Goal: Task Accomplishment & Management: Use online tool/utility

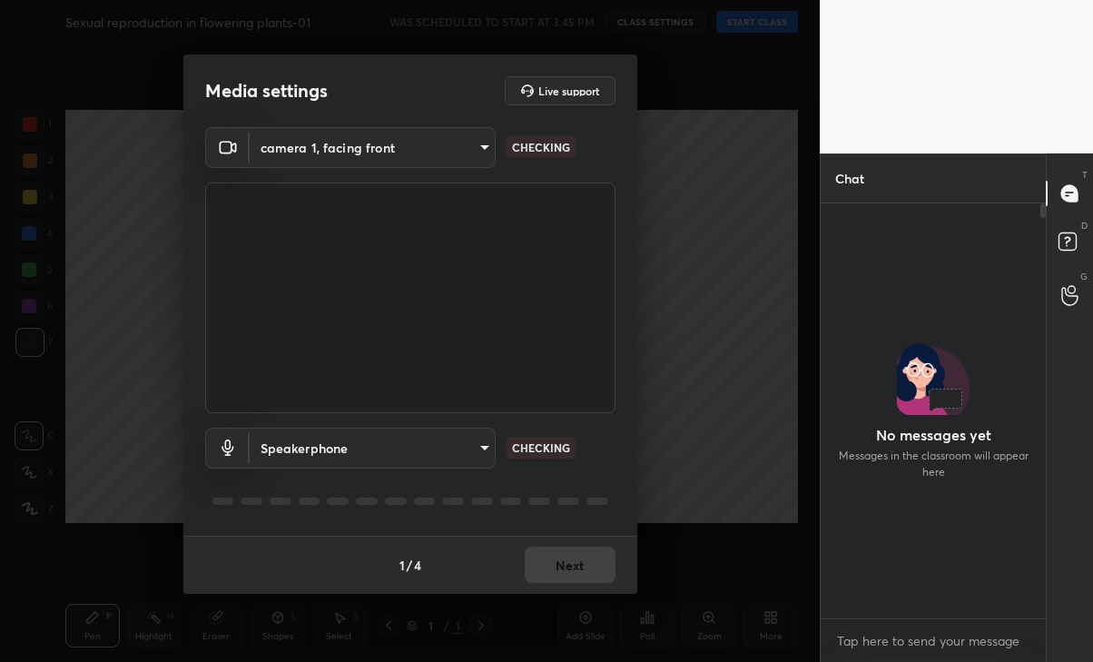
scroll to position [410, 220]
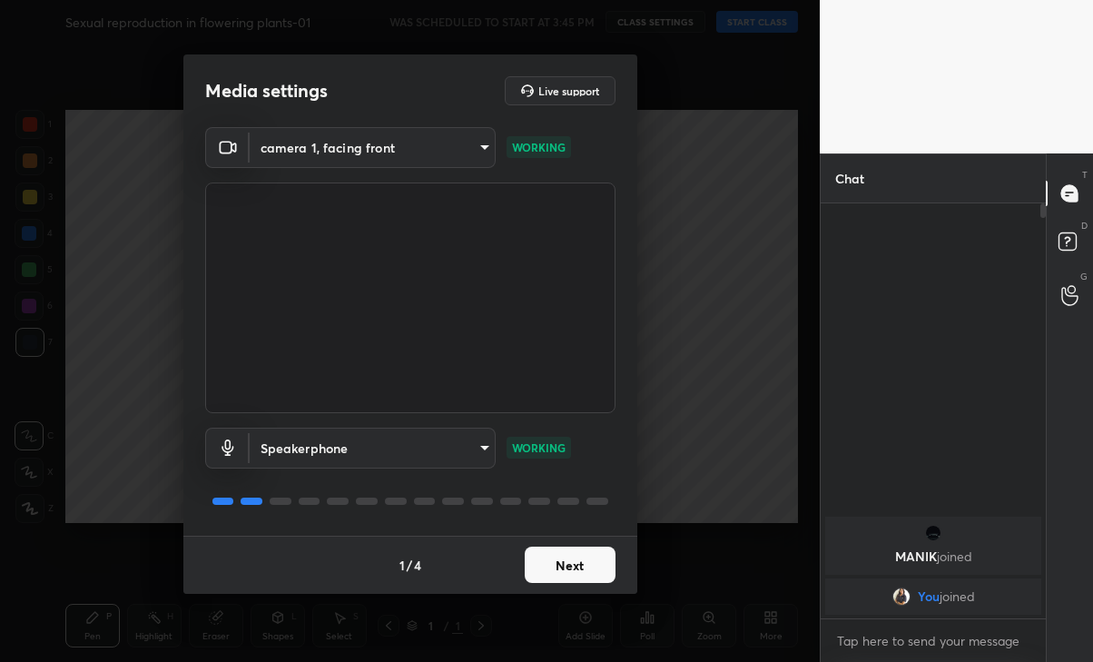
click at [579, 562] on button "Next" at bounding box center [570, 565] width 91 height 36
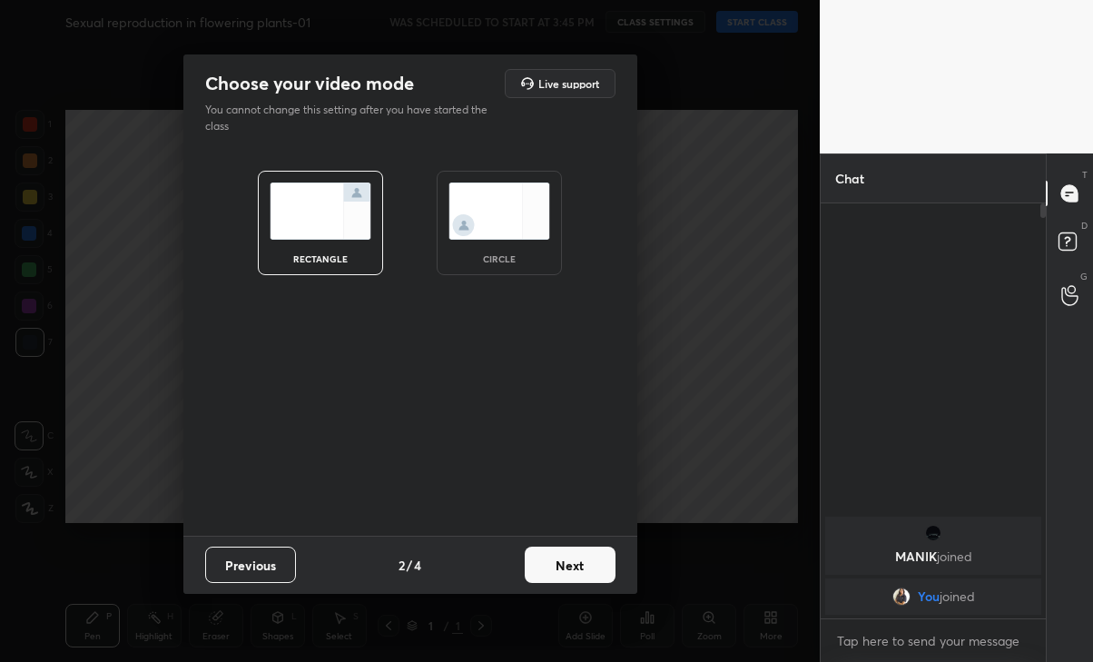
click at [574, 574] on button "Next" at bounding box center [570, 565] width 91 height 36
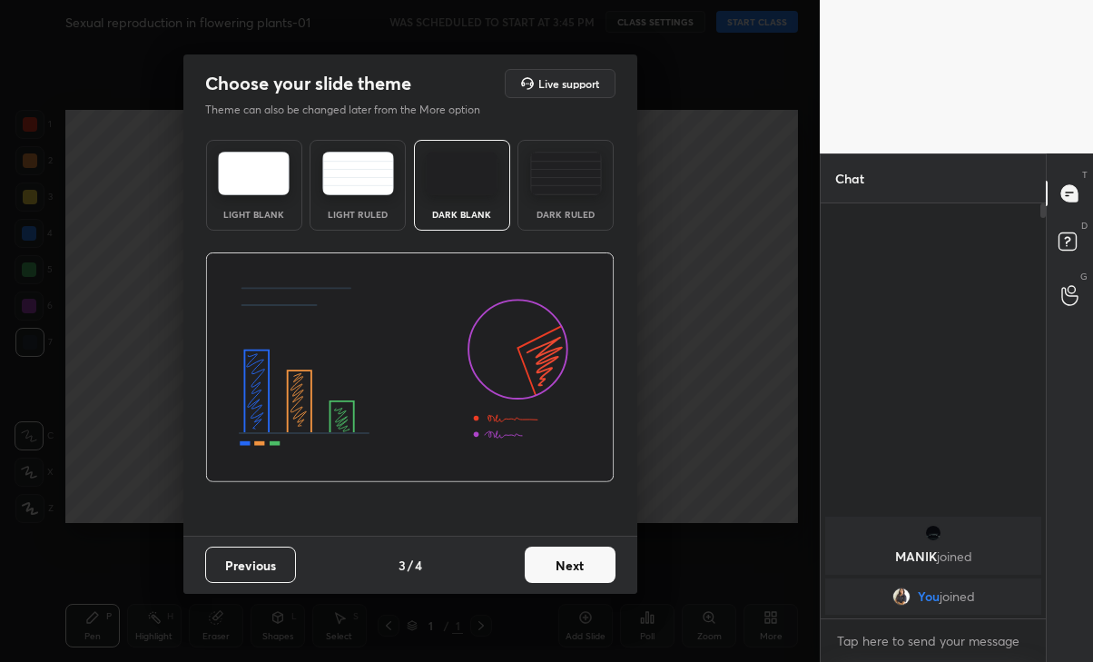
click at [571, 568] on button "Next" at bounding box center [570, 565] width 91 height 36
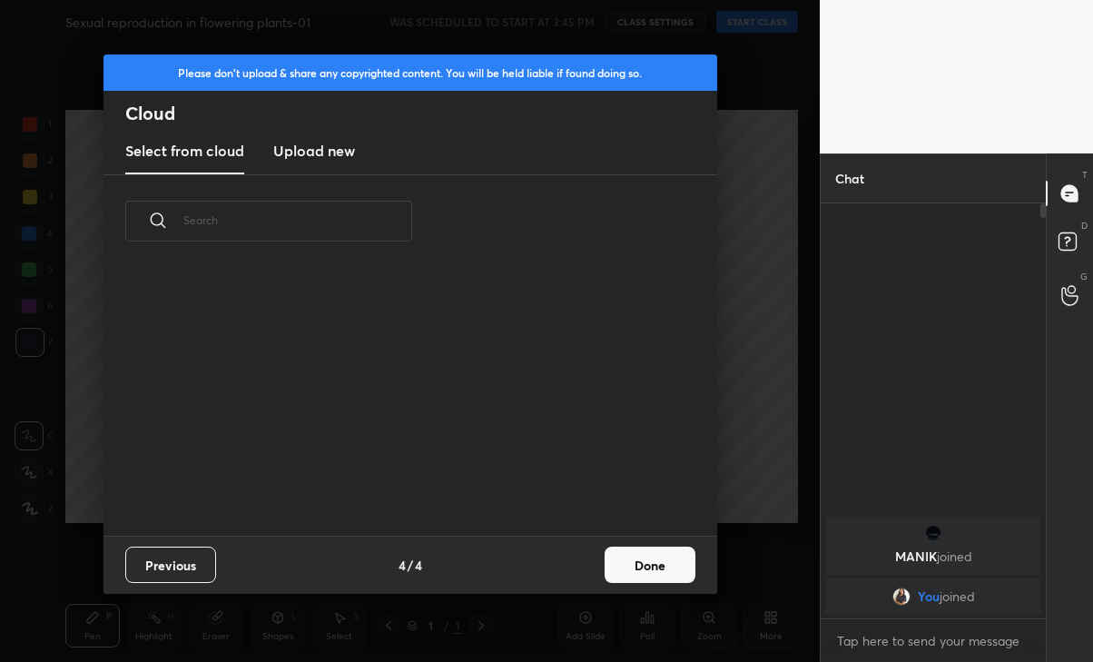
click at [640, 558] on button "Done" at bounding box center [650, 565] width 91 height 36
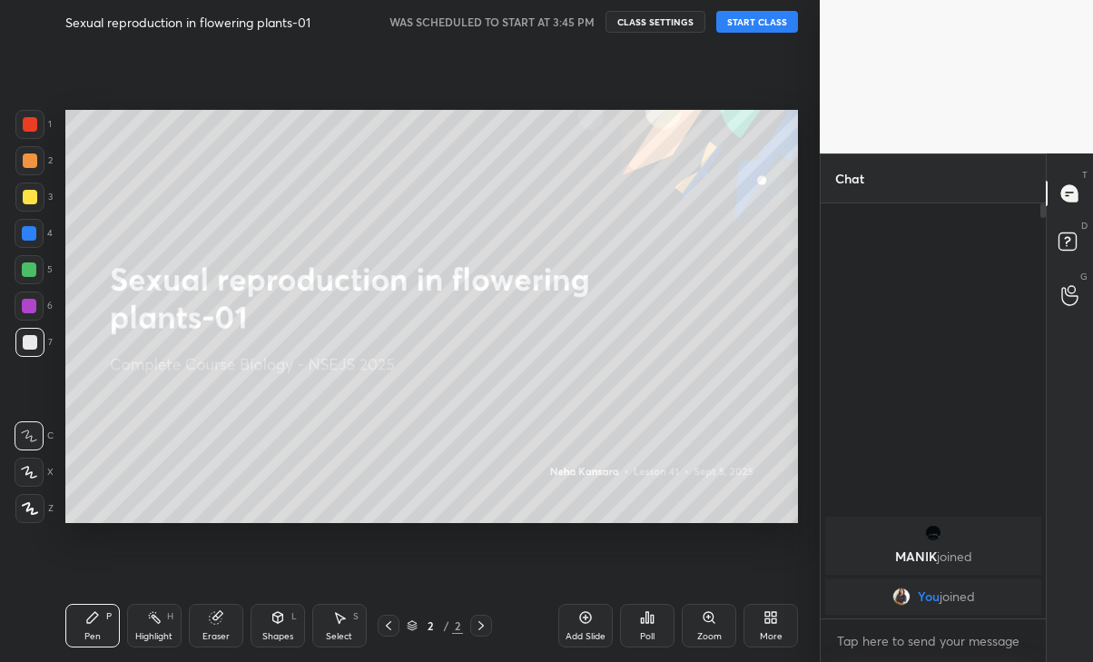
click at [740, 24] on button "START CLASS" at bounding box center [757, 22] width 82 height 22
click at [568, 29] on button "mute" at bounding box center [569, 22] width 65 height 22
click at [210, 632] on div "Eraser" at bounding box center [215, 636] width 27 height 9
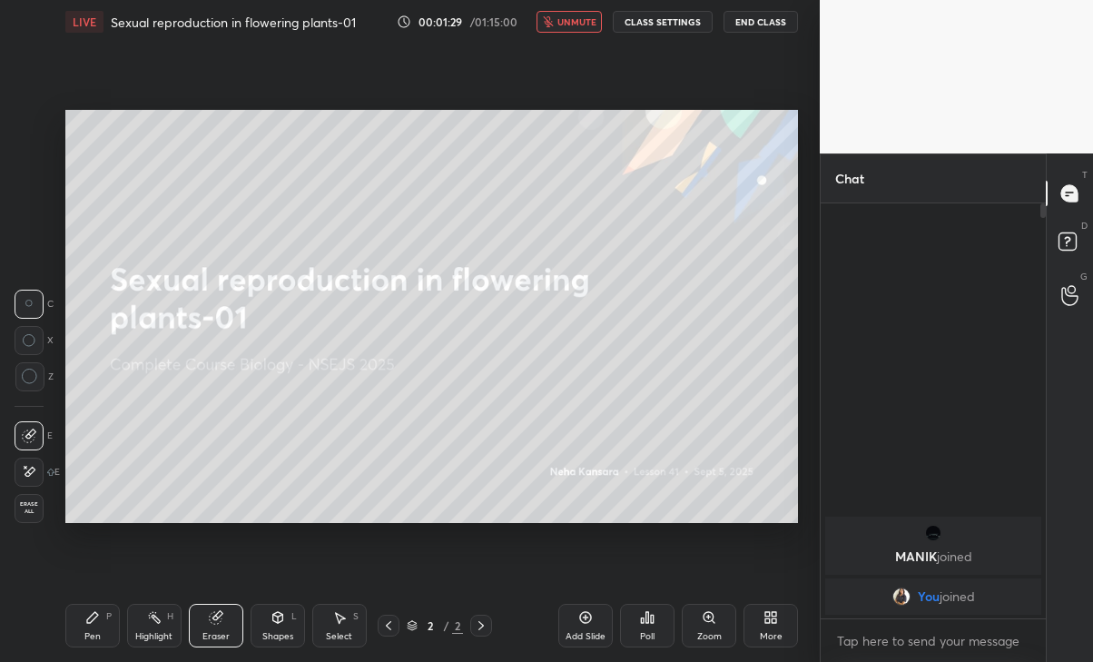
click at [32, 486] on div at bounding box center [29, 472] width 29 height 29
click at [37, 518] on div "Erase all" at bounding box center [29, 508] width 29 height 29
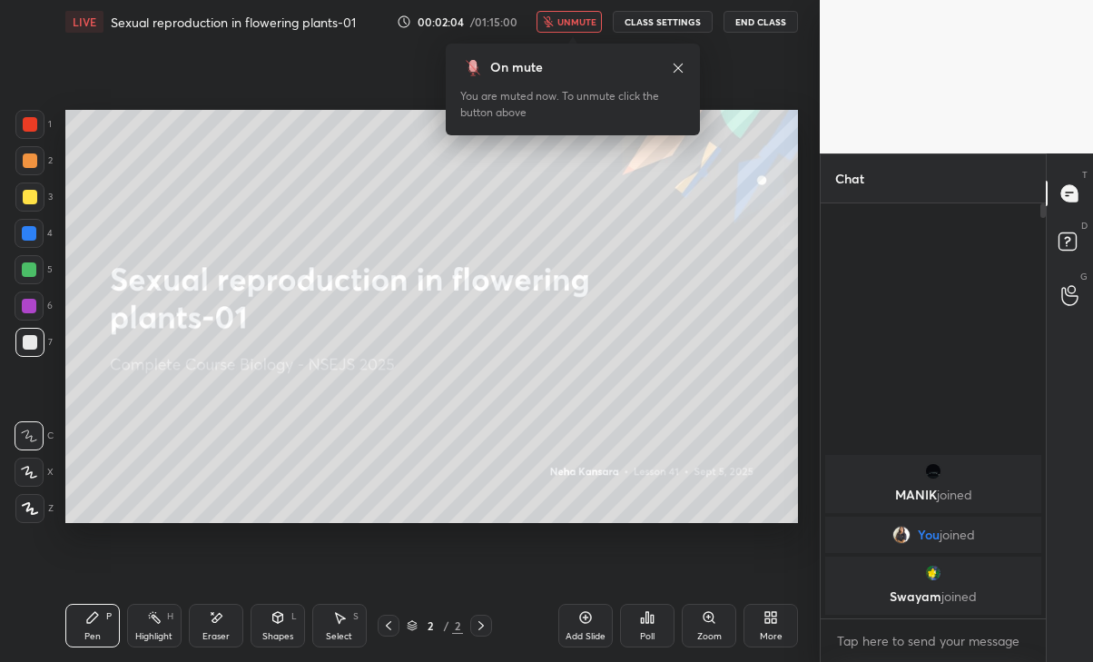
click at [673, 67] on icon at bounding box center [678, 68] width 15 height 15
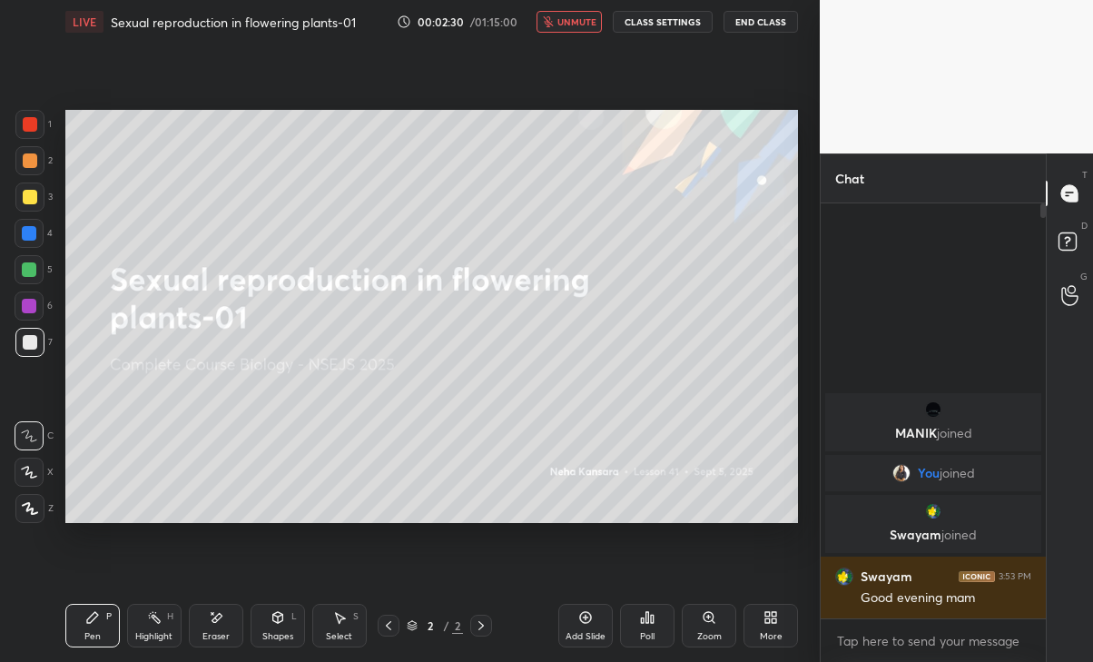
click at [740, 524] on div "Setting up your live class Poll for secs No correct answer Start poll" at bounding box center [431, 317] width 747 height 546
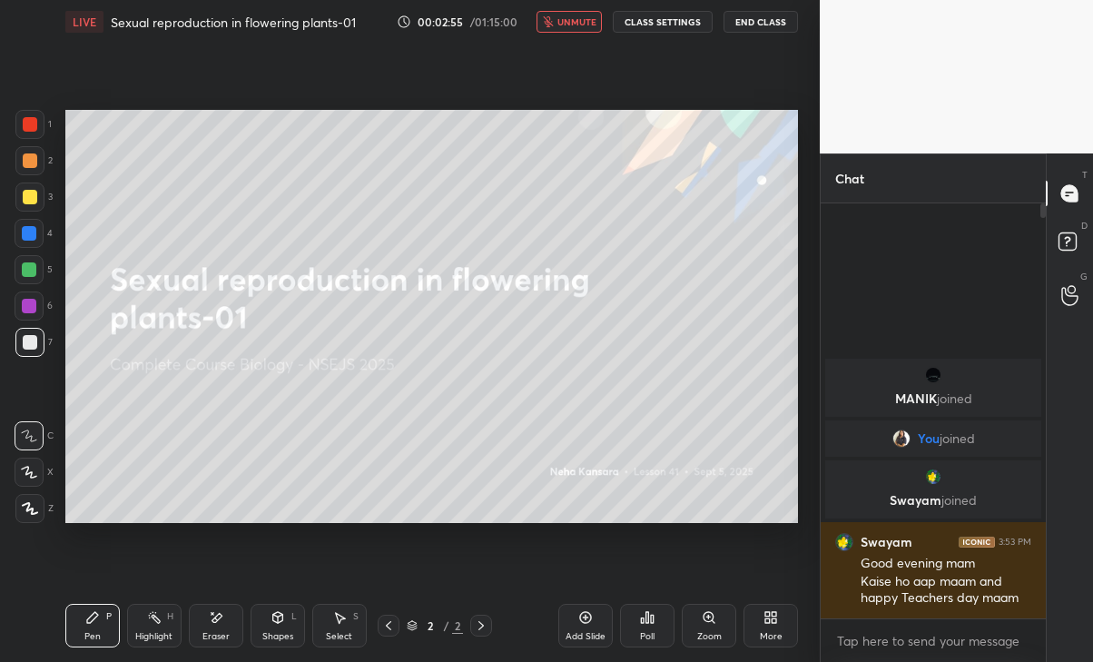
click at [568, 19] on span "unmute" at bounding box center [577, 21] width 39 height 13
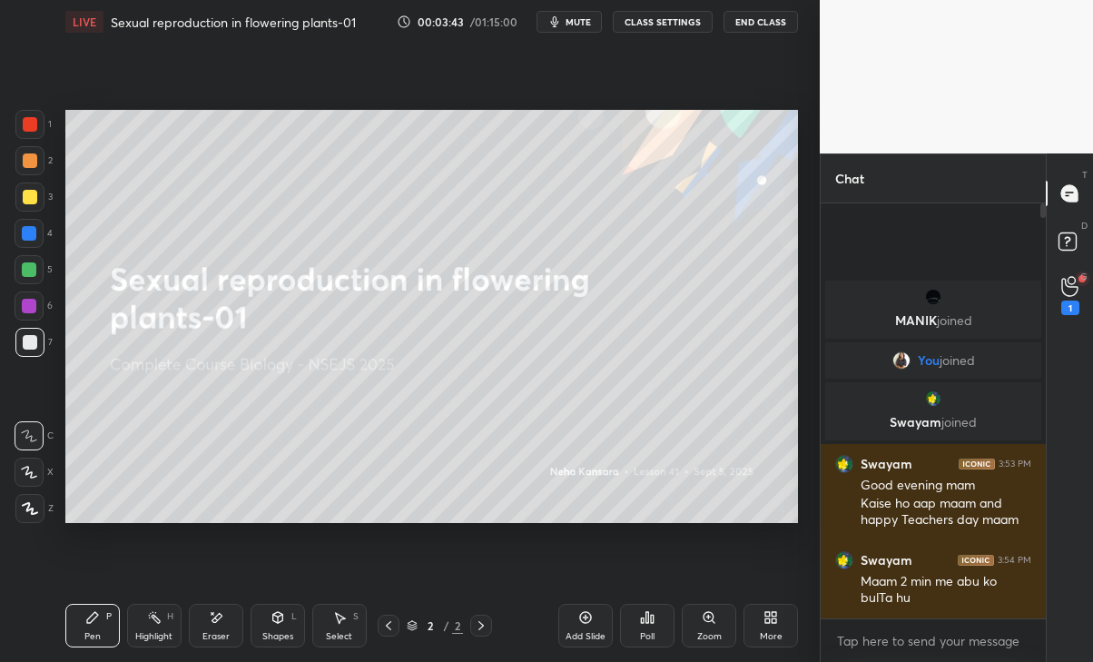
click at [1071, 309] on div "1" at bounding box center [1070, 308] width 18 height 15
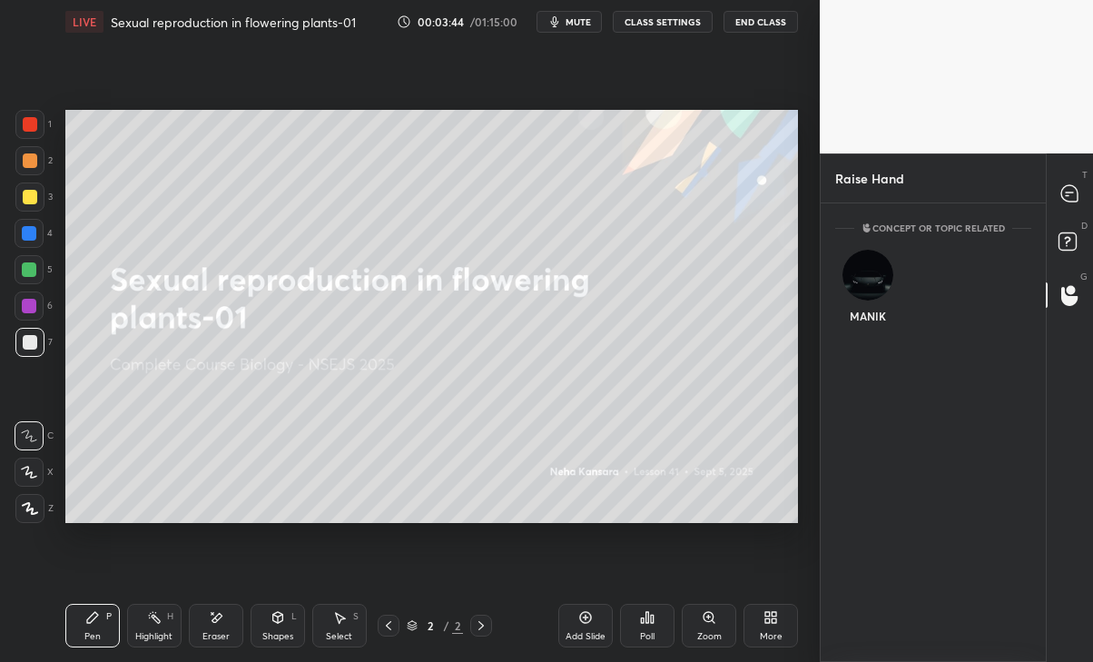
click at [886, 270] on div "MANIK" at bounding box center [867, 290] width 64 height 105
click at [865, 332] on button "INVITE" at bounding box center [868, 329] width 48 height 24
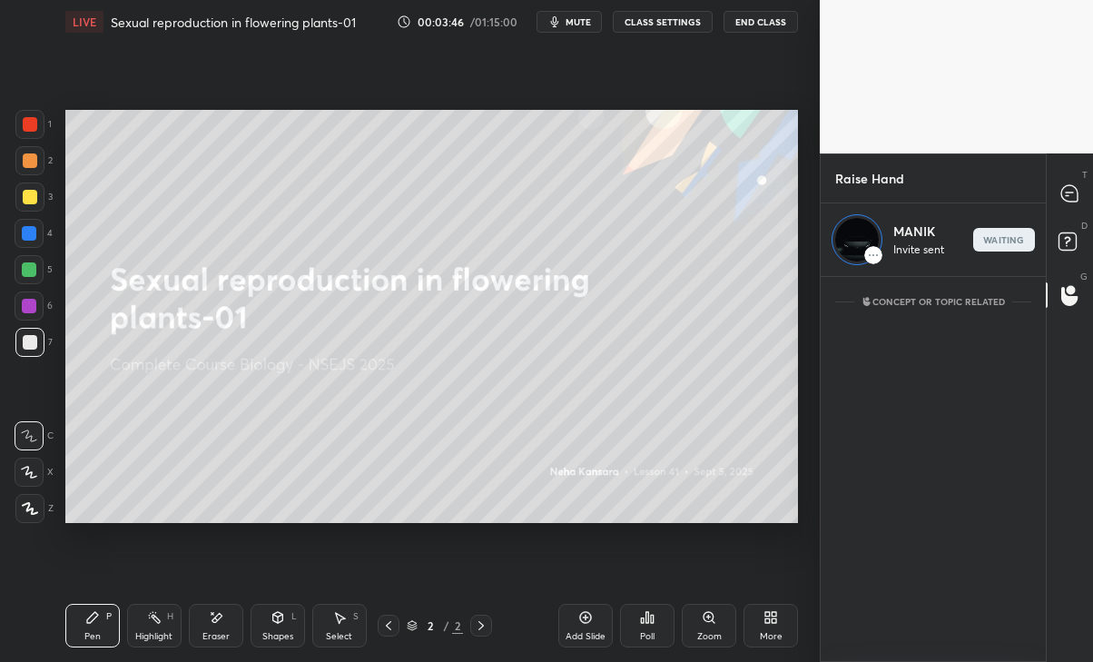
click at [1072, 196] on icon at bounding box center [1069, 193] width 16 height 16
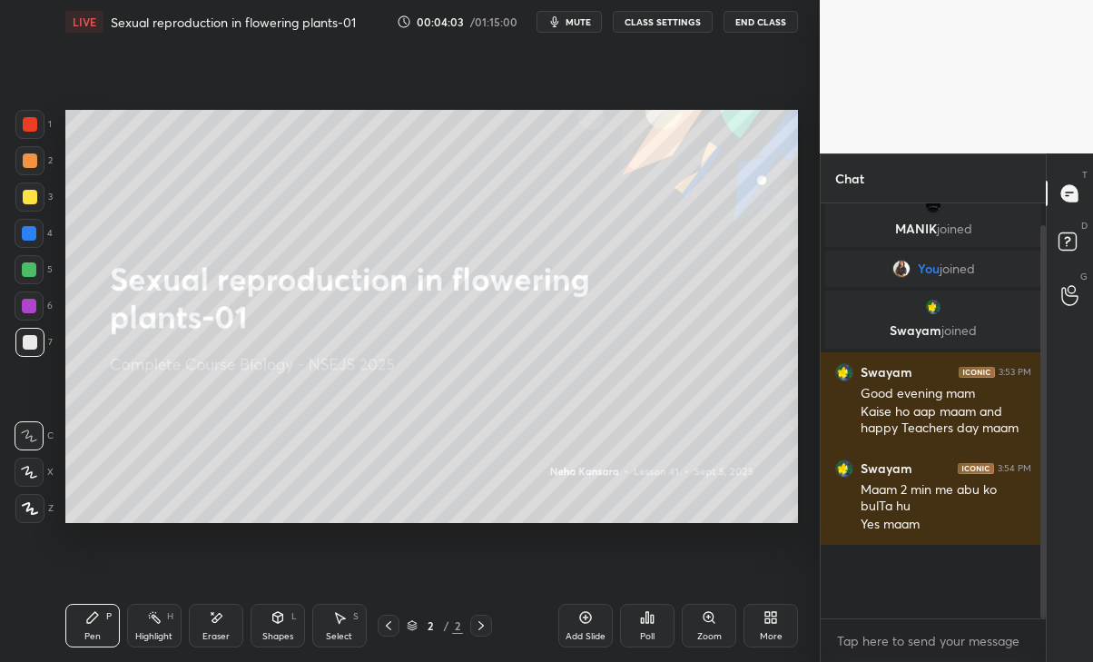
scroll to position [0, 0]
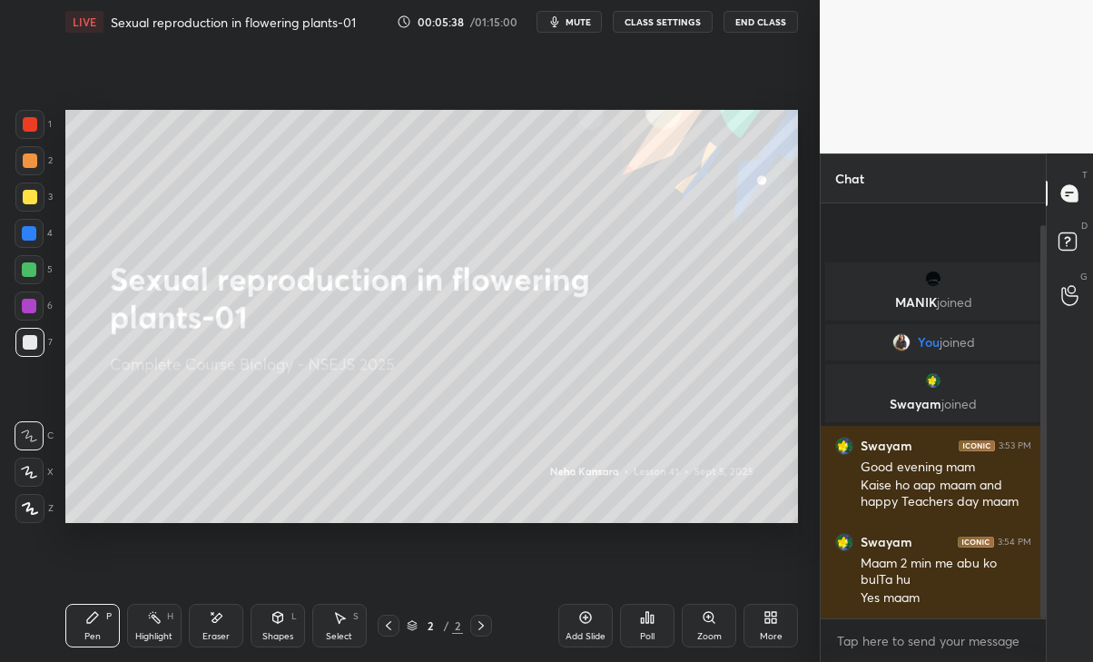
click at [559, 19] on icon "button" at bounding box center [555, 21] width 8 height 11
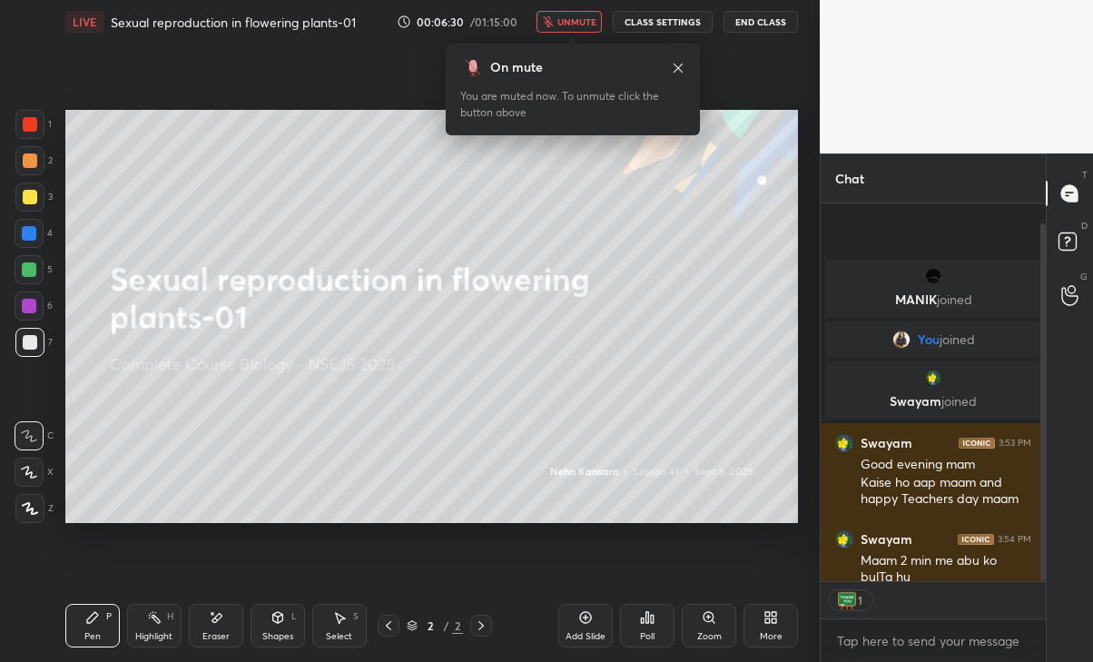
scroll to position [6, 5]
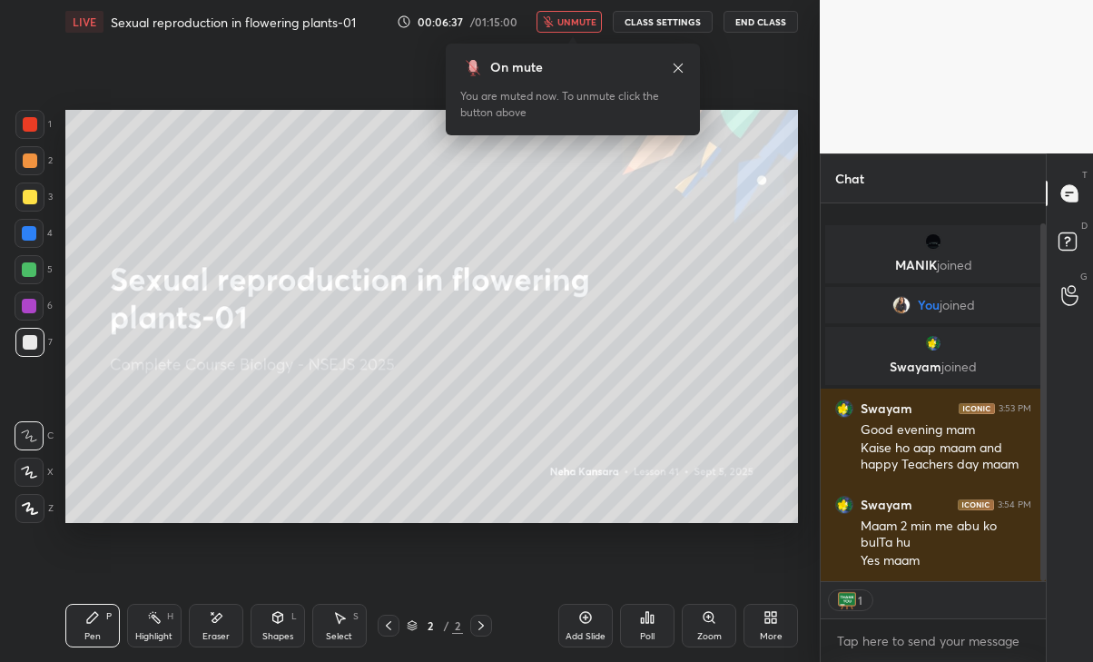
click at [571, 31] on button "unmute" at bounding box center [569, 22] width 65 height 22
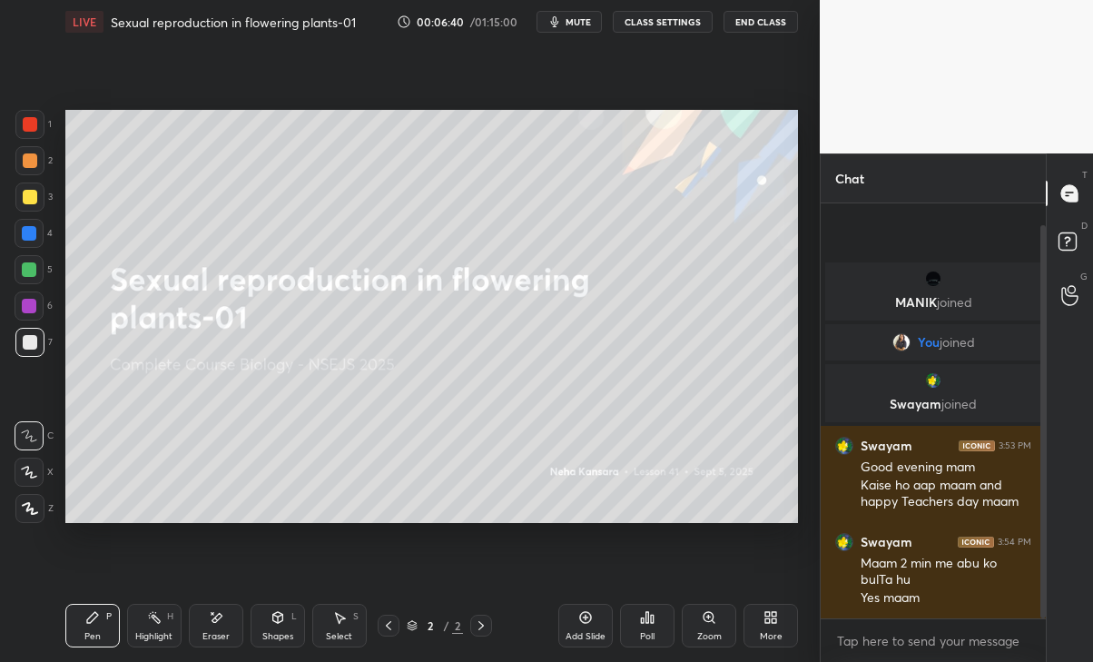
scroll to position [410, 220]
click at [1070, 302] on div "1" at bounding box center [1070, 308] width 18 height 15
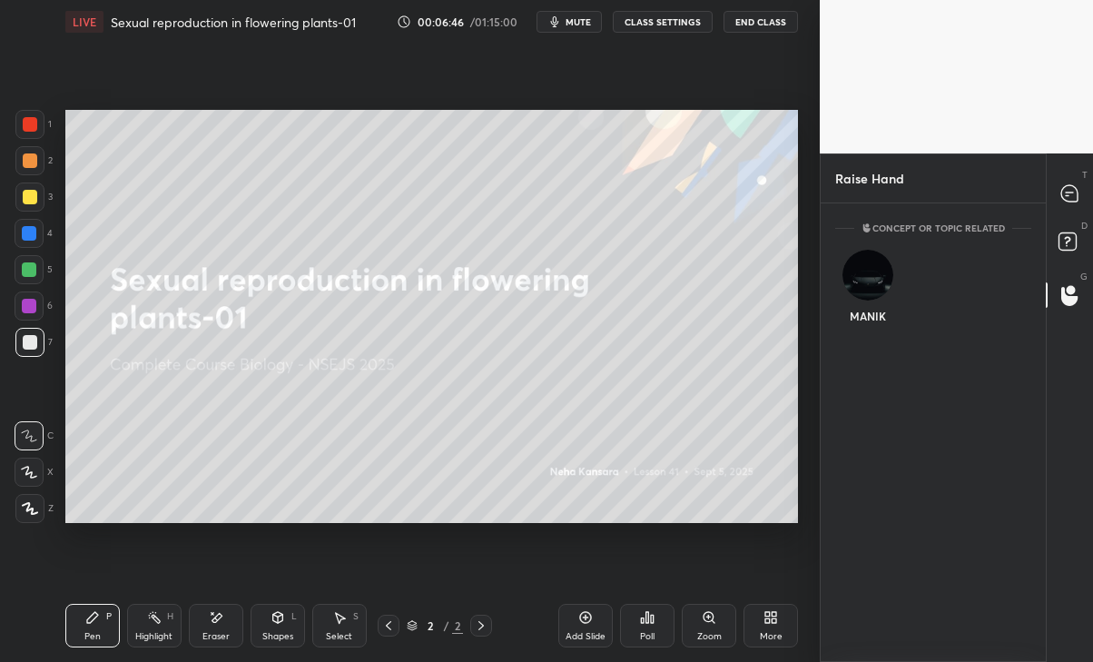
scroll to position [6, 5]
click at [873, 294] on div "MANIK" at bounding box center [867, 290] width 64 height 105
click at [879, 336] on button "INVITE" at bounding box center [868, 329] width 48 height 24
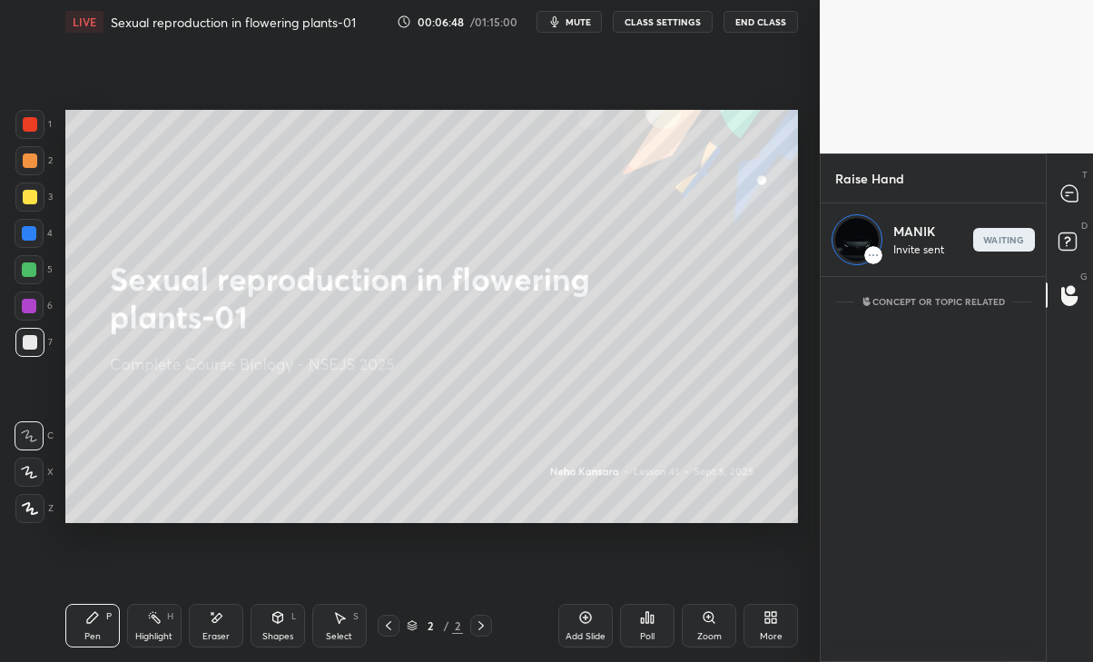
scroll to position [379, 220]
click at [1075, 200] on icon at bounding box center [1069, 193] width 16 height 16
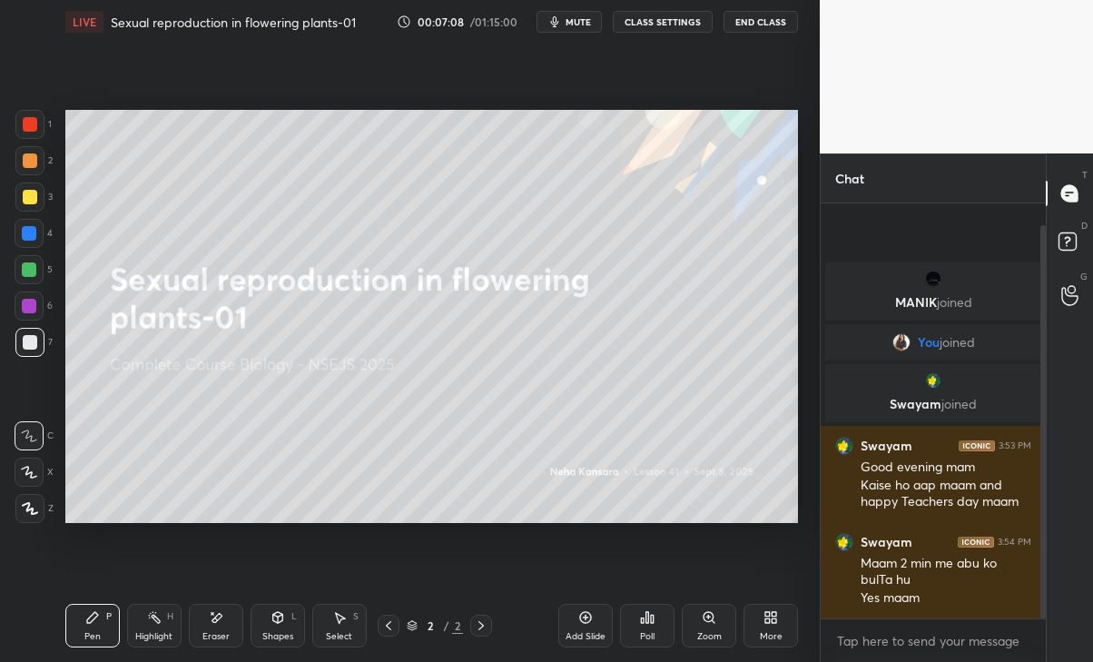
scroll to position [22, 0]
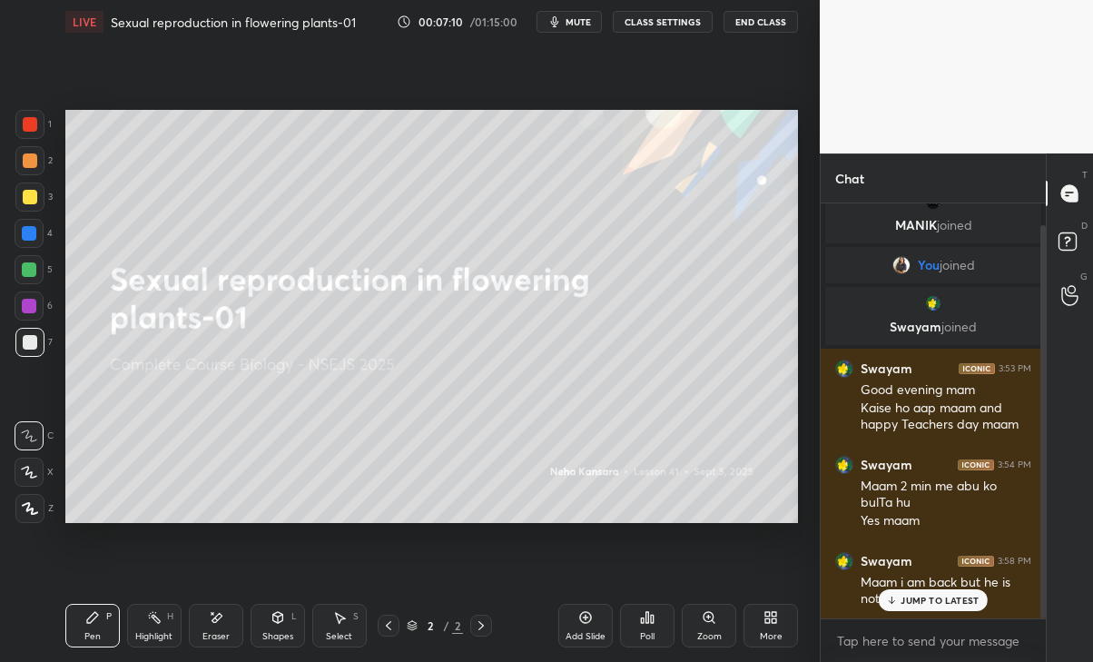
click at [915, 610] on div "JUMP TO LATEST" at bounding box center [933, 600] width 109 height 22
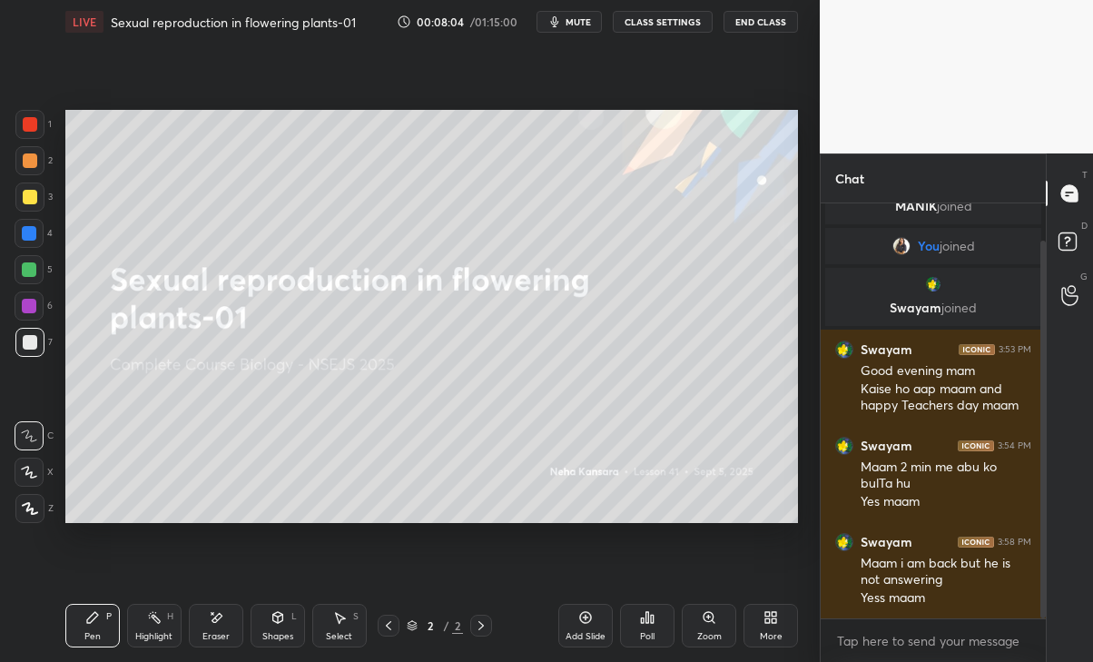
click at [26, 192] on div at bounding box center [30, 197] width 15 height 15
click at [578, 627] on div "Add Slide" at bounding box center [585, 626] width 54 height 44
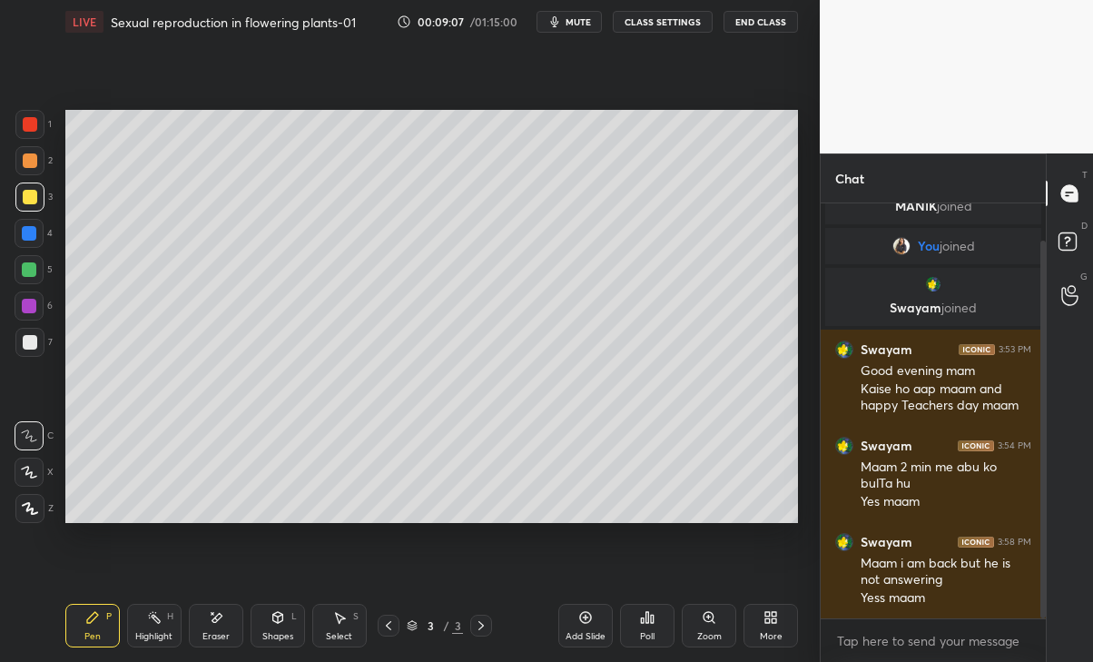
click at [15, 473] on div at bounding box center [29, 472] width 29 height 29
click at [25, 343] on div at bounding box center [30, 342] width 15 height 15
click at [218, 625] on div "Eraser" at bounding box center [216, 626] width 54 height 44
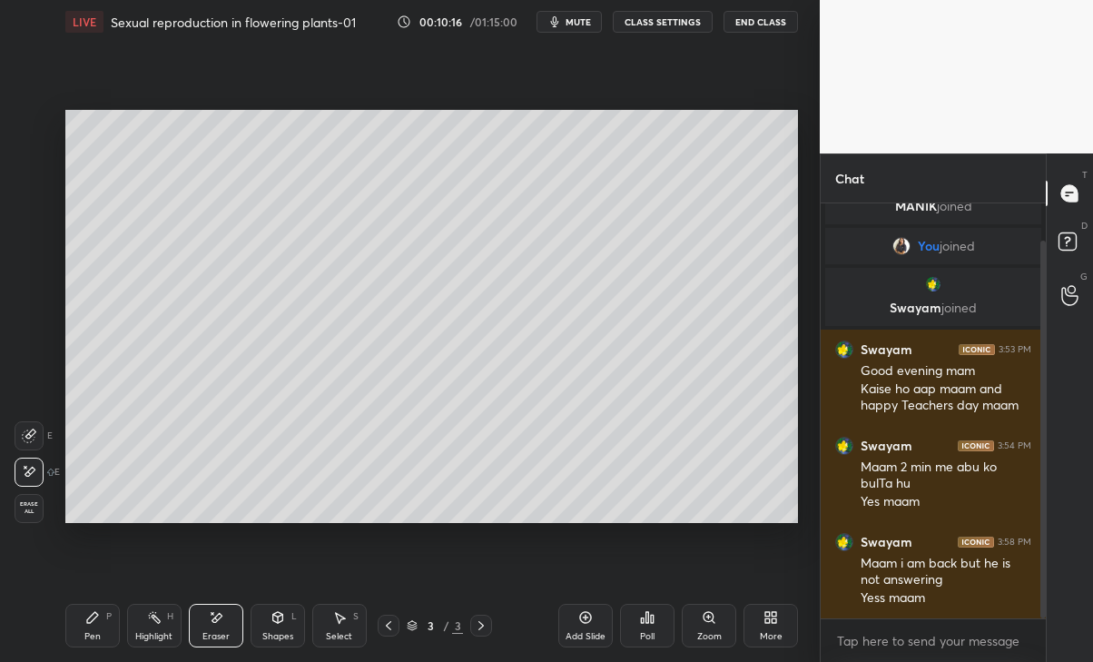
click at [104, 624] on div "Pen P" at bounding box center [92, 626] width 54 height 44
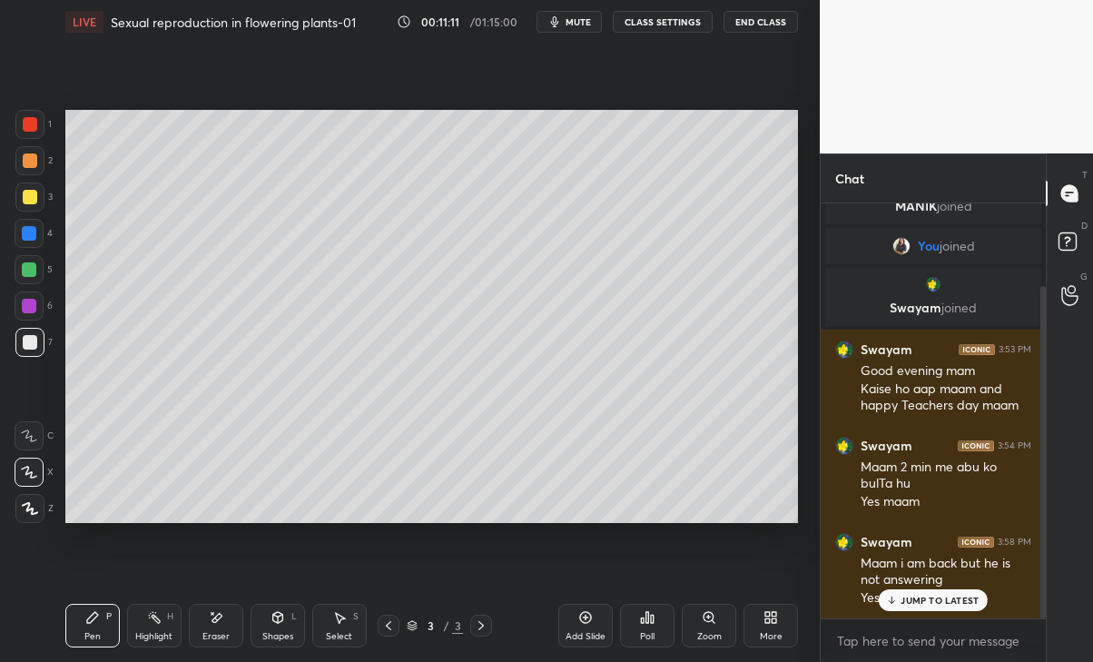
scroll to position [102, 0]
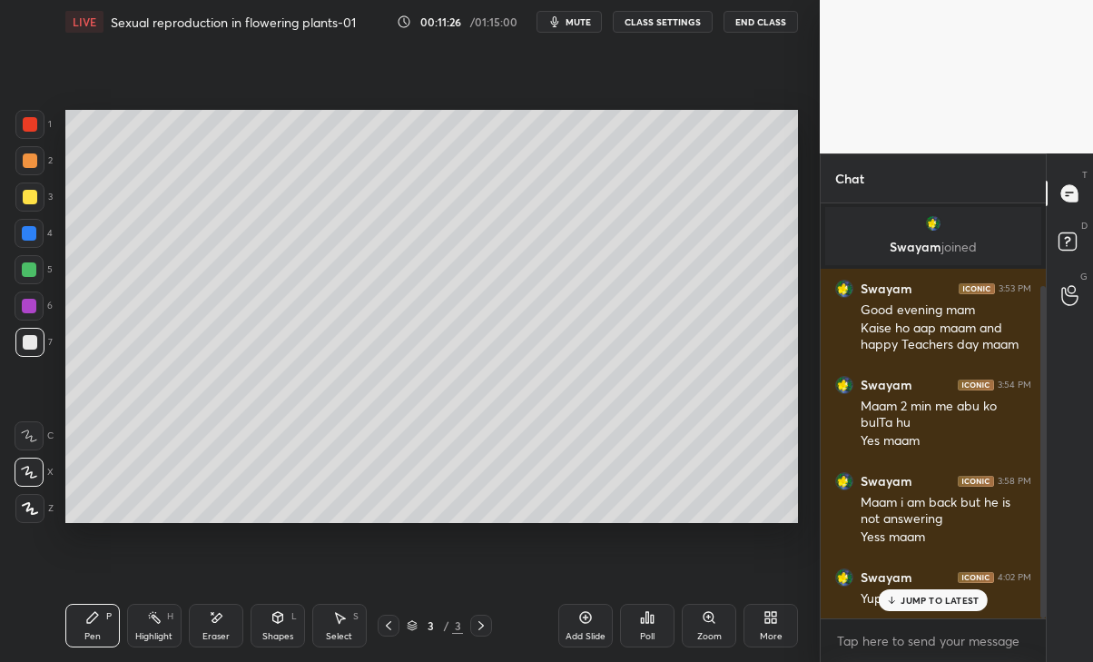
click at [958, 597] on p "JUMP TO LATEST" at bounding box center [940, 600] width 78 height 11
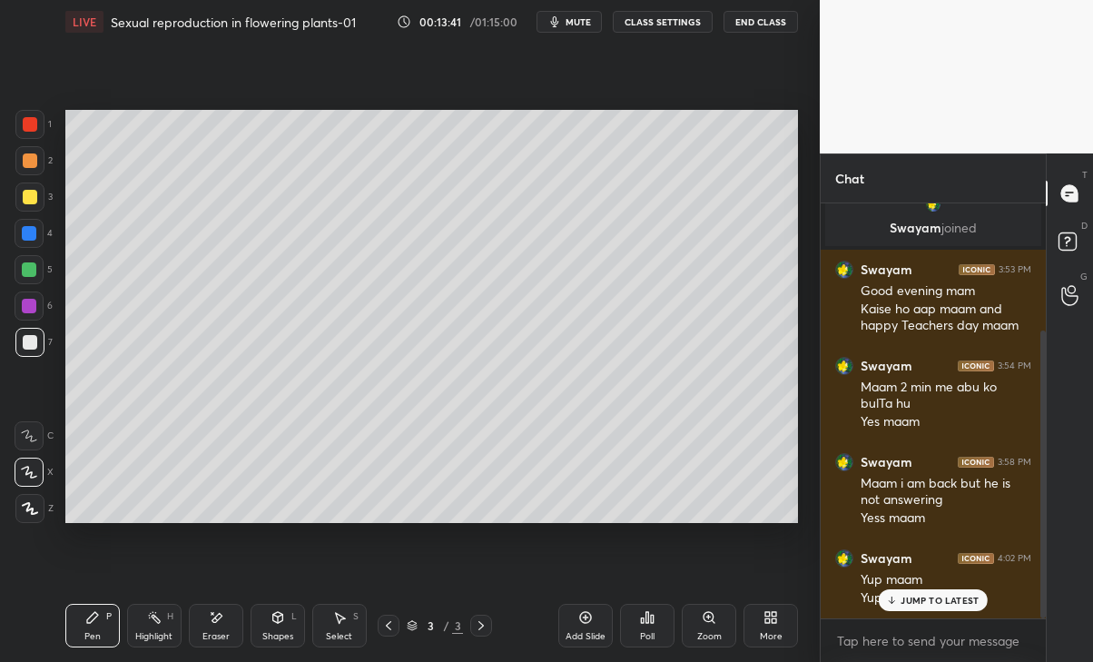
scroll to position [182, 0]
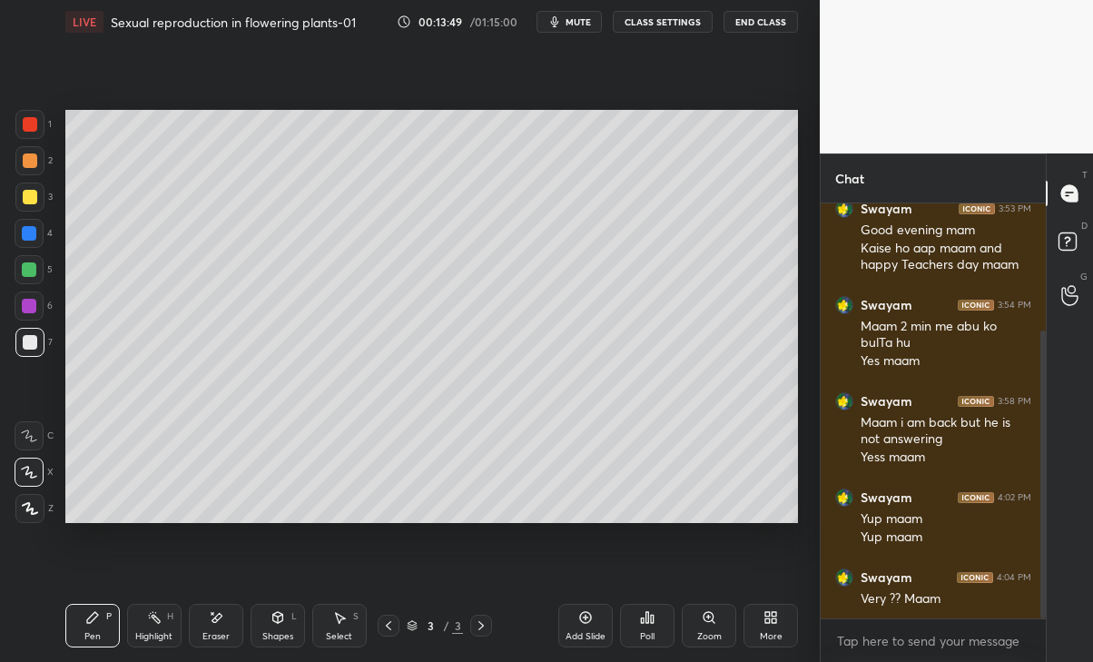
click at [215, 627] on div "Eraser" at bounding box center [216, 626] width 54 height 44
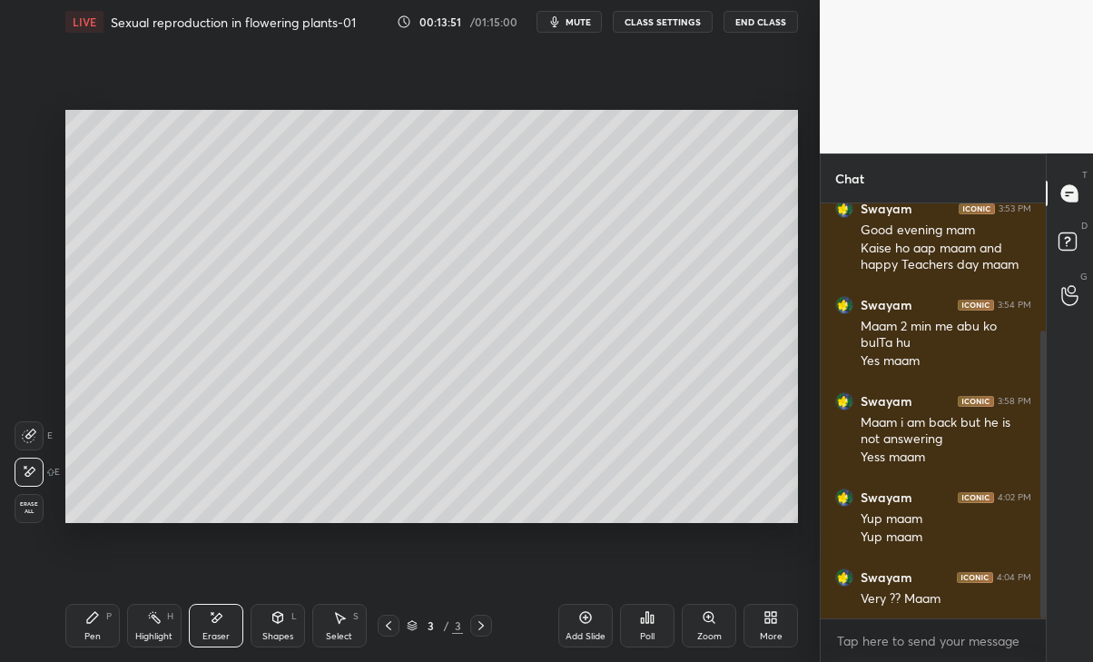
click at [91, 625] on div "Pen P" at bounding box center [92, 626] width 54 height 44
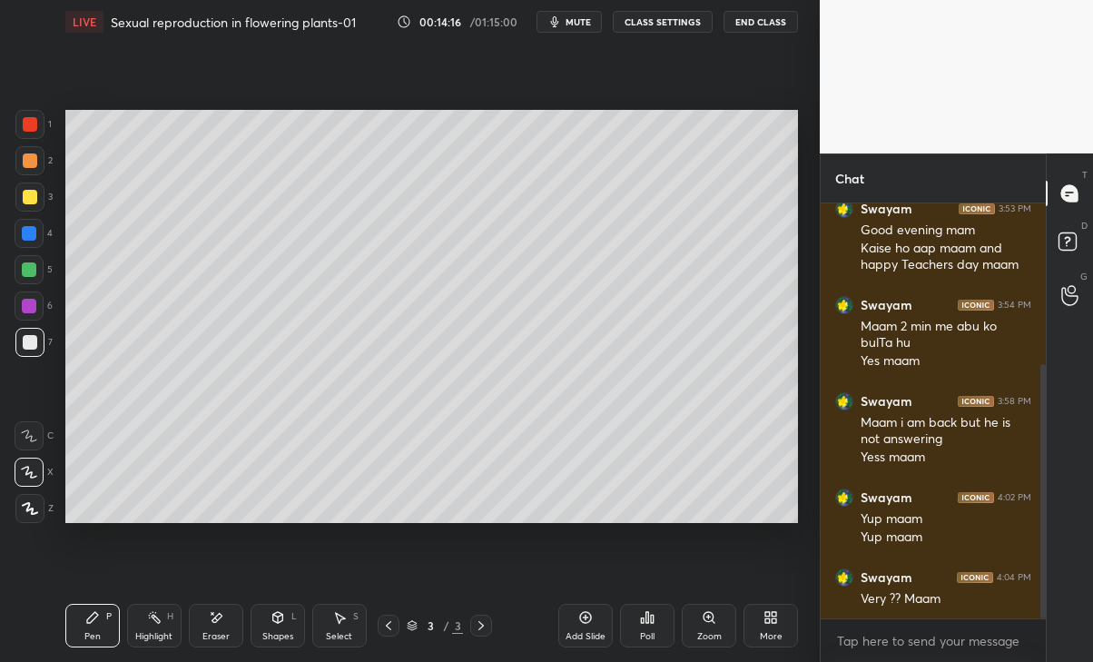
scroll to position [261, 0]
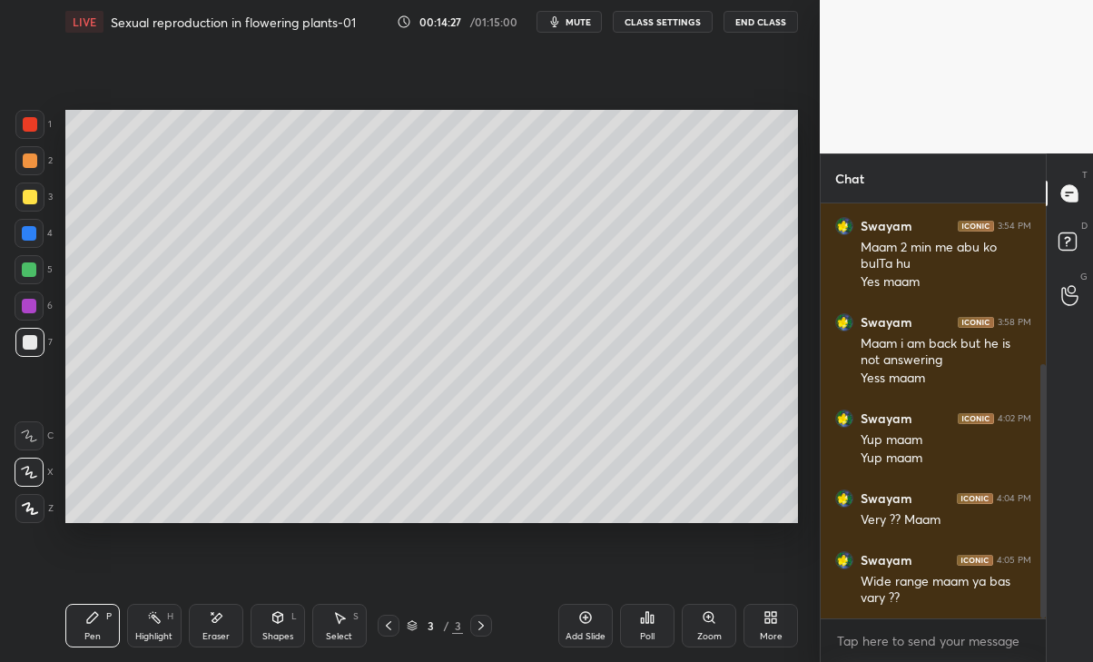
click at [219, 632] on div "Eraser" at bounding box center [215, 636] width 27 height 9
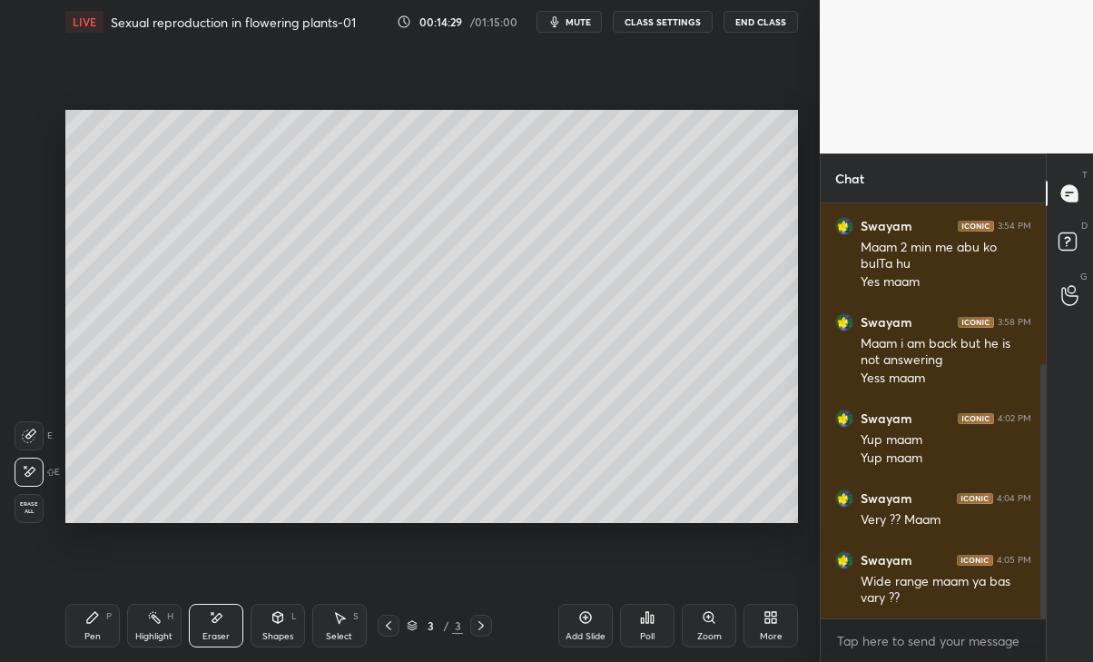
click at [87, 618] on icon at bounding box center [92, 617] width 11 height 11
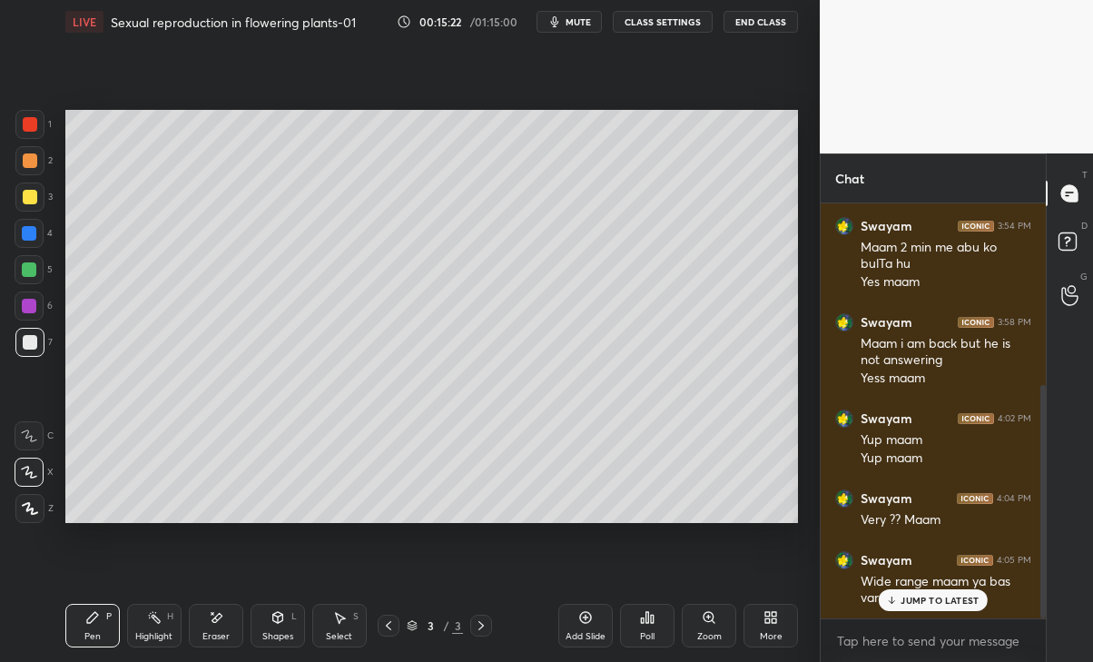
scroll to position [321, 0]
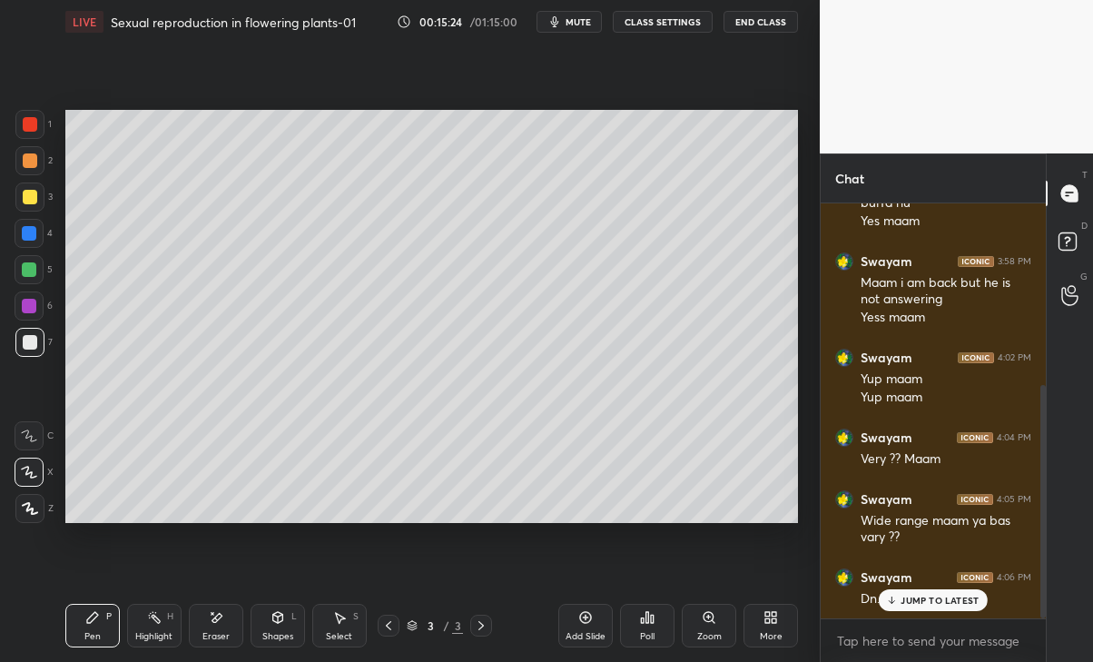
click at [922, 599] on p "JUMP TO LATEST" at bounding box center [940, 600] width 78 height 11
click at [582, 623] on icon at bounding box center [585, 617] width 15 height 15
click at [25, 265] on div at bounding box center [29, 269] width 15 height 15
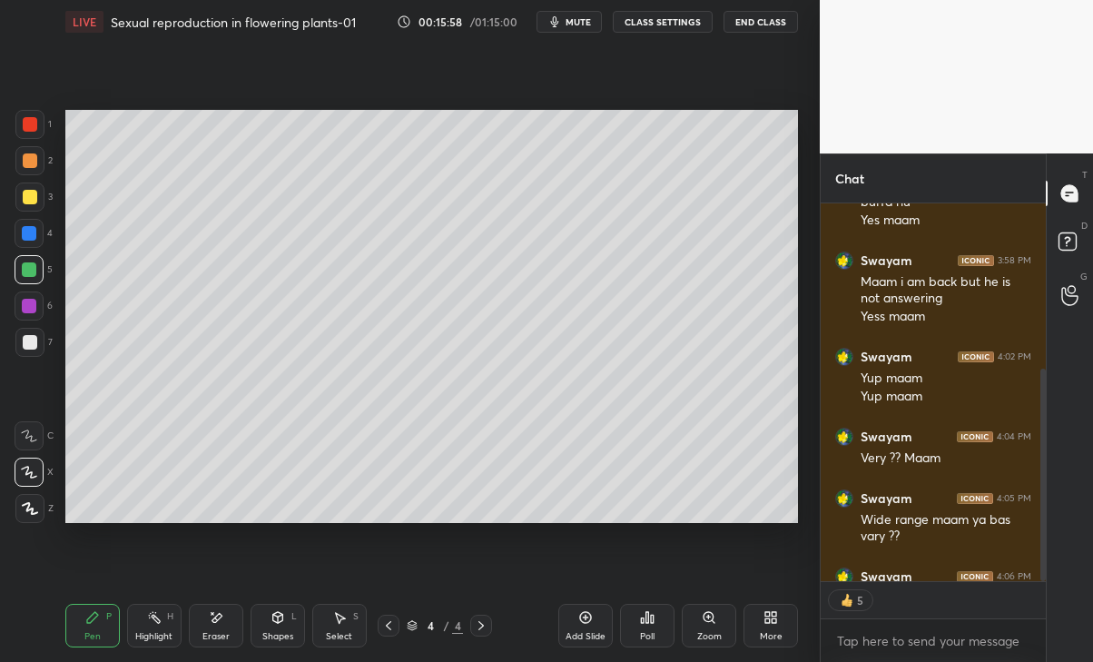
click at [30, 193] on div at bounding box center [30, 197] width 15 height 15
click at [30, 331] on div at bounding box center [29, 342] width 29 height 29
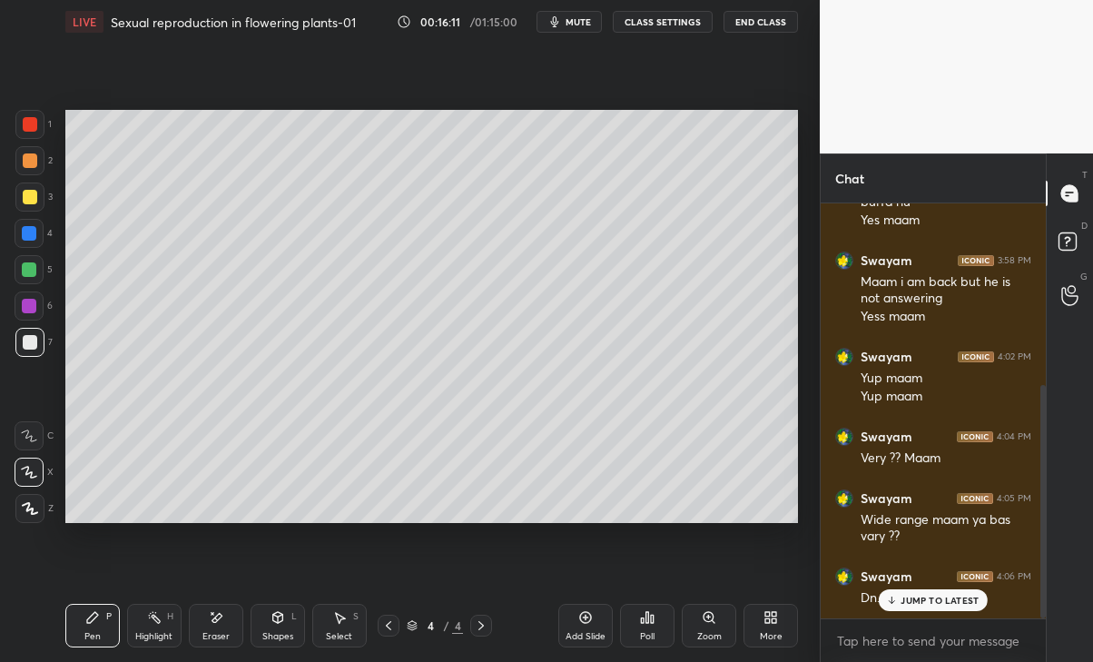
scroll to position [321, 0]
click at [32, 270] on div at bounding box center [29, 269] width 15 height 15
click at [33, 342] on div at bounding box center [30, 342] width 15 height 15
click at [25, 278] on div at bounding box center [29, 269] width 29 height 29
click at [600, 628] on div "Add Slide" at bounding box center [585, 626] width 54 height 44
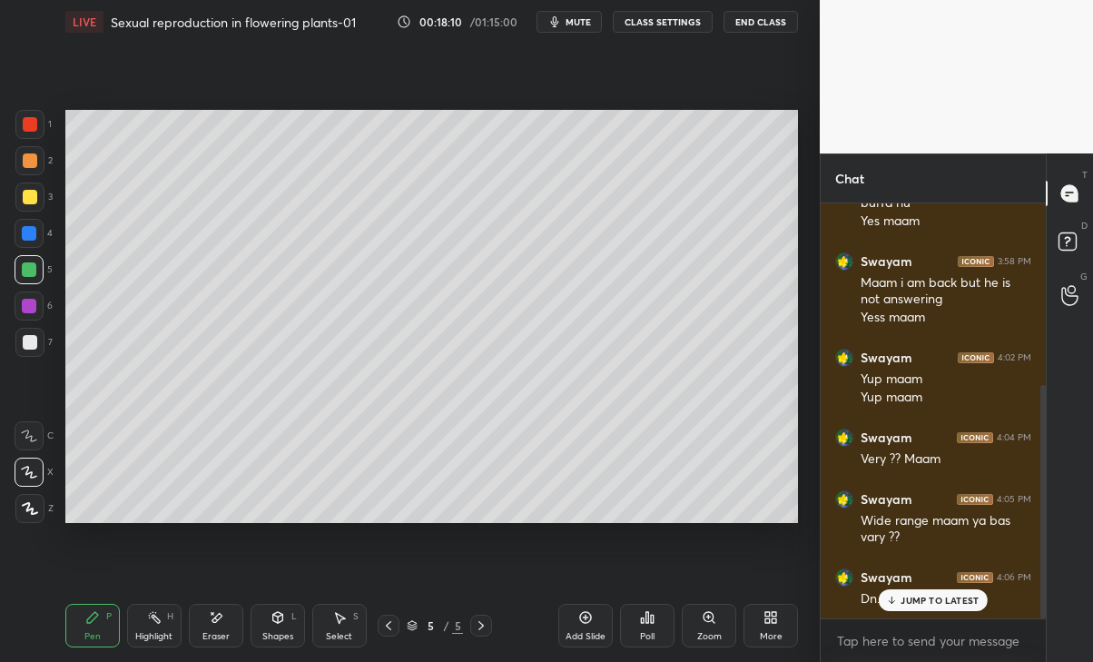
click at [25, 195] on div at bounding box center [30, 197] width 15 height 15
click at [25, 337] on div at bounding box center [30, 342] width 15 height 15
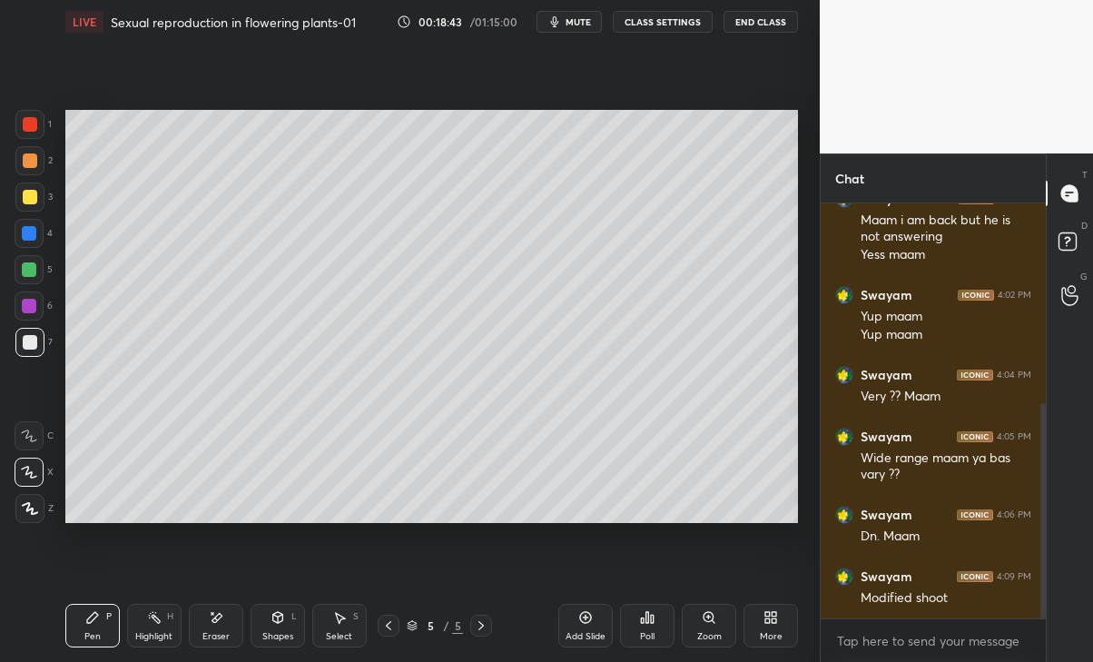
click at [25, 271] on div at bounding box center [29, 269] width 15 height 15
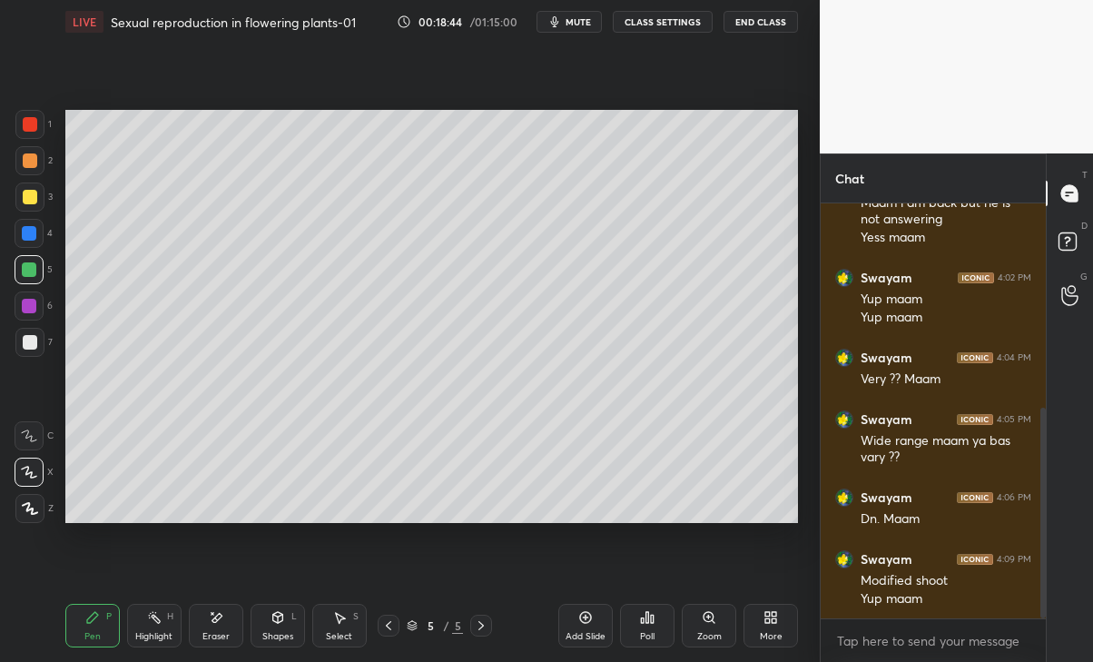
click at [33, 230] on div at bounding box center [29, 233] width 15 height 15
click at [29, 274] on div at bounding box center [29, 269] width 15 height 15
click at [31, 504] on icon at bounding box center [30, 508] width 16 height 13
click at [201, 625] on div "Eraser" at bounding box center [216, 626] width 54 height 44
click at [82, 634] on div "Pen P" at bounding box center [92, 626] width 54 height 44
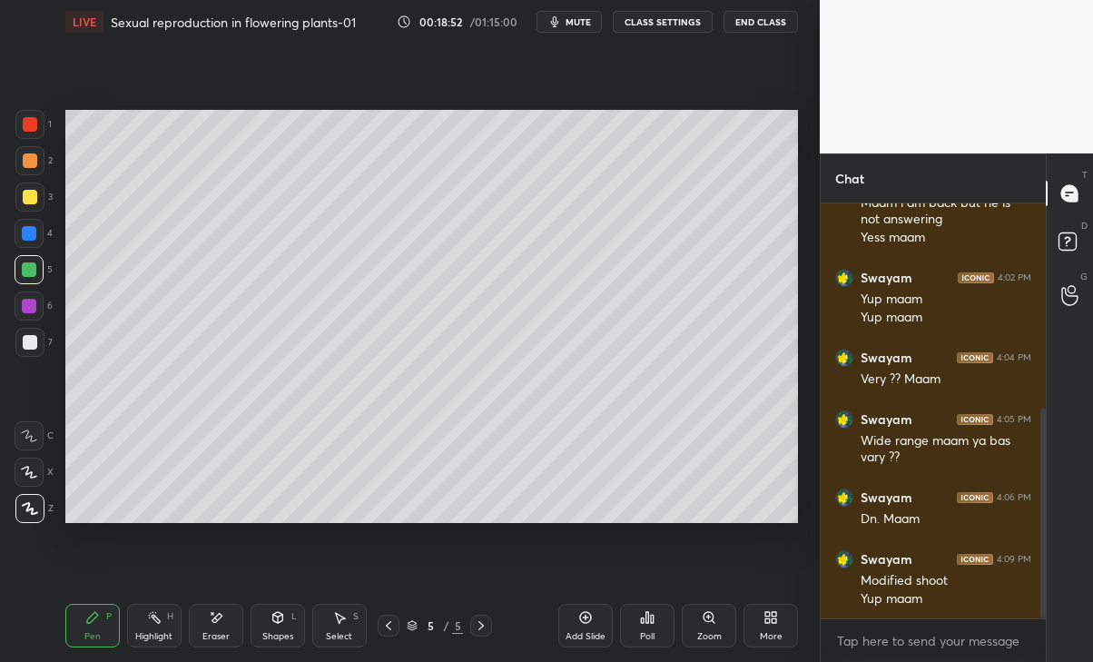
click at [279, 627] on div "Shapes L" at bounding box center [278, 626] width 54 height 44
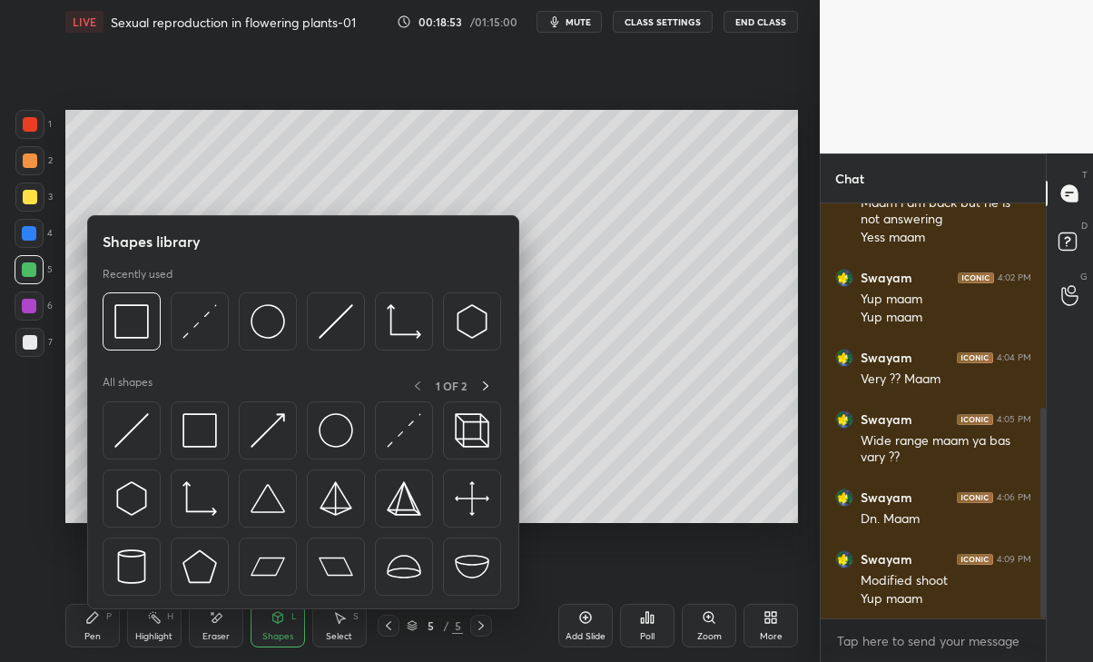
click at [331, 332] on img at bounding box center [336, 321] width 35 height 35
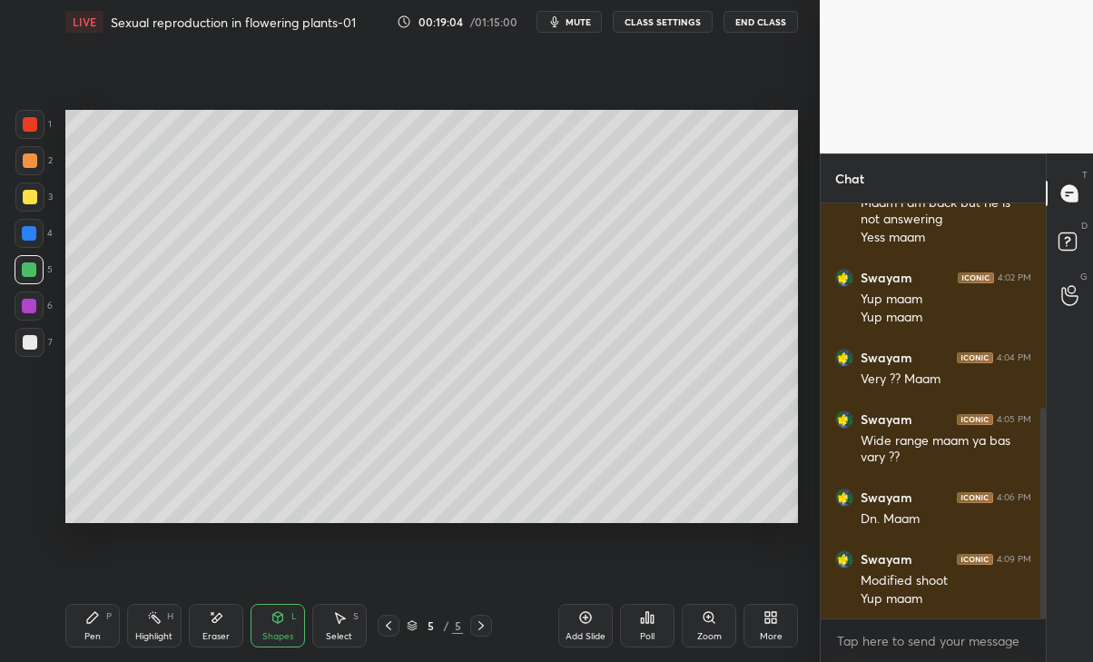
click at [349, 632] on div "Select" at bounding box center [339, 636] width 26 height 9
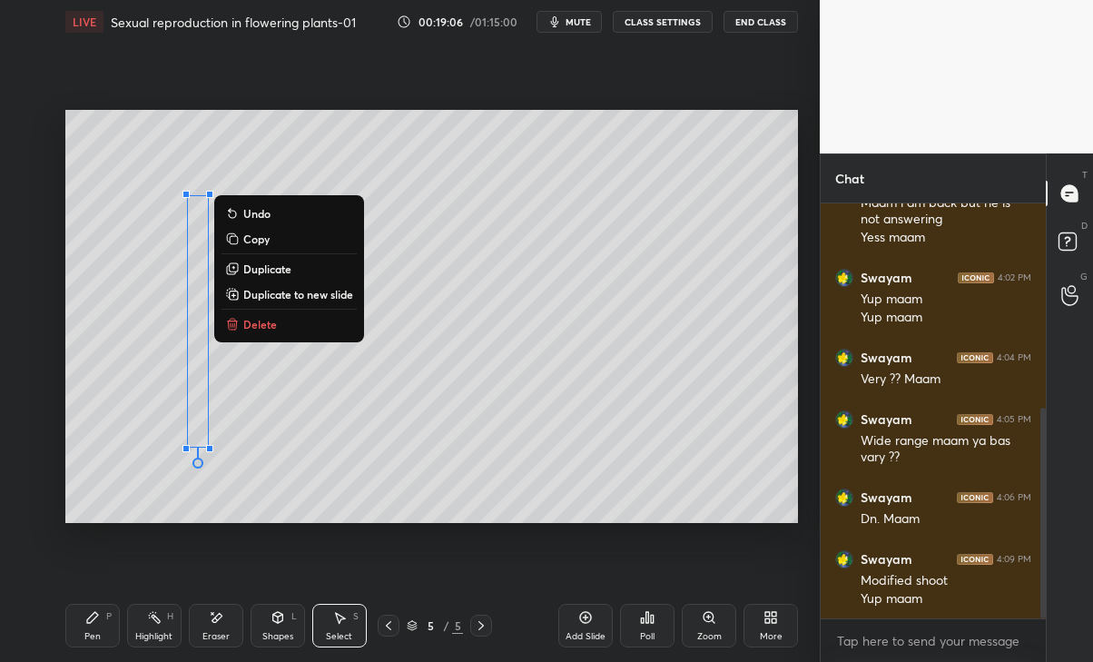
click at [348, 453] on div "0 ° Undo Copy Duplicate Duplicate to new slide Delete" at bounding box center [432, 316] width 734 height 412
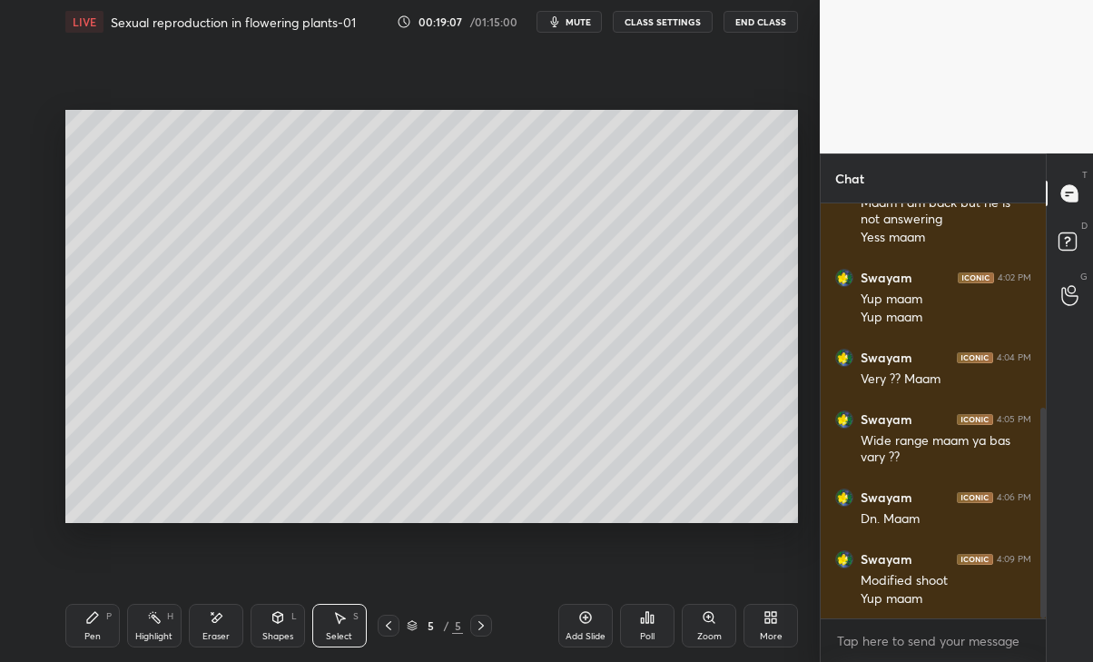
click at [93, 627] on div "Pen P" at bounding box center [92, 626] width 54 height 44
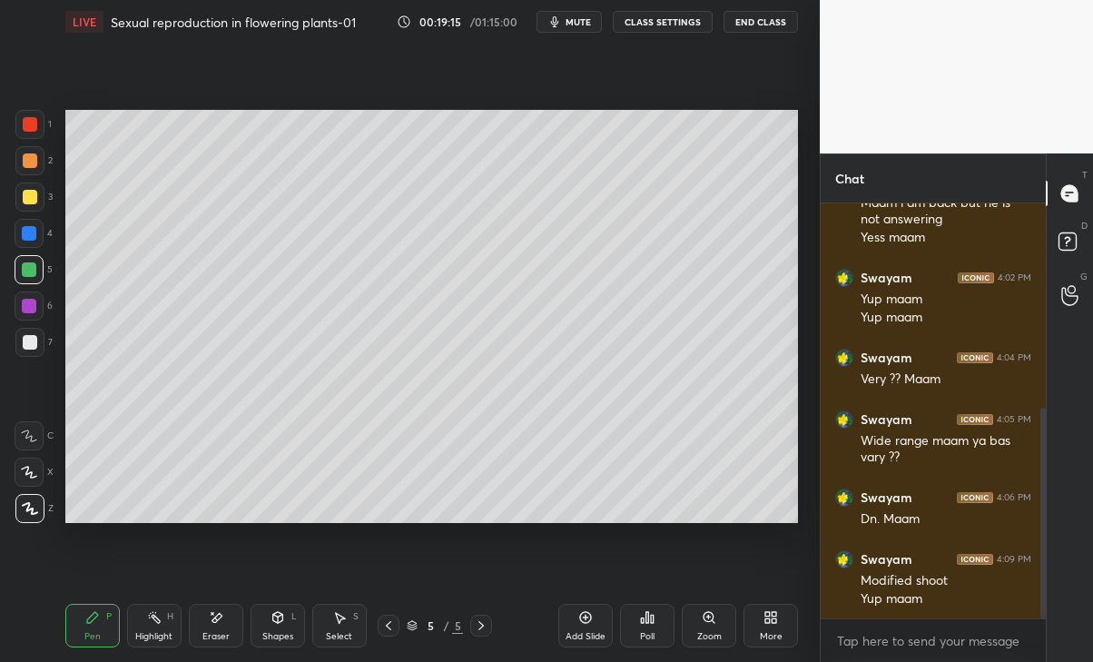
click at [29, 306] on div at bounding box center [29, 306] width 15 height 15
click at [33, 264] on div at bounding box center [29, 269] width 15 height 15
click at [28, 230] on div at bounding box center [29, 233] width 15 height 15
click at [211, 628] on div "Eraser" at bounding box center [216, 626] width 54 height 44
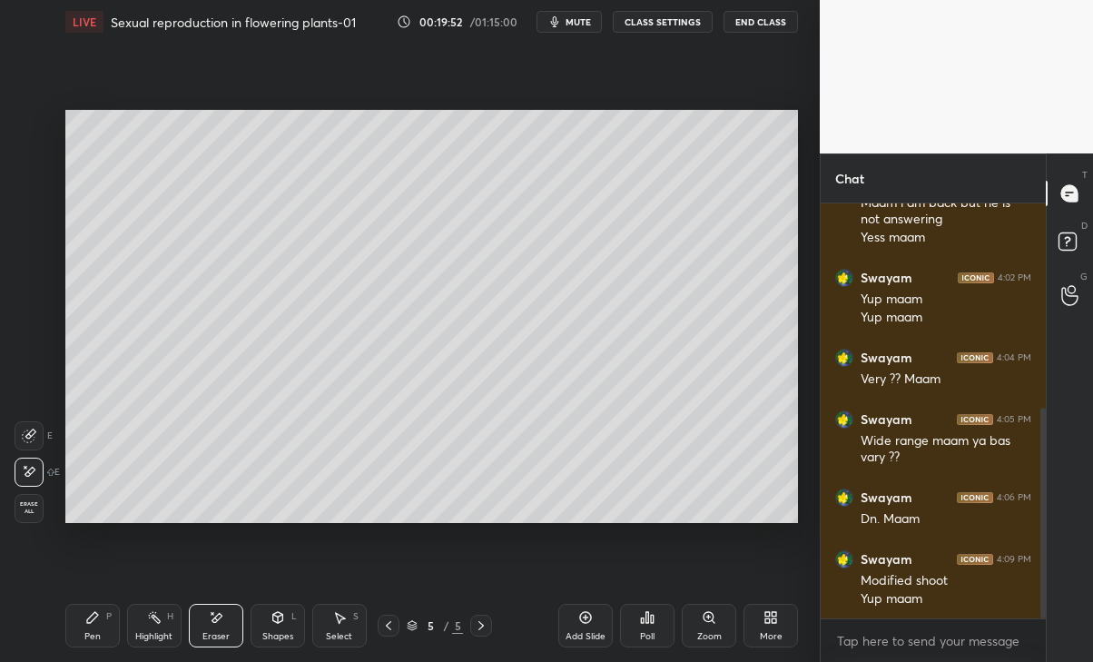
click at [92, 627] on div "Pen P" at bounding box center [92, 626] width 54 height 44
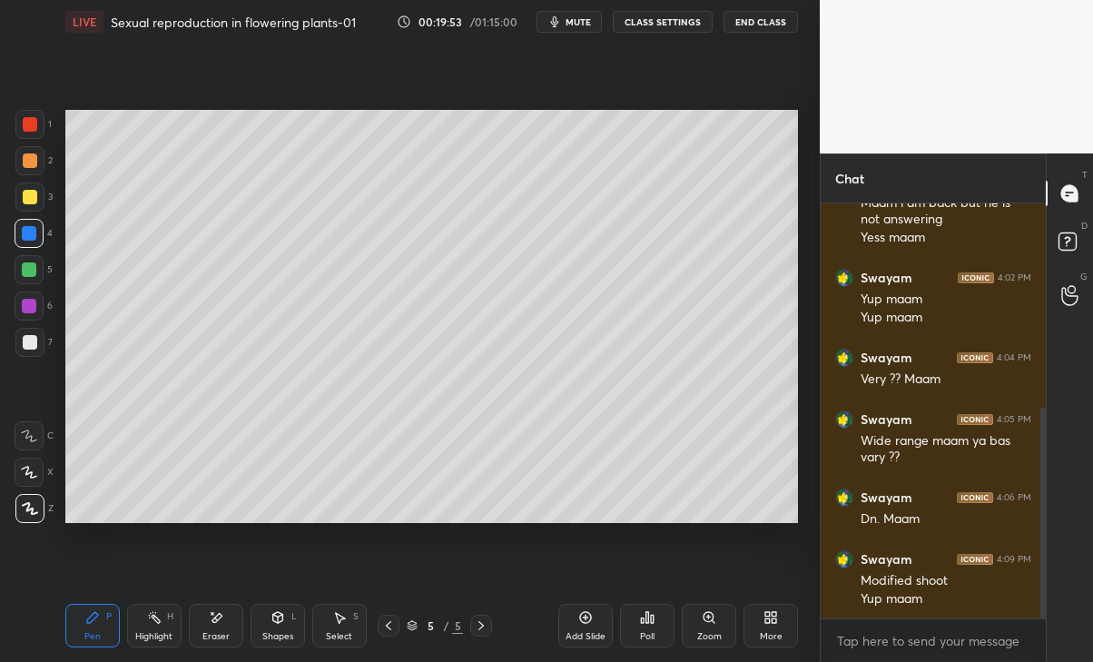
click at [27, 473] on icon at bounding box center [29, 472] width 15 height 11
click at [19, 197] on div at bounding box center [29, 197] width 29 height 29
click at [21, 312] on div at bounding box center [29, 305] width 29 height 29
click at [26, 158] on div at bounding box center [30, 160] width 15 height 15
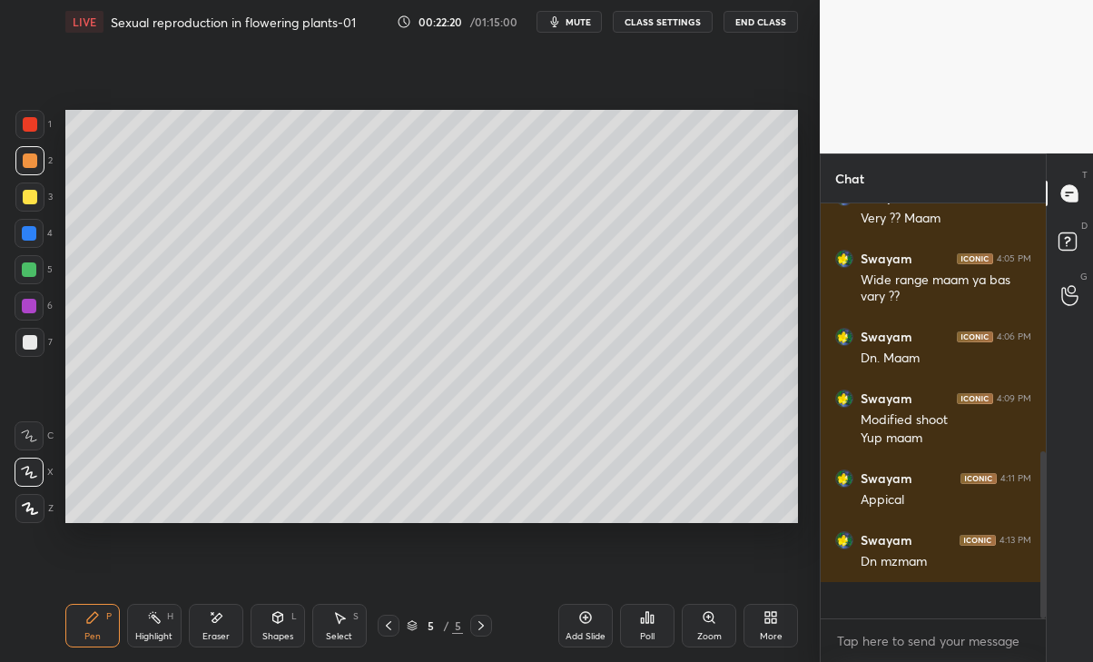
scroll to position [525, 0]
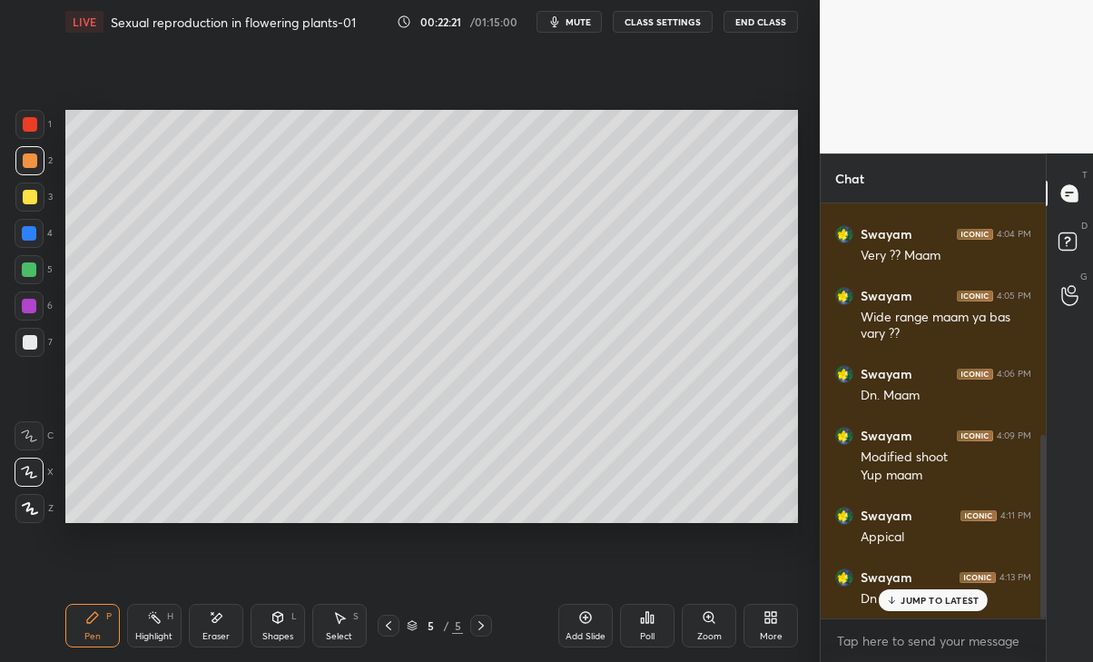
click at [927, 603] on p "JUMP TO LATEST" at bounding box center [940, 600] width 78 height 11
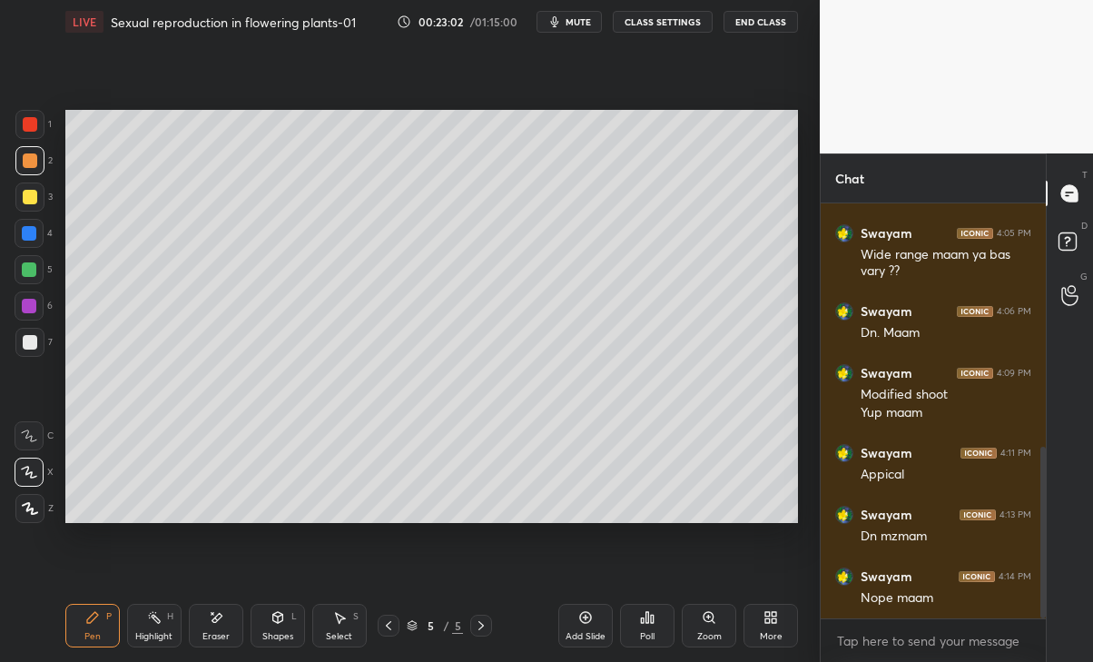
click at [591, 621] on icon at bounding box center [585, 617] width 15 height 15
click at [28, 124] on div at bounding box center [30, 124] width 15 height 15
click at [28, 345] on div at bounding box center [30, 342] width 15 height 15
click at [26, 271] on div at bounding box center [29, 269] width 15 height 15
click at [230, 636] on div "Eraser" at bounding box center [216, 626] width 54 height 44
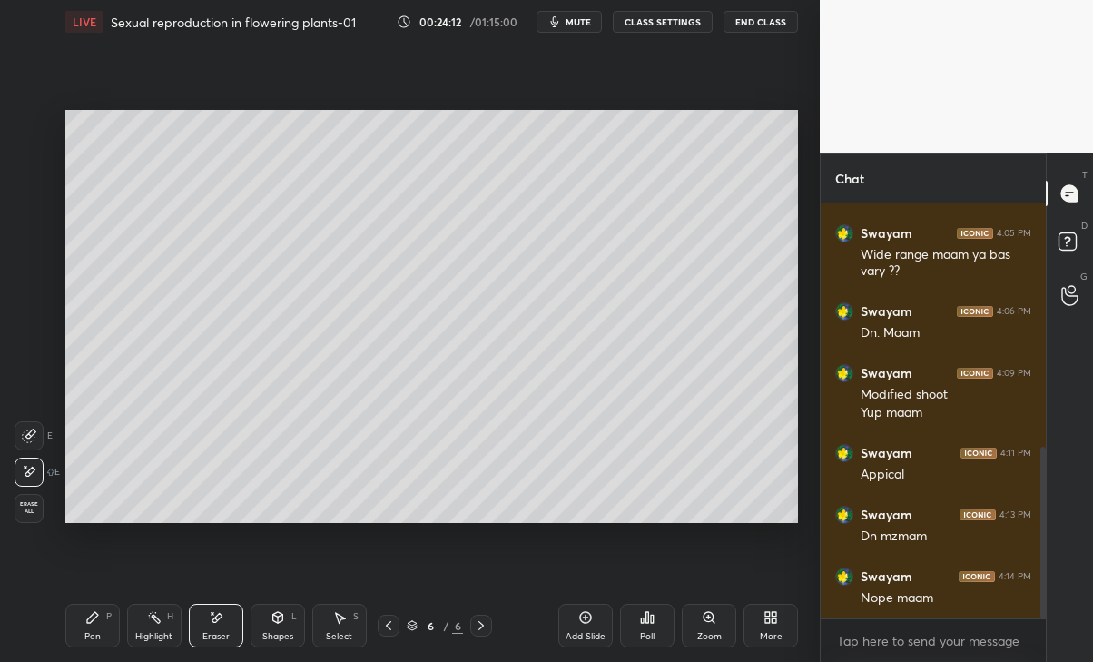
click at [90, 623] on icon at bounding box center [92, 617] width 11 height 11
click at [25, 317] on div at bounding box center [29, 305] width 29 height 29
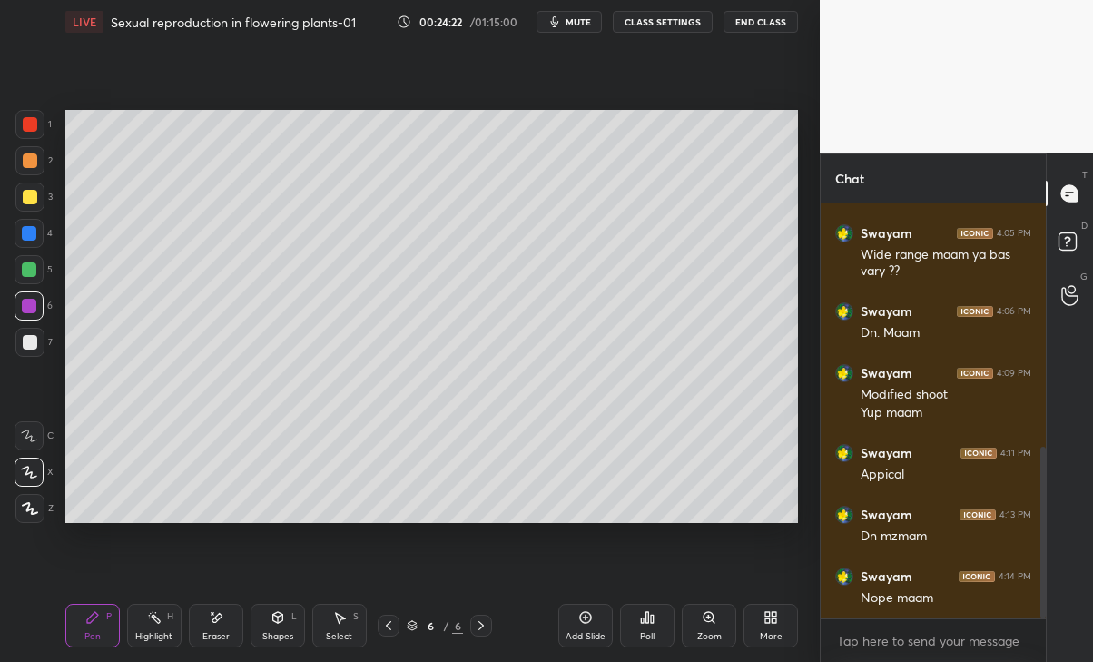
scroll to position [648, 0]
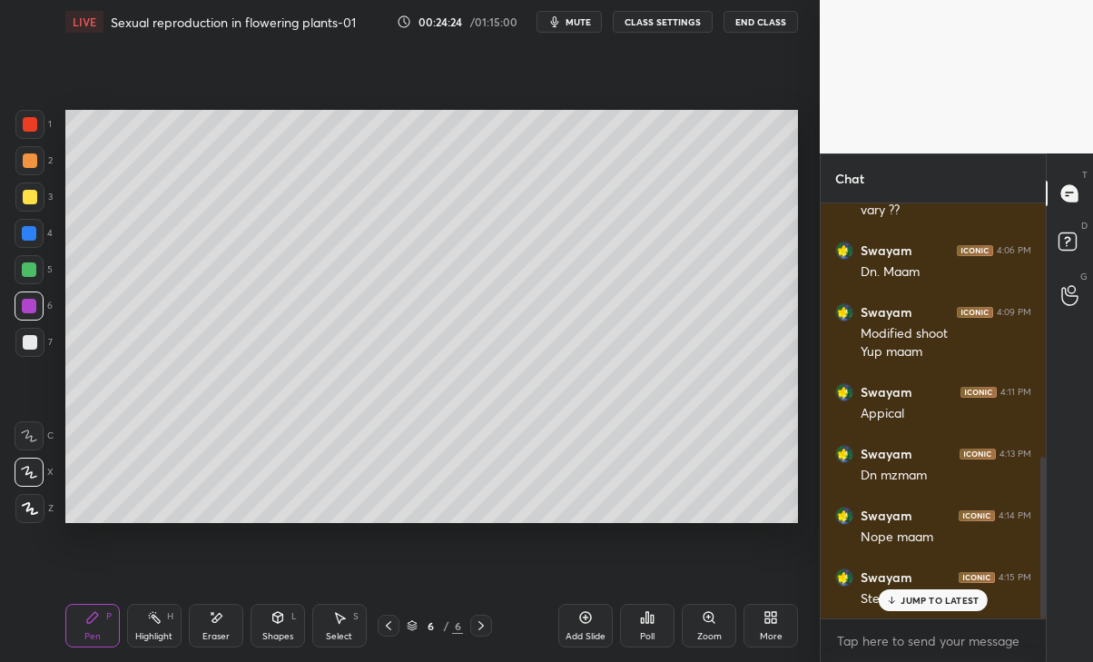
click at [955, 590] on div "JUMP TO LATEST" at bounding box center [933, 600] width 109 height 22
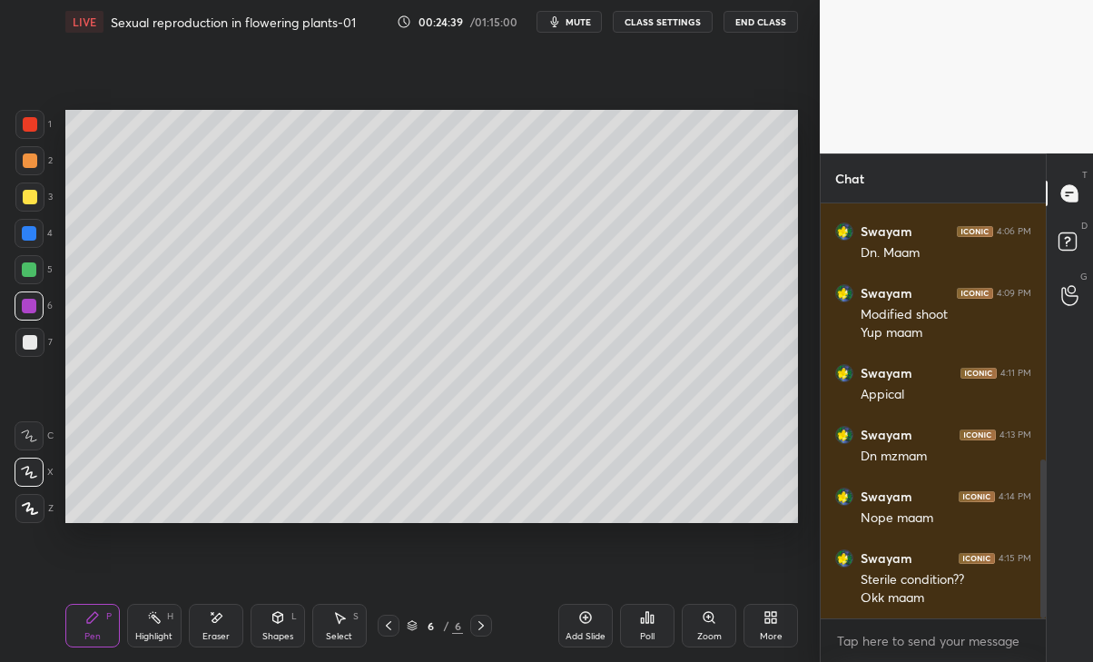
click at [380, 628] on div at bounding box center [389, 626] width 22 height 22
click at [480, 623] on icon at bounding box center [481, 625] width 5 height 9
click at [35, 334] on div at bounding box center [29, 342] width 29 height 29
click at [25, 248] on div "4" at bounding box center [34, 237] width 38 height 36
click at [17, 273] on div at bounding box center [29, 269] width 29 height 29
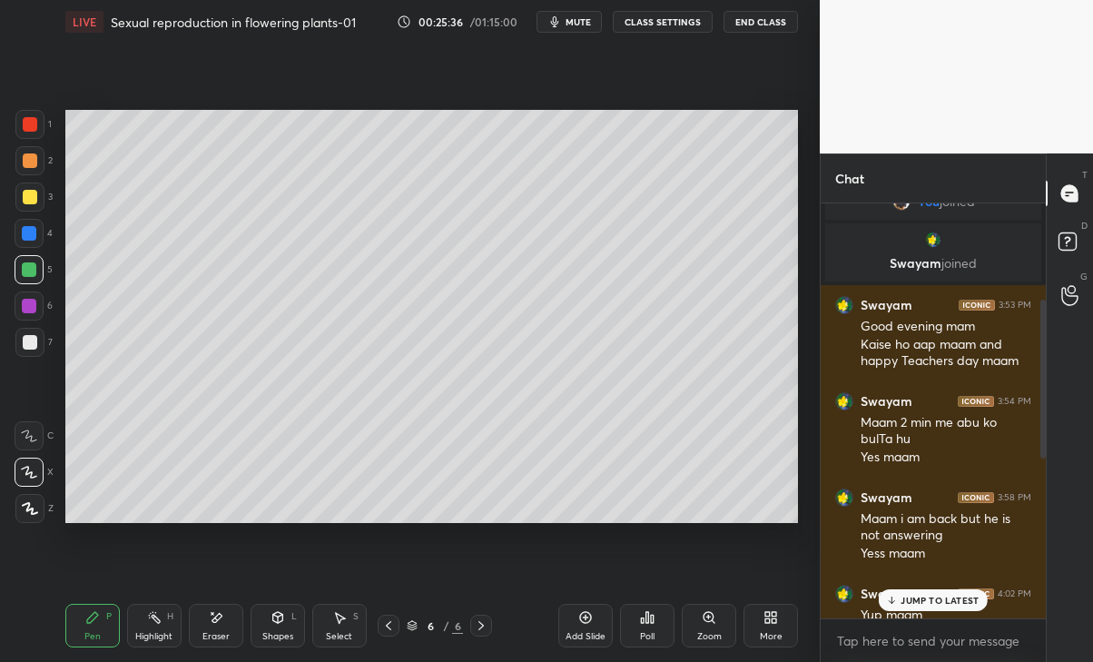
scroll to position [0, 0]
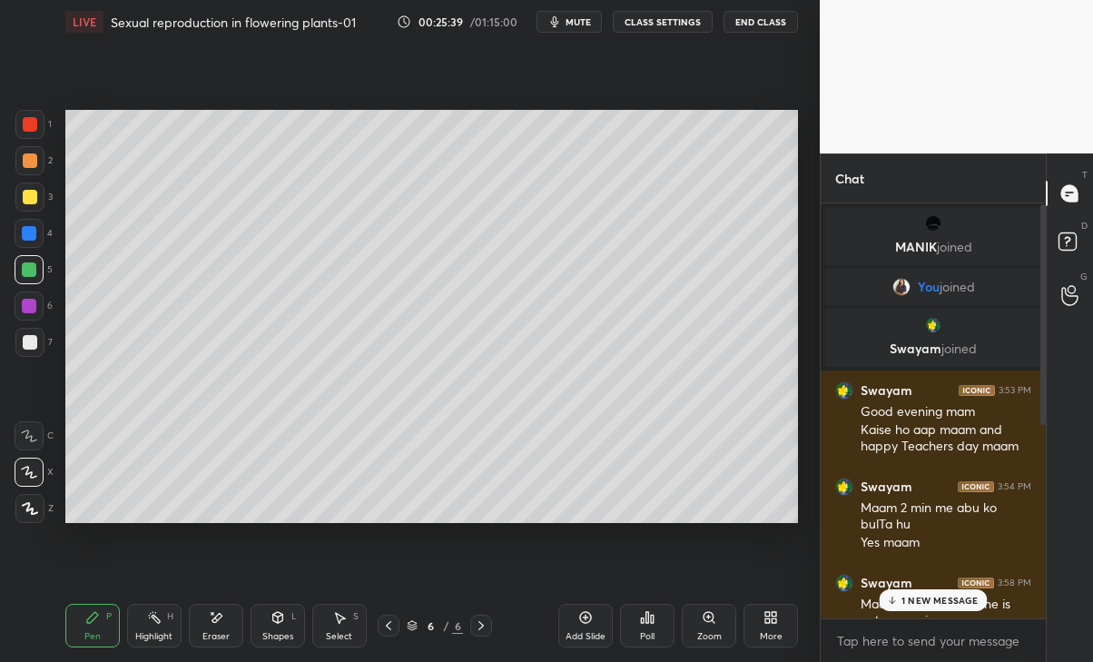
click at [964, 592] on div "1 NEW MESSAGE" at bounding box center [933, 600] width 108 height 22
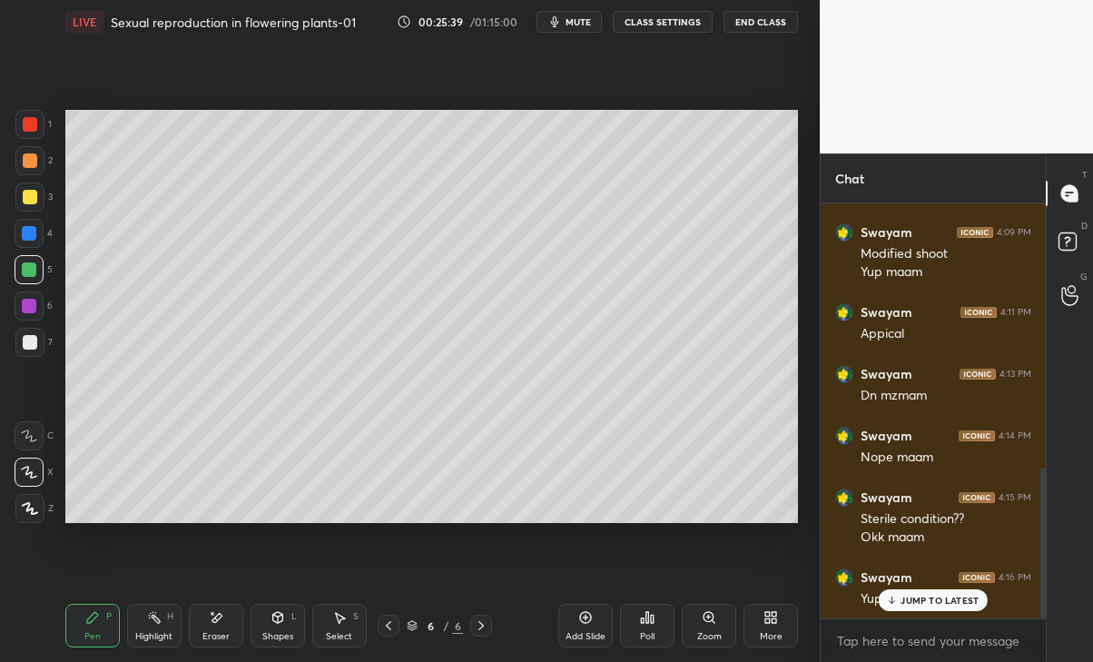
click at [958, 605] on p "JUMP TO LATEST" at bounding box center [940, 600] width 78 height 11
click at [223, 632] on div "Eraser" at bounding box center [215, 636] width 27 height 9
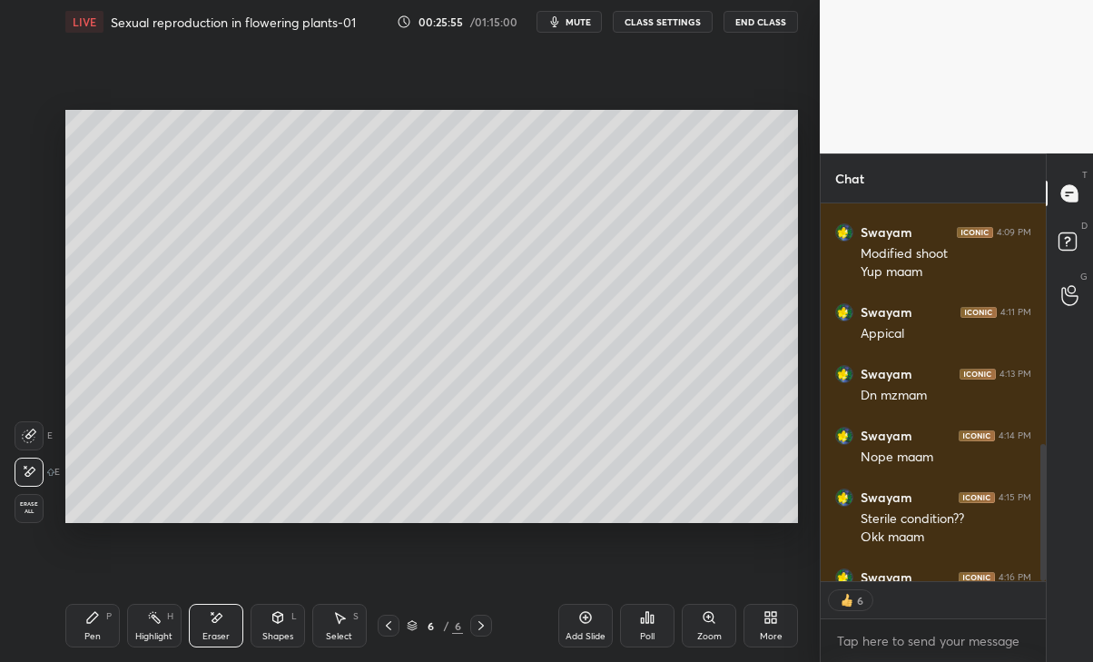
click at [88, 627] on div "Pen P" at bounding box center [92, 626] width 54 height 44
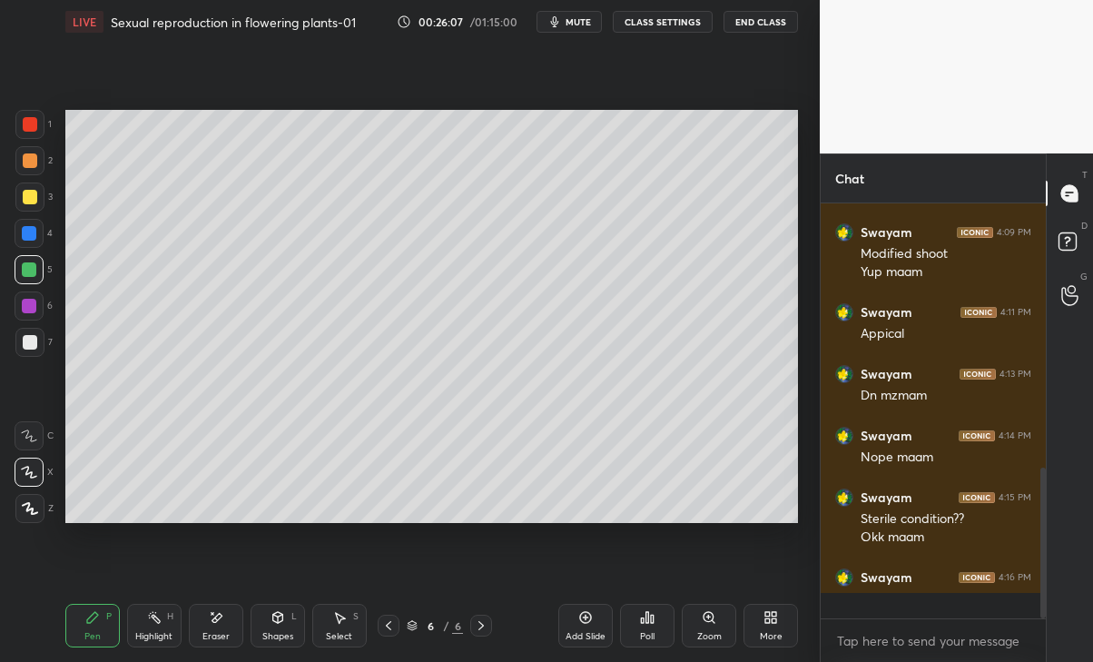
scroll to position [728, 0]
click at [926, 602] on p "JUMP TO LATEST" at bounding box center [940, 600] width 78 height 11
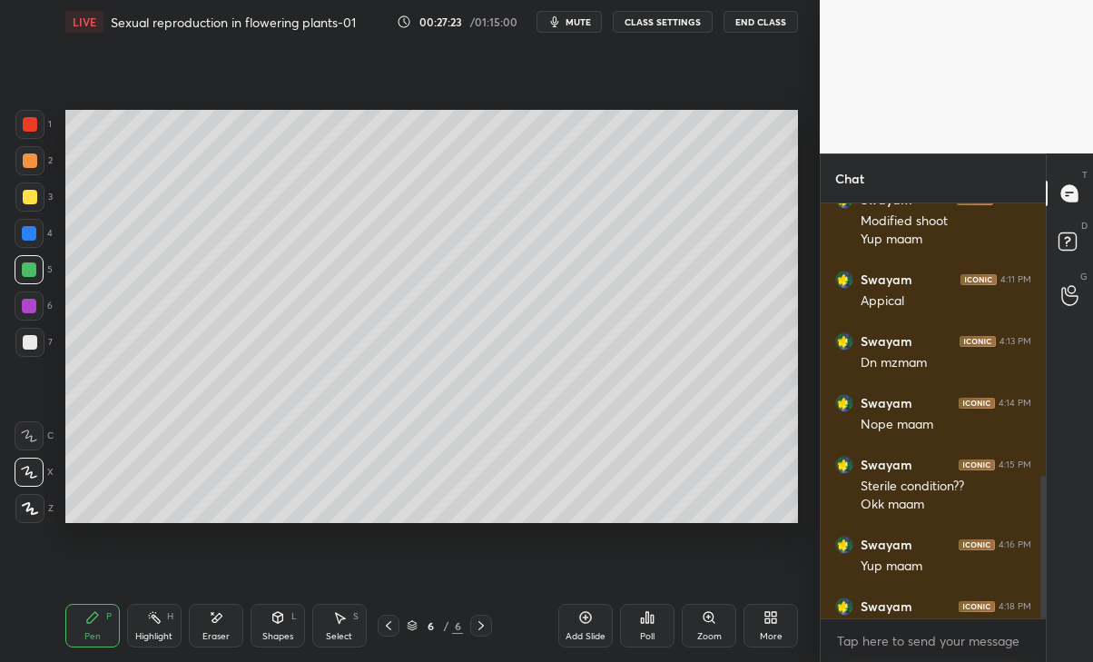
scroll to position [791, 0]
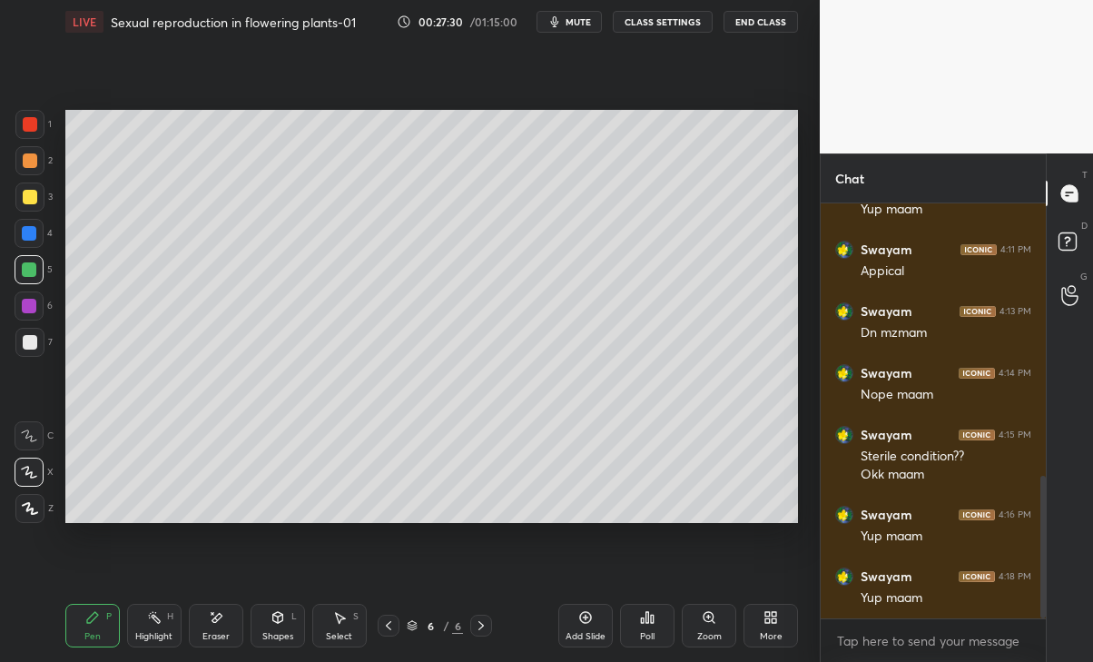
click at [223, 635] on div "Eraser" at bounding box center [215, 636] width 27 height 9
click at [105, 623] on div "Pen P" at bounding box center [92, 626] width 54 height 44
click at [21, 354] on div at bounding box center [29, 342] width 29 height 29
click at [208, 641] on div "Eraser" at bounding box center [215, 636] width 27 height 9
click at [86, 633] on div "Pen" at bounding box center [92, 636] width 16 height 9
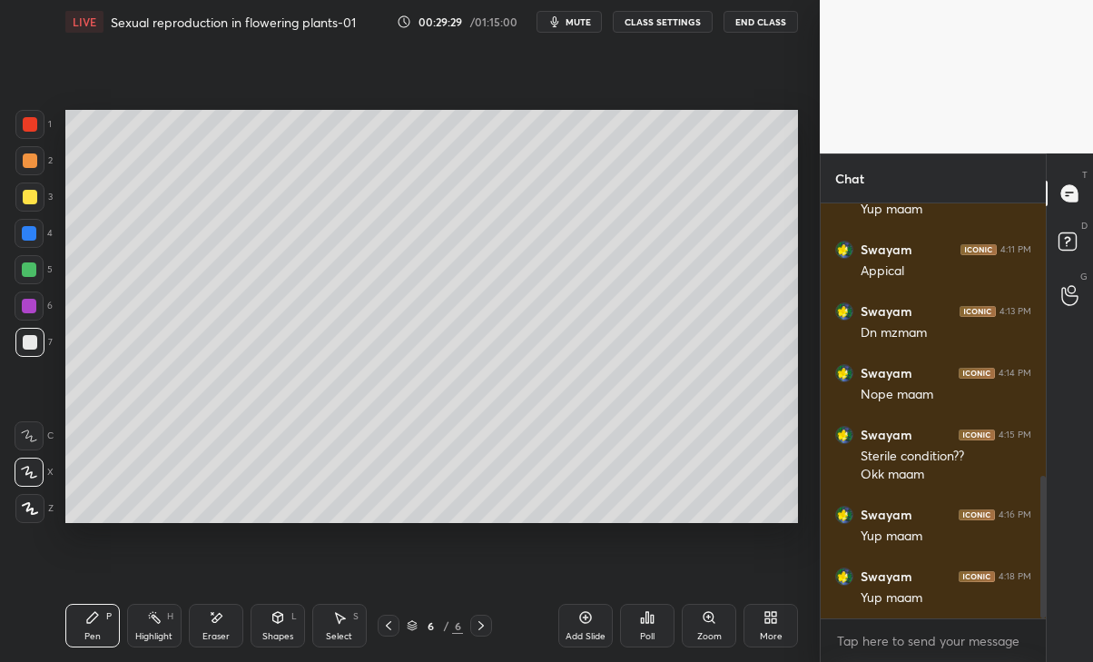
click at [210, 632] on div "Eraser" at bounding box center [215, 636] width 27 height 9
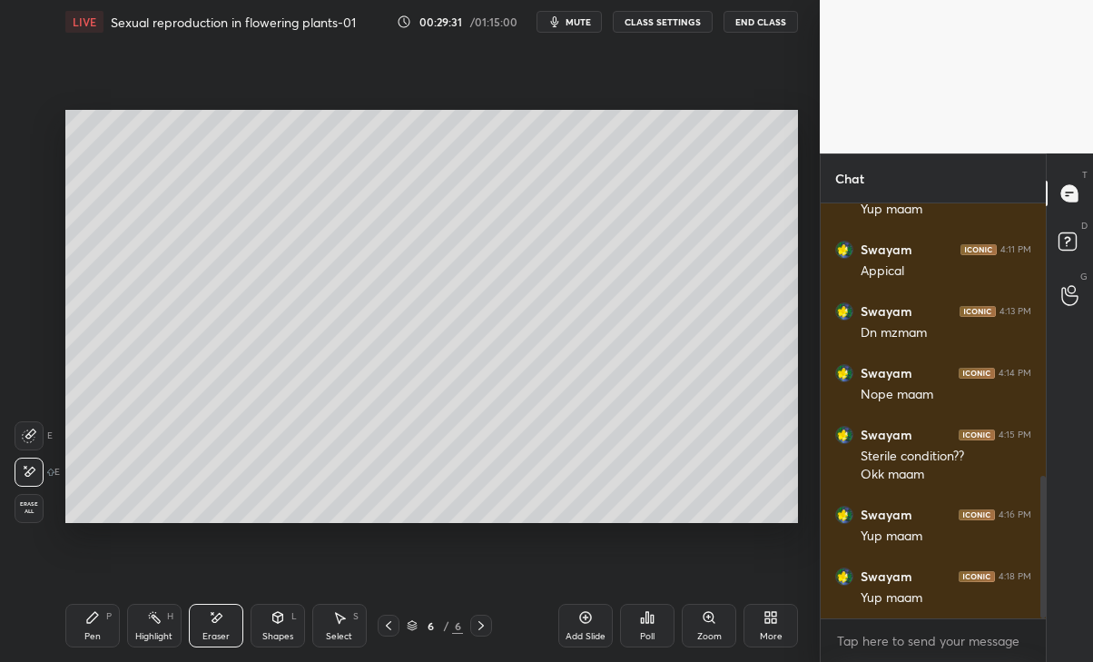
click at [91, 620] on icon at bounding box center [92, 617] width 11 height 11
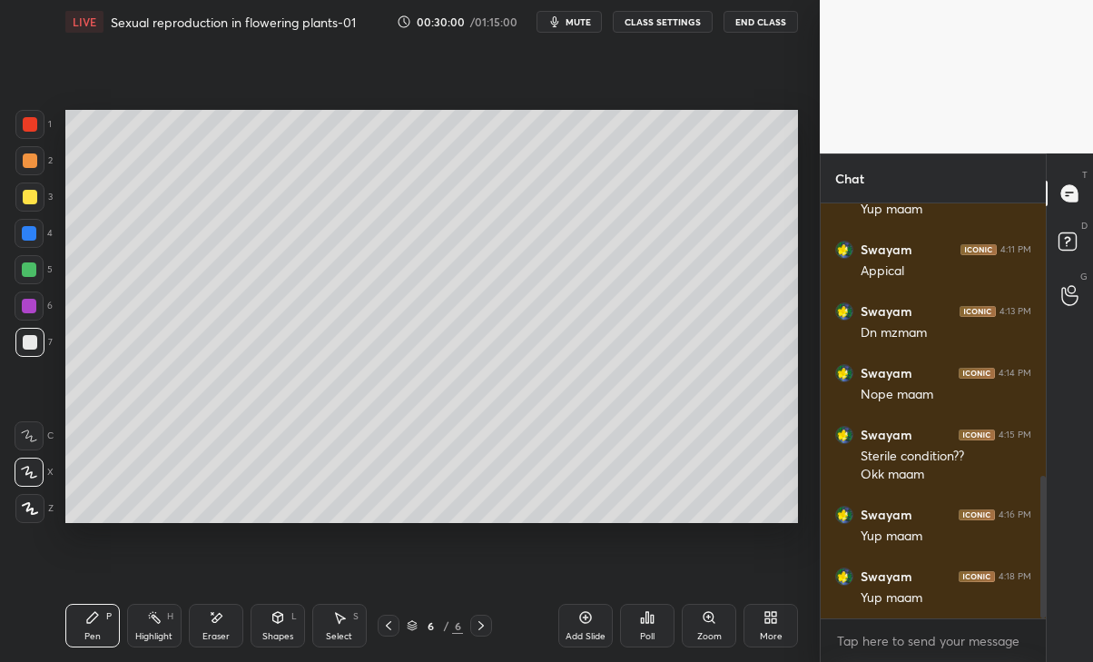
click at [29, 307] on div at bounding box center [29, 306] width 15 height 15
click at [25, 264] on div at bounding box center [29, 269] width 15 height 15
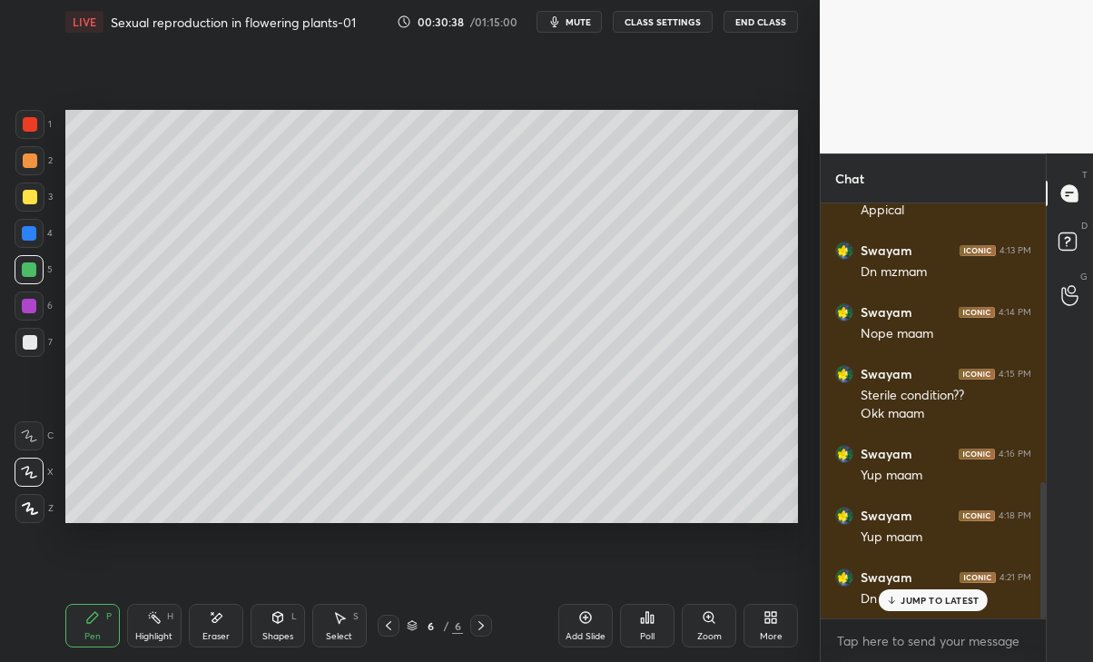
click at [921, 617] on div "Swayam 4:21 PM Dn maam" at bounding box center [933, 589] width 225 height 62
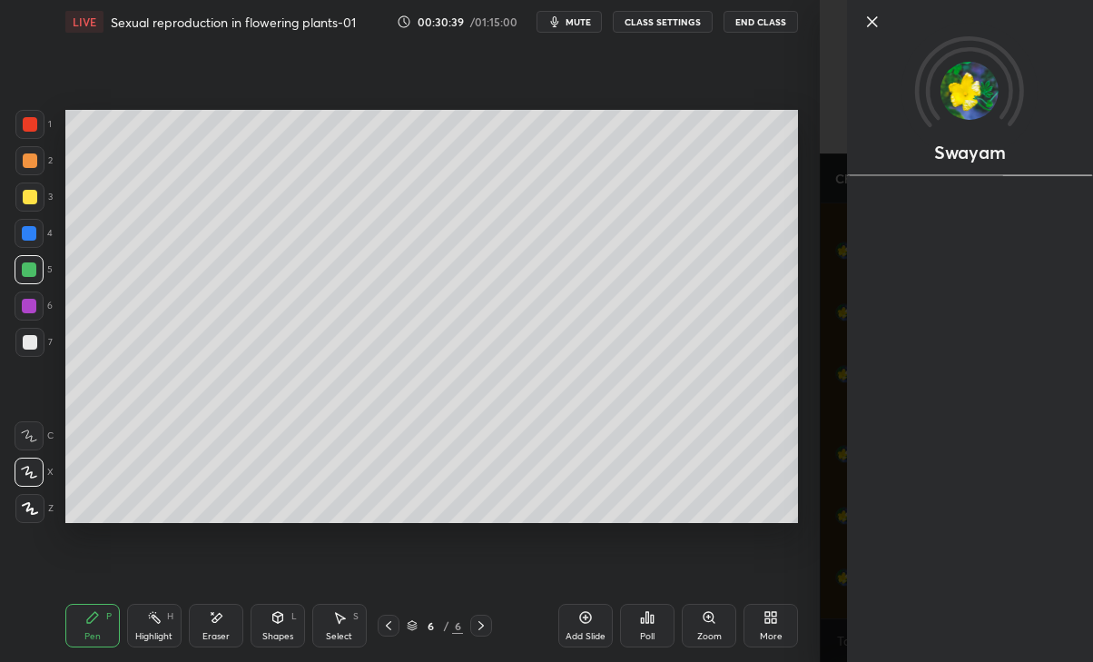
click at [803, 523] on div "Setting up your live class Poll for secs No correct answer Start poll" at bounding box center [431, 317] width 747 height 546
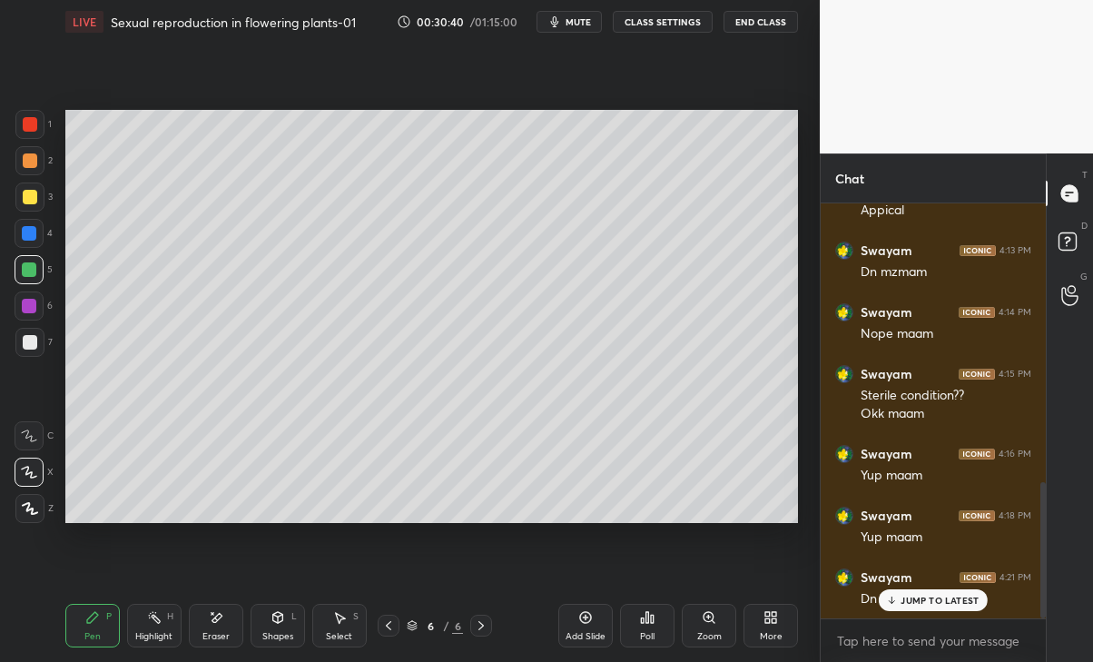
click at [915, 599] on p "JUMP TO LATEST" at bounding box center [940, 600] width 78 height 11
click at [584, 620] on icon at bounding box center [585, 617] width 15 height 15
click at [32, 201] on div at bounding box center [30, 197] width 15 height 15
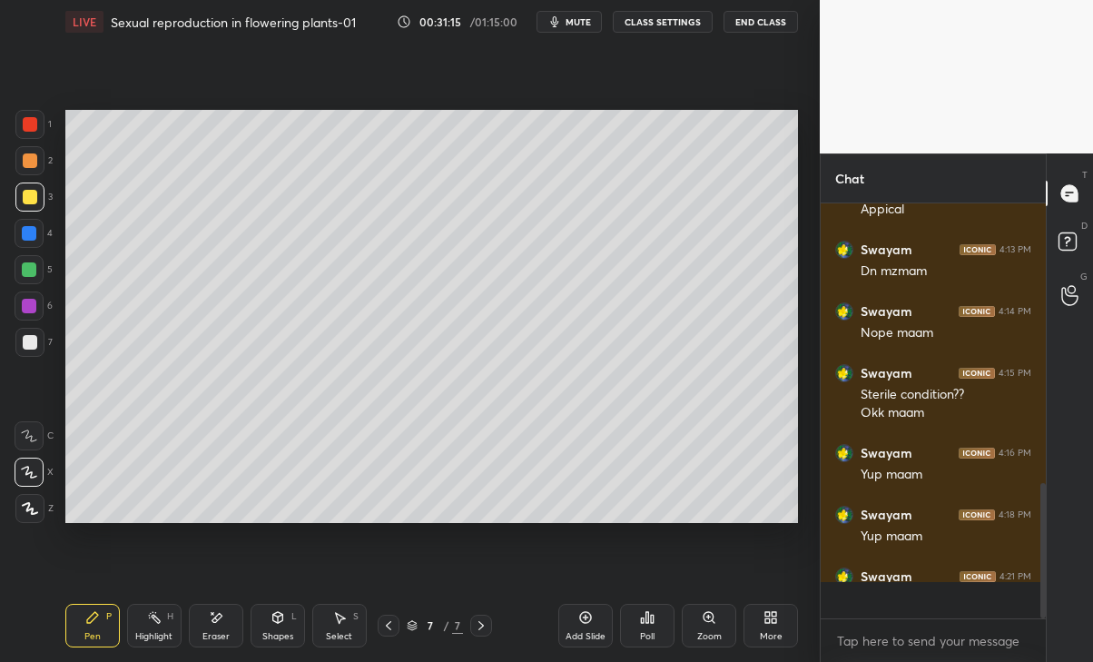
scroll to position [852, 0]
click at [942, 598] on p "JUMP TO LATEST" at bounding box center [940, 600] width 78 height 11
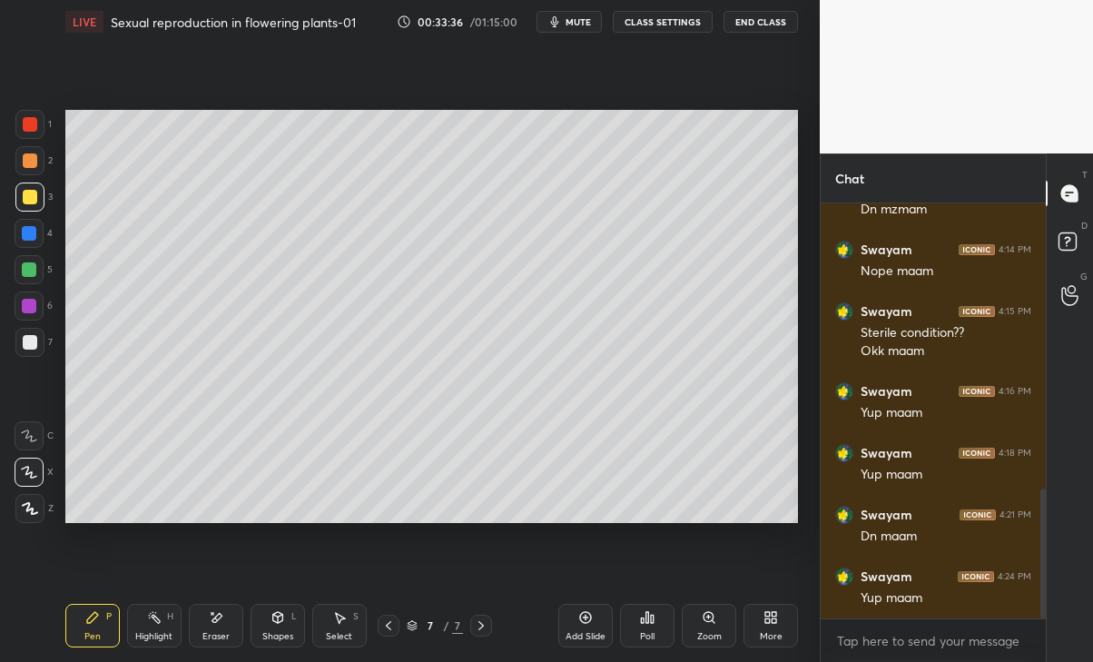
click at [389, 626] on icon at bounding box center [388, 625] width 15 height 15
click at [387, 632] on icon at bounding box center [388, 625] width 15 height 15
click at [490, 623] on div at bounding box center [481, 626] width 22 height 22
click at [487, 618] on icon at bounding box center [481, 625] width 15 height 15
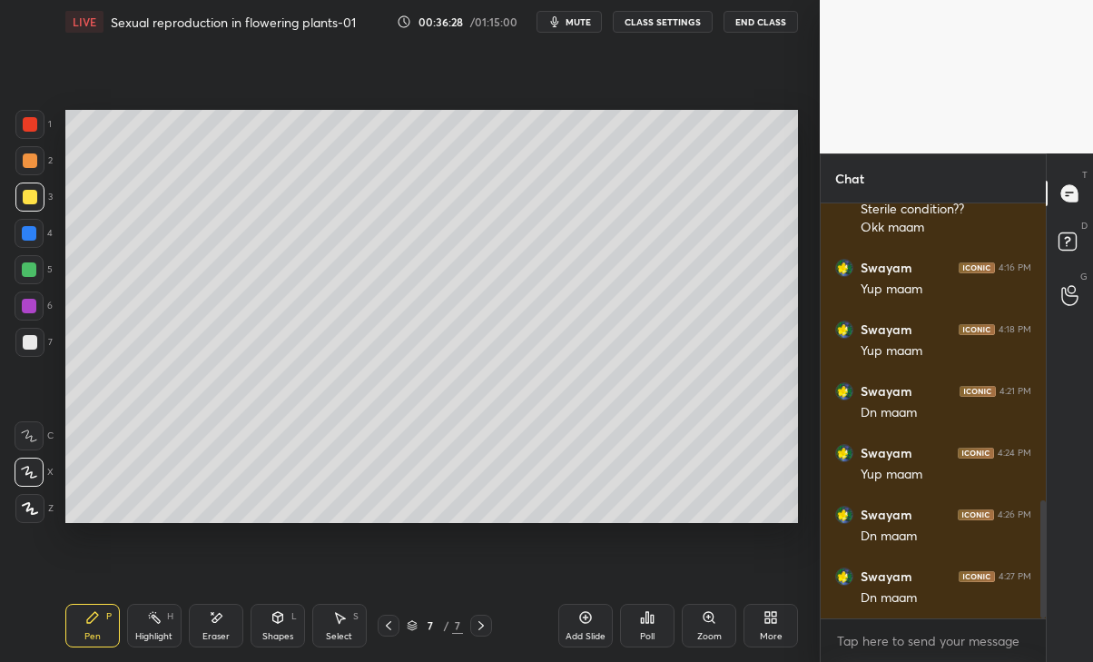
click at [761, 624] on div "More" at bounding box center [771, 626] width 54 height 44
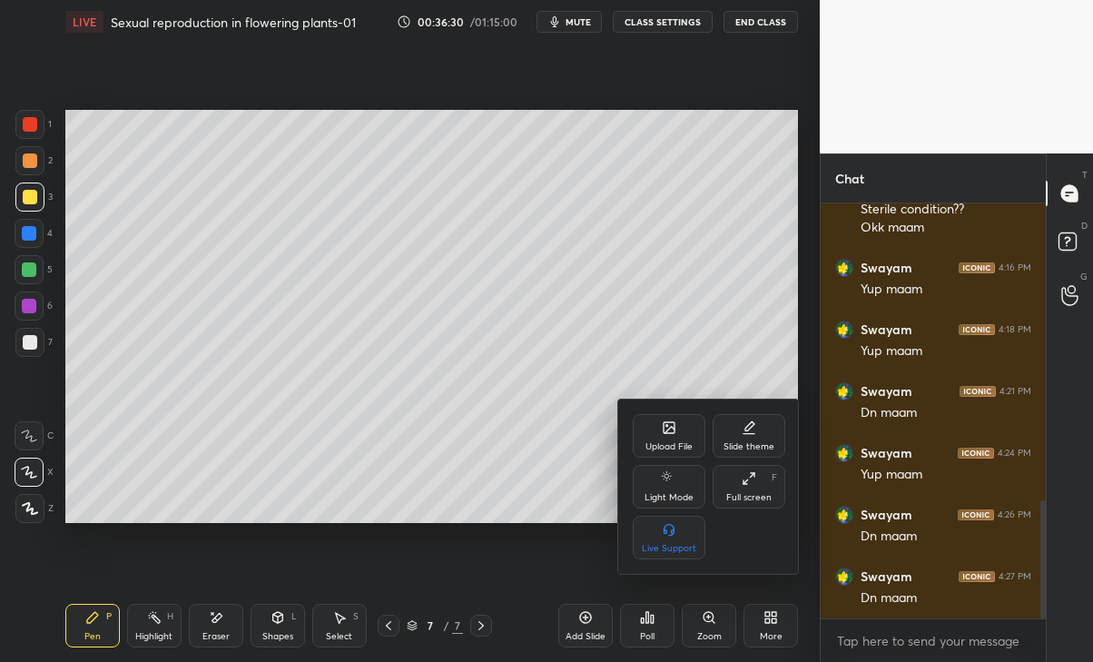
click at [680, 438] on div "Upload File" at bounding box center [669, 436] width 73 height 44
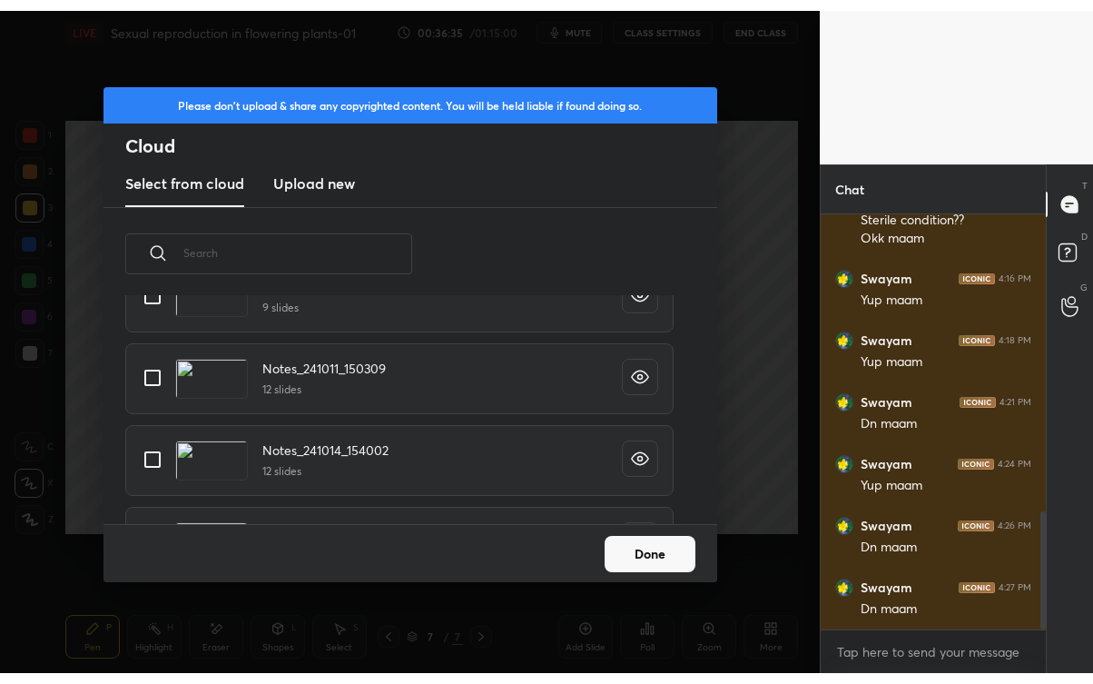
scroll to position [719, 0]
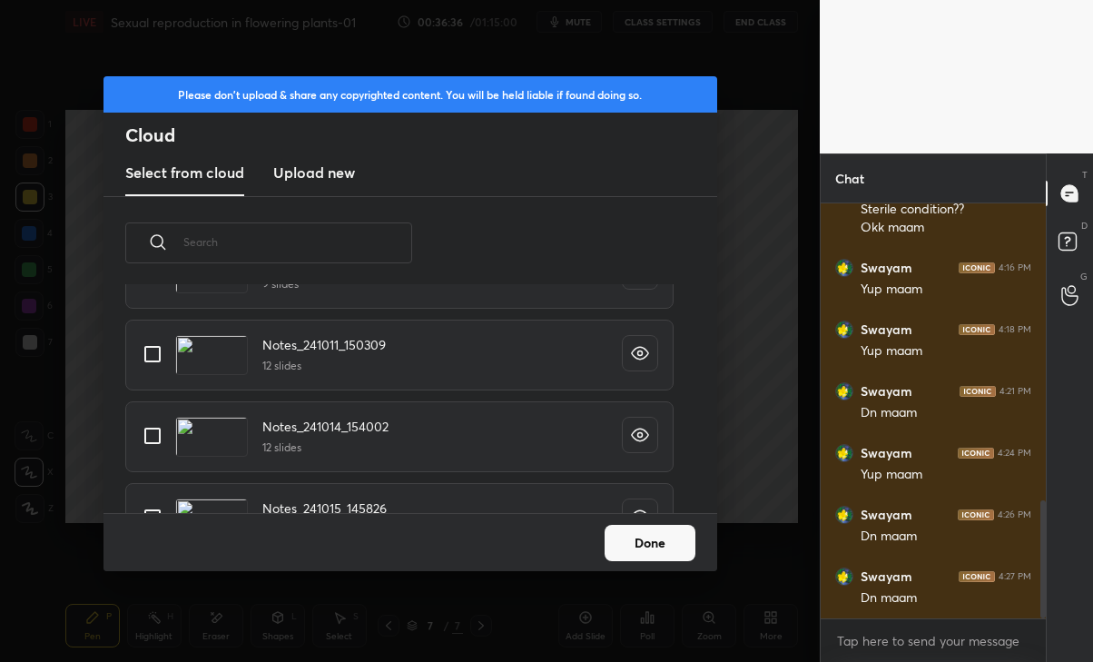
click at [317, 178] on h3 "Upload new" at bounding box center [314, 173] width 82 height 22
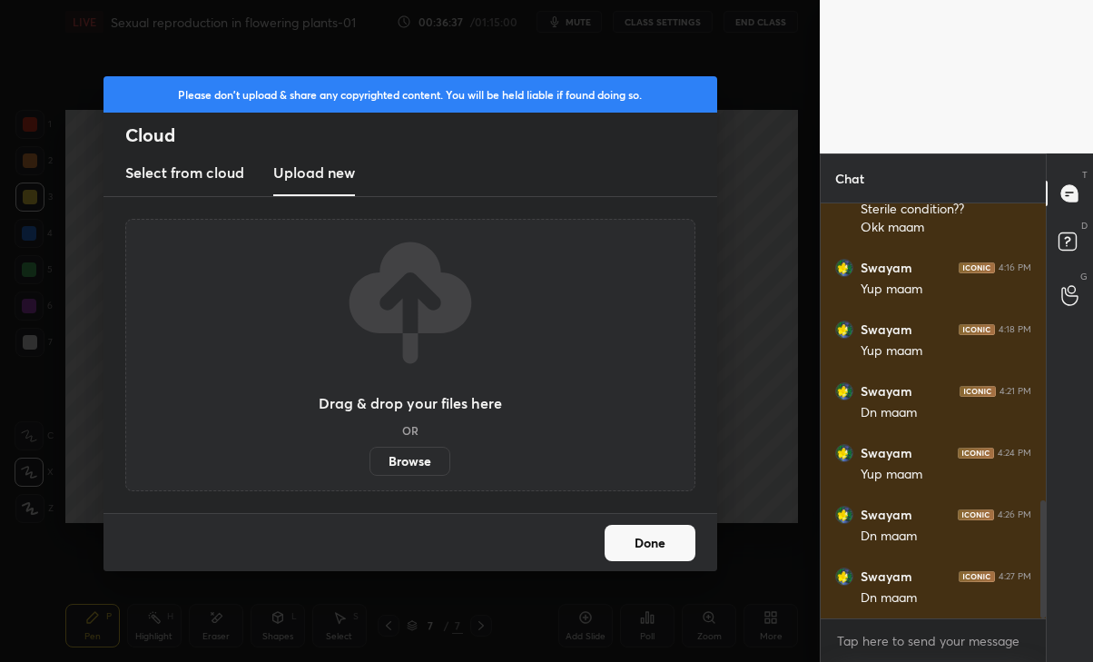
click at [417, 460] on label "Browse" at bounding box center [410, 461] width 81 height 29
click at [370, 460] on input "Browse" at bounding box center [370, 461] width 0 height 29
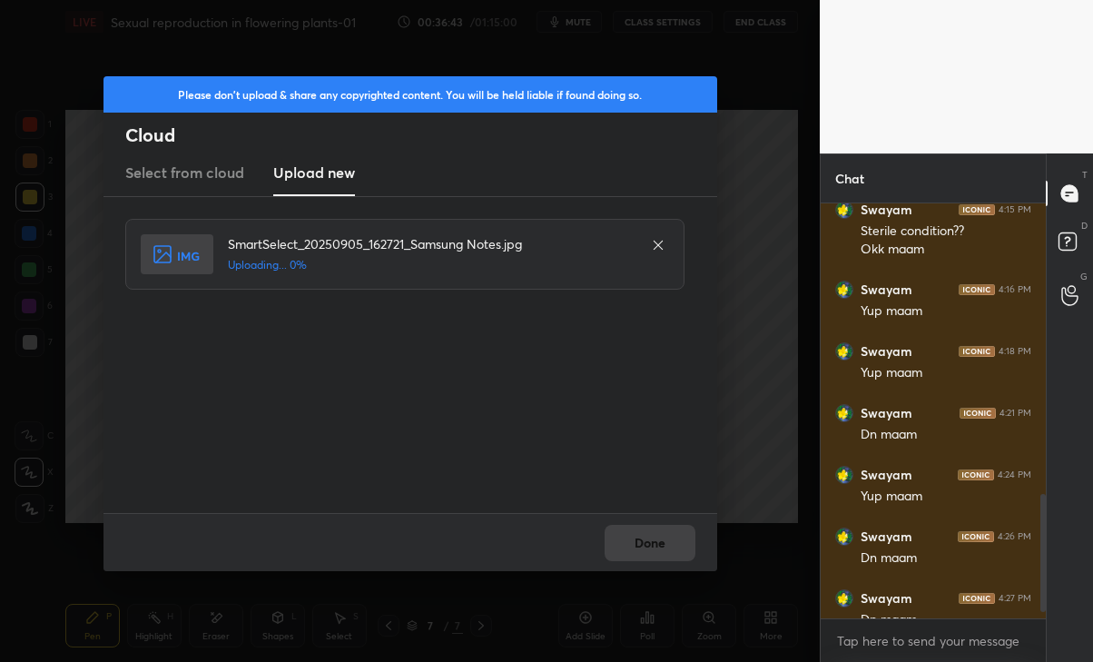
scroll to position [90254, 90051]
click at [646, 538] on button "Done" at bounding box center [650, 543] width 91 height 36
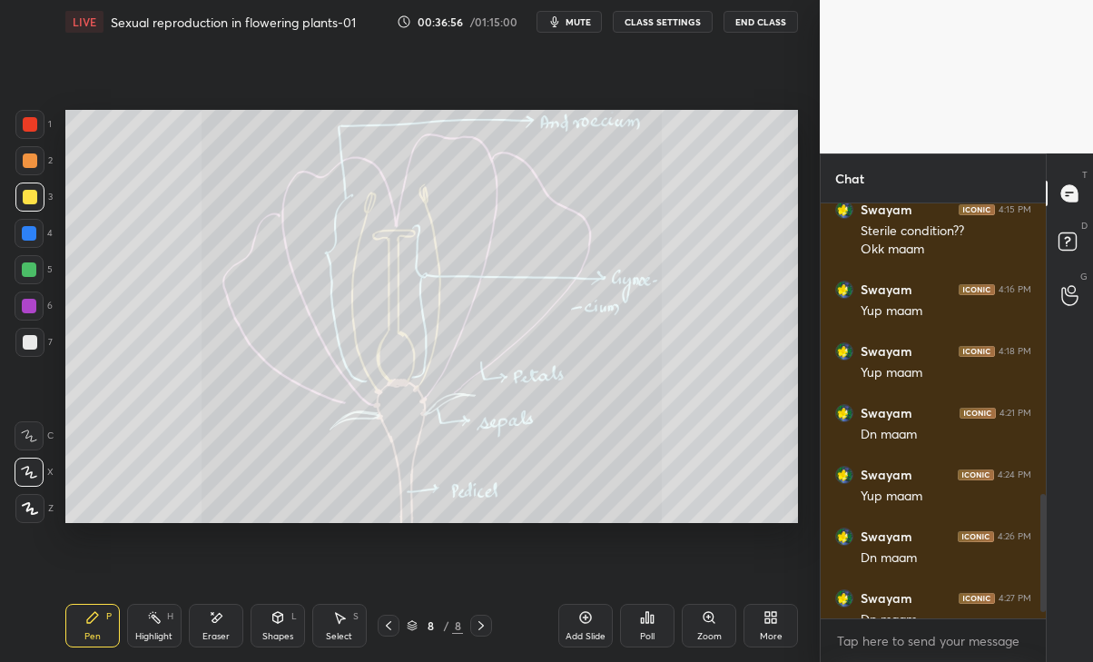
click at [29, 337] on div at bounding box center [30, 342] width 15 height 15
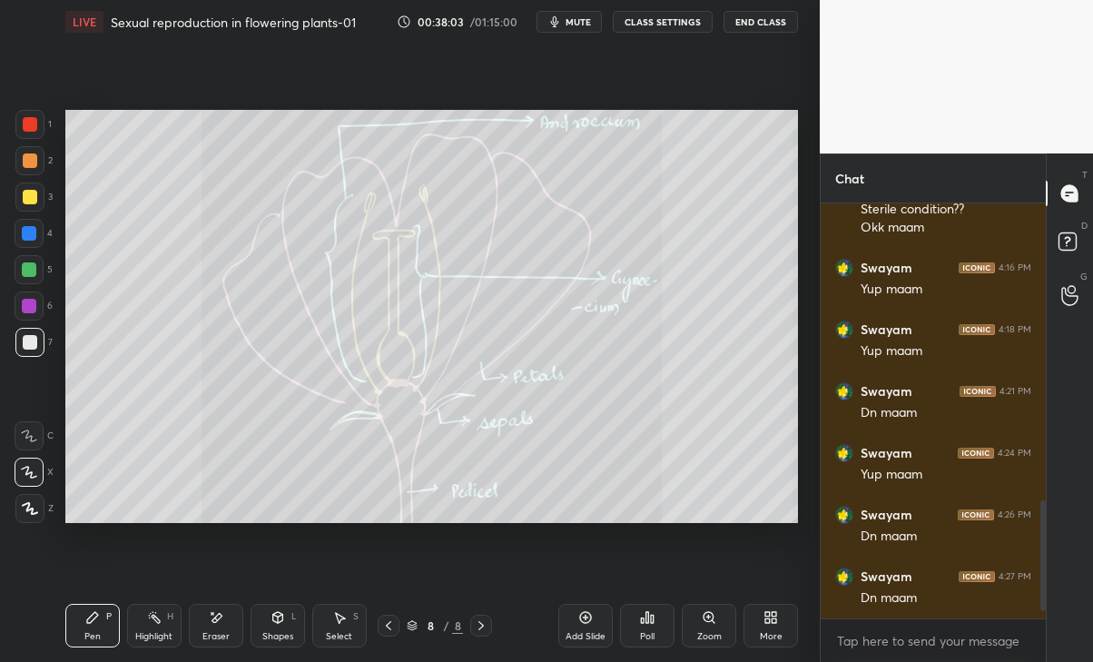
scroll to position [1099, 0]
click at [940, 600] on p "JUMP TO LATEST" at bounding box center [940, 600] width 78 height 11
click at [25, 273] on div at bounding box center [29, 269] width 15 height 15
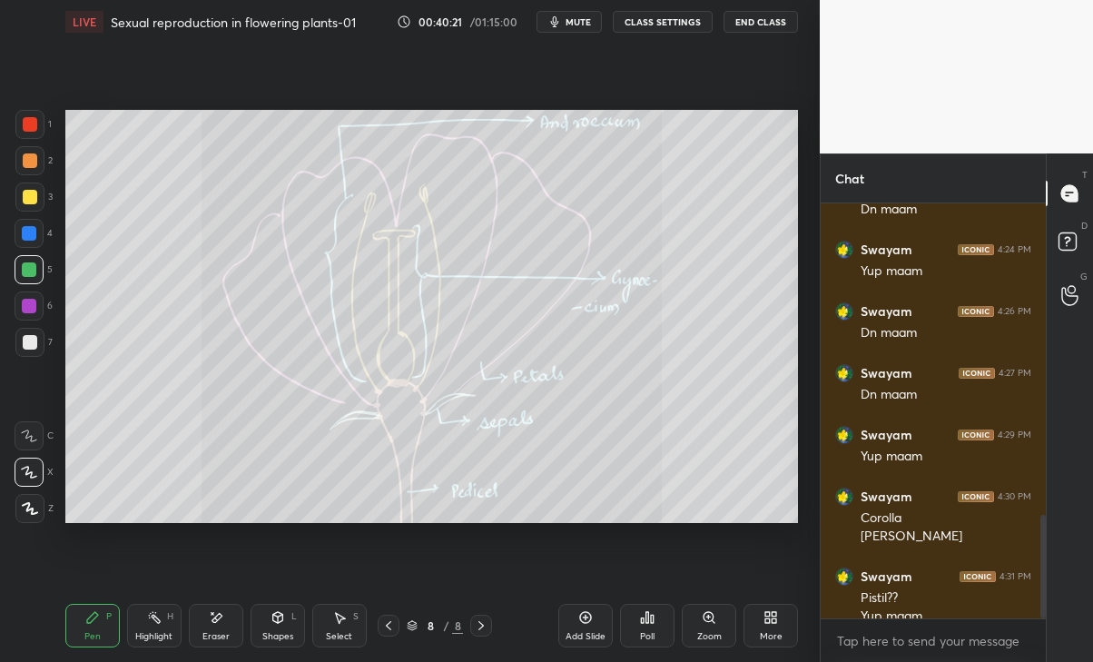
scroll to position [1258, 0]
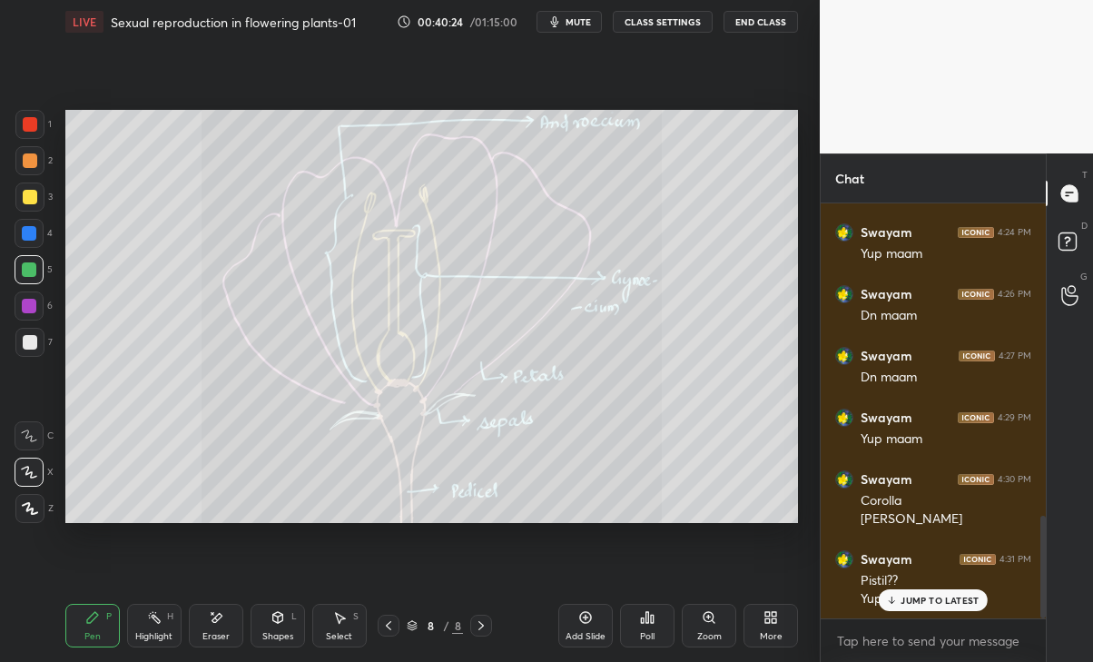
click at [913, 603] on p "JUMP TO LATEST" at bounding box center [940, 600] width 78 height 11
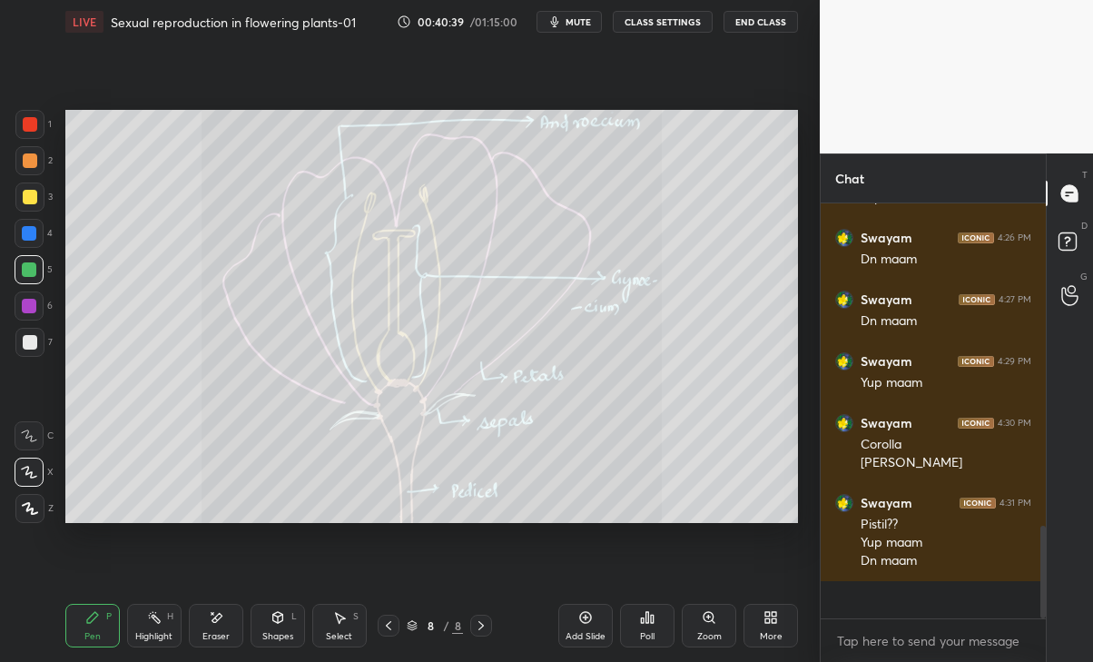
scroll to position [1278, 0]
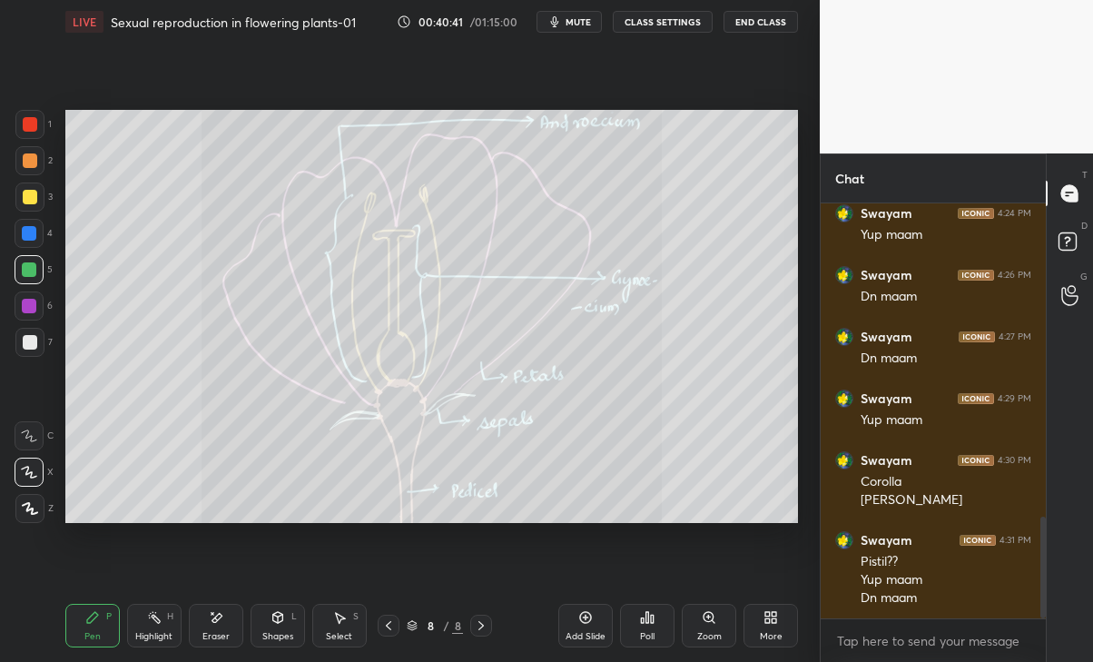
click at [584, 619] on icon at bounding box center [585, 617] width 15 height 15
click at [32, 339] on div at bounding box center [30, 342] width 15 height 15
click at [30, 162] on div at bounding box center [30, 160] width 15 height 15
click at [27, 340] on div at bounding box center [30, 342] width 15 height 15
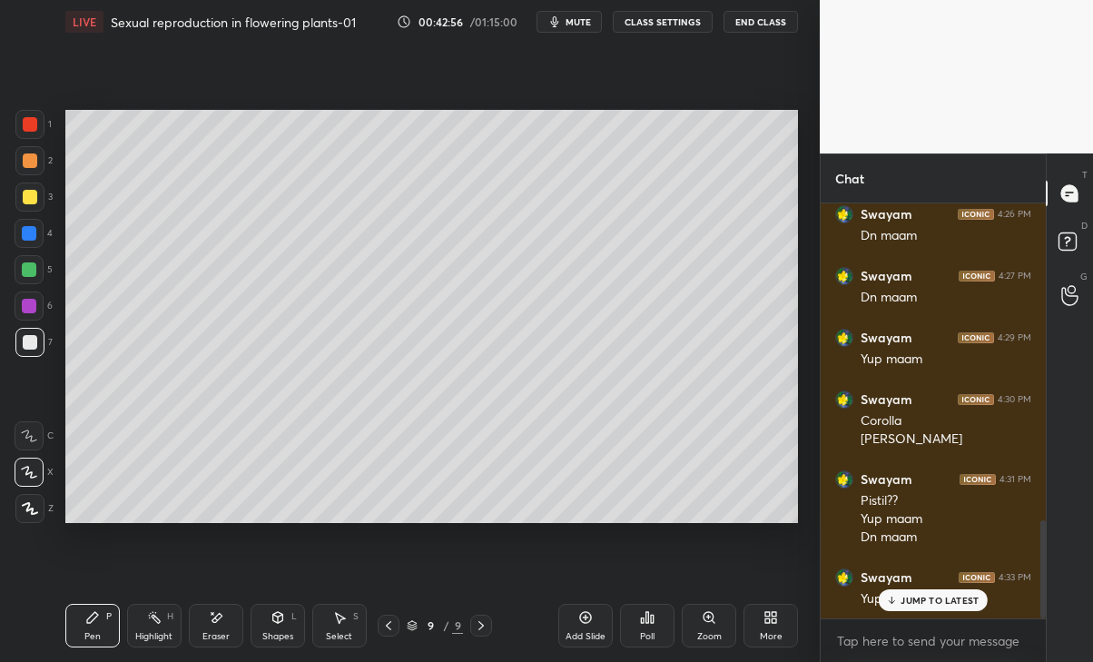
click at [918, 599] on p "JUMP TO LATEST" at bounding box center [940, 600] width 78 height 11
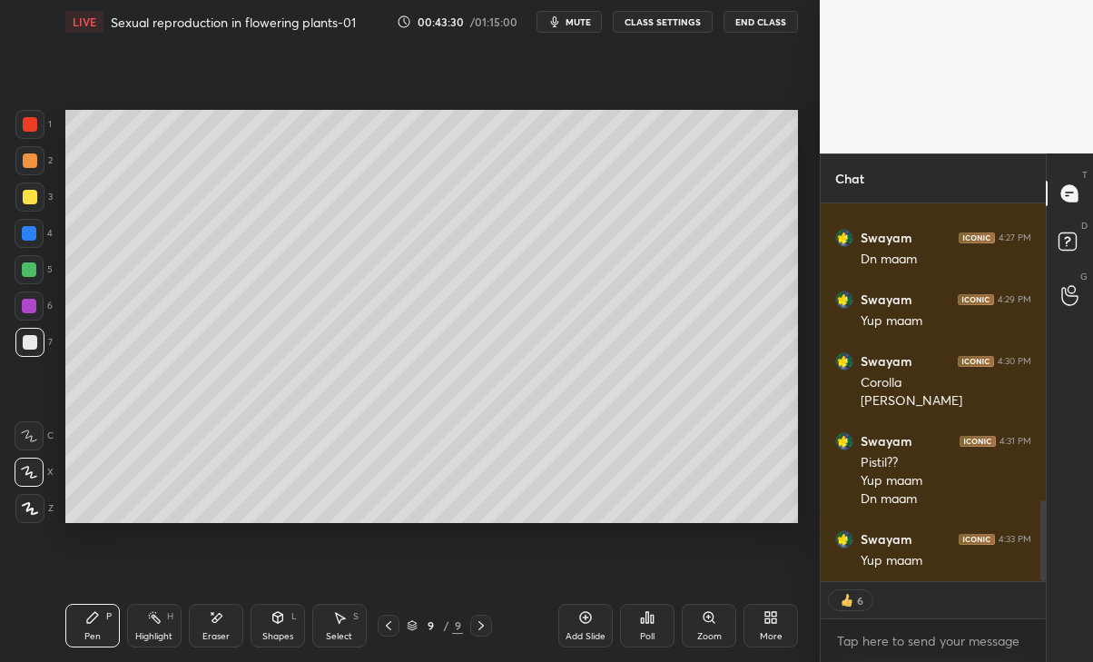
click at [32, 161] on div at bounding box center [30, 160] width 15 height 15
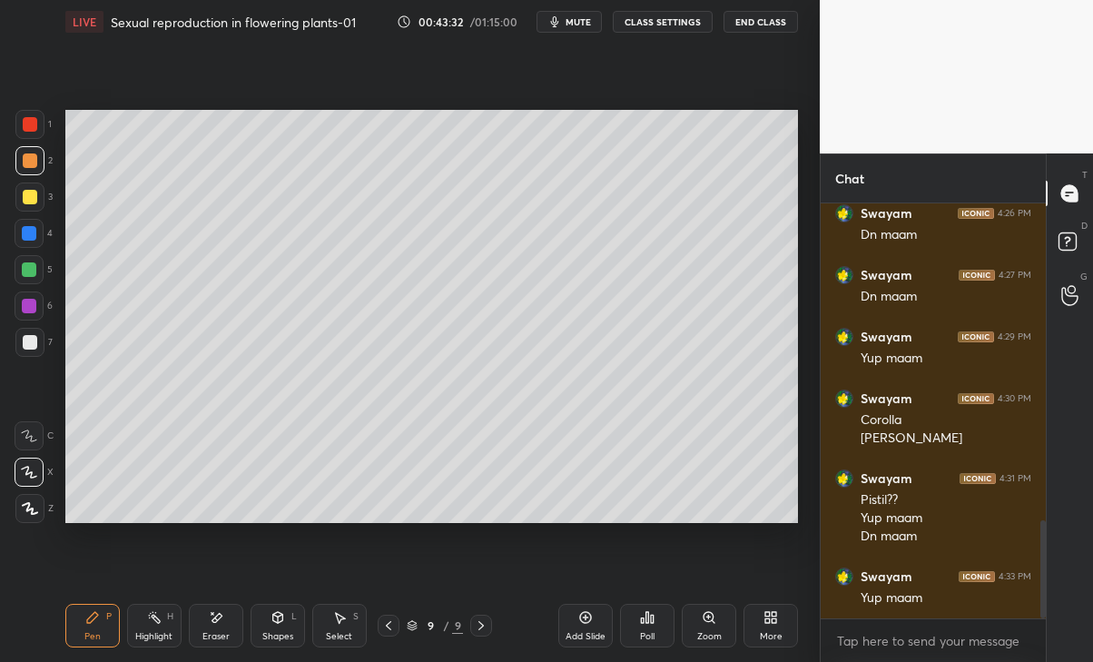
scroll to position [1338, 0]
click at [27, 346] on div at bounding box center [30, 342] width 15 height 15
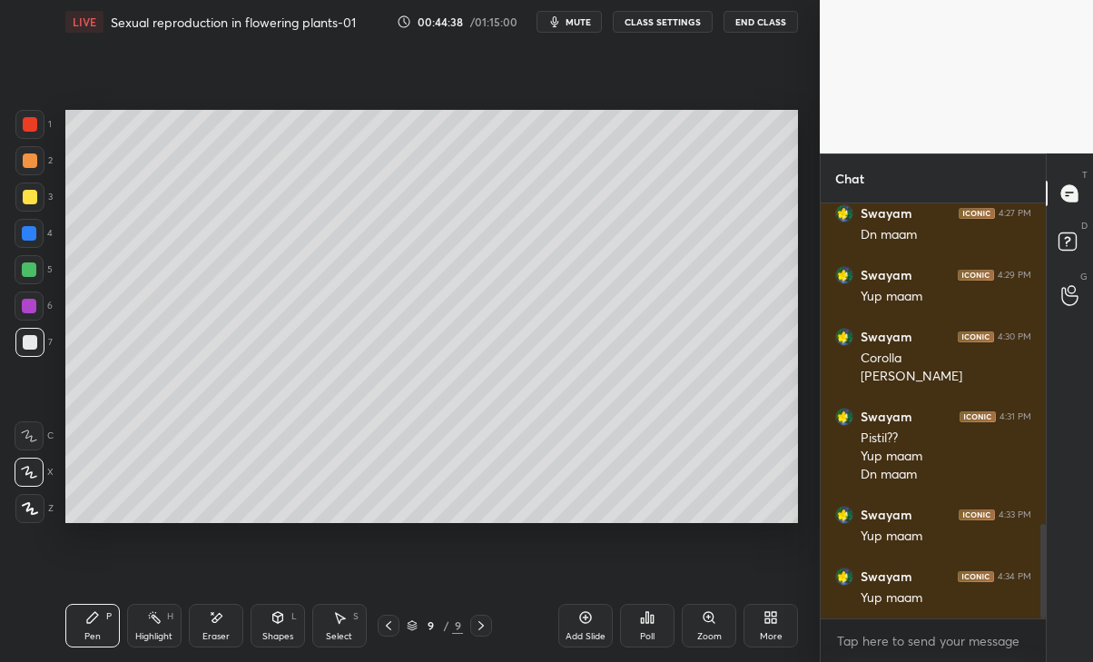
scroll to position [1462, 0]
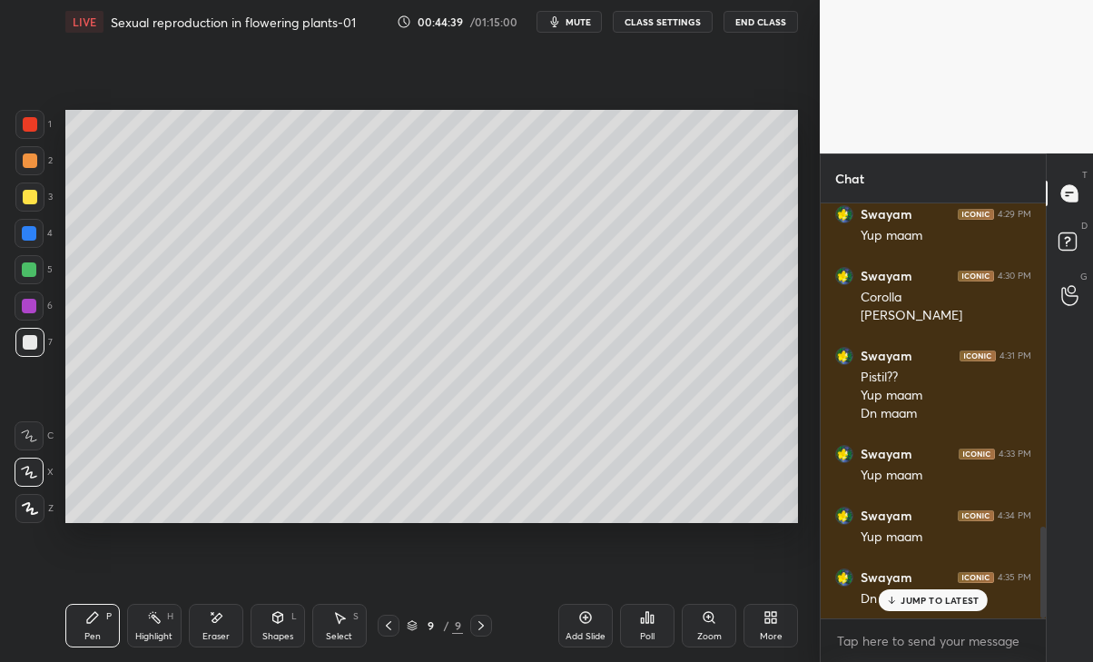
click at [931, 598] on p "JUMP TO LATEST" at bounding box center [940, 600] width 78 height 11
click at [588, 632] on div "Add Slide" at bounding box center [586, 636] width 40 height 9
click at [220, 639] on div "Eraser" at bounding box center [215, 636] width 27 height 9
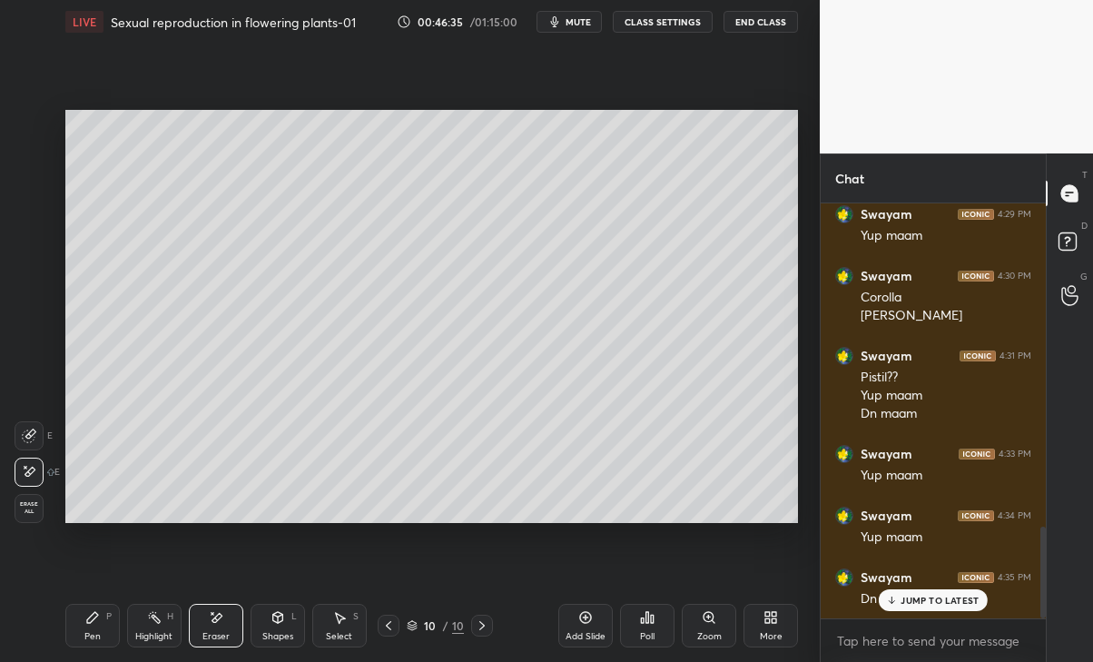
click at [96, 632] on div "Pen" at bounding box center [92, 636] width 16 height 9
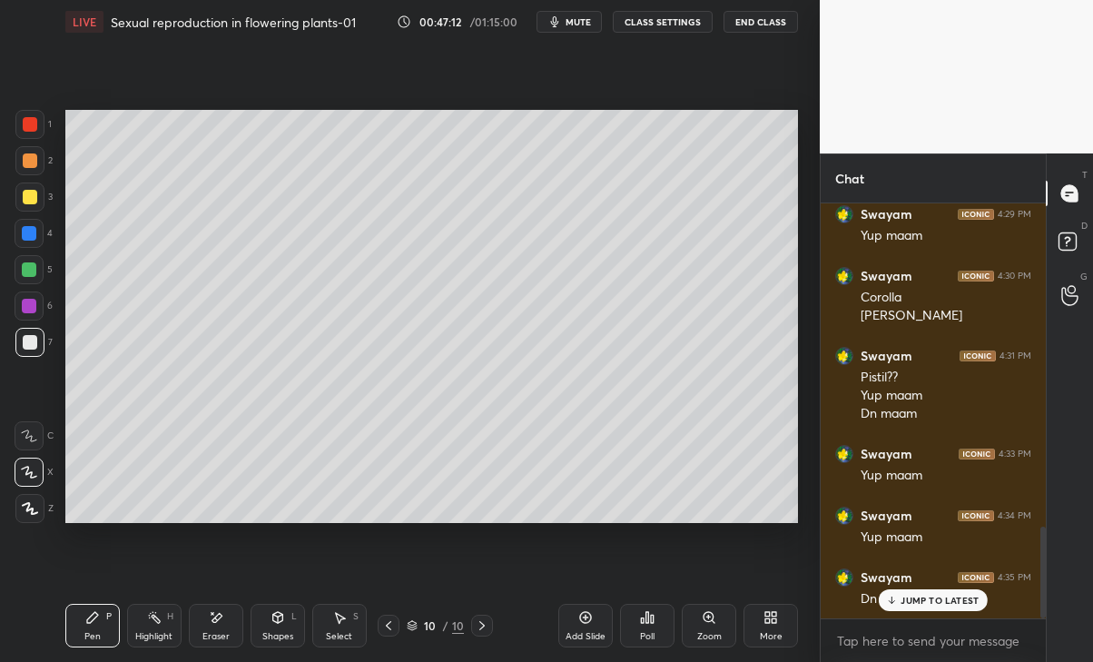
click at [926, 597] on p "JUMP TO LATEST" at bounding box center [940, 600] width 78 height 11
click at [391, 617] on div at bounding box center [389, 626] width 22 height 22
click at [482, 625] on icon at bounding box center [482, 625] width 15 height 15
click at [27, 162] on div at bounding box center [30, 160] width 15 height 15
click at [25, 269] on div at bounding box center [29, 269] width 15 height 15
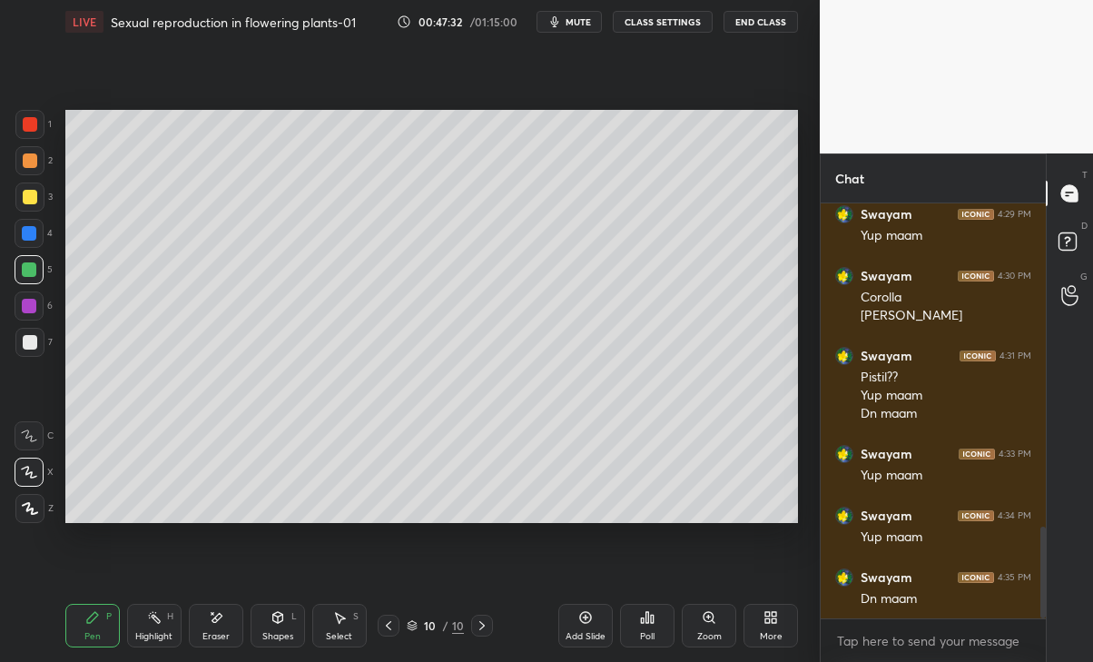
click at [17, 345] on div at bounding box center [29, 342] width 29 height 29
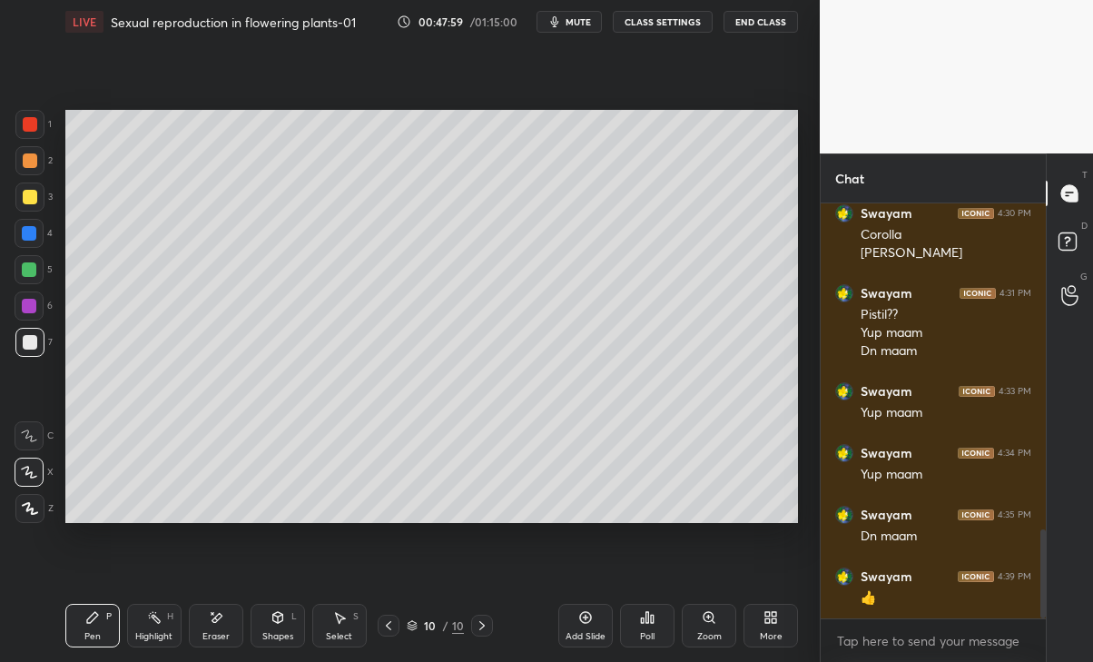
click at [220, 623] on icon at bounding box center [216, 617] width 15 height 15
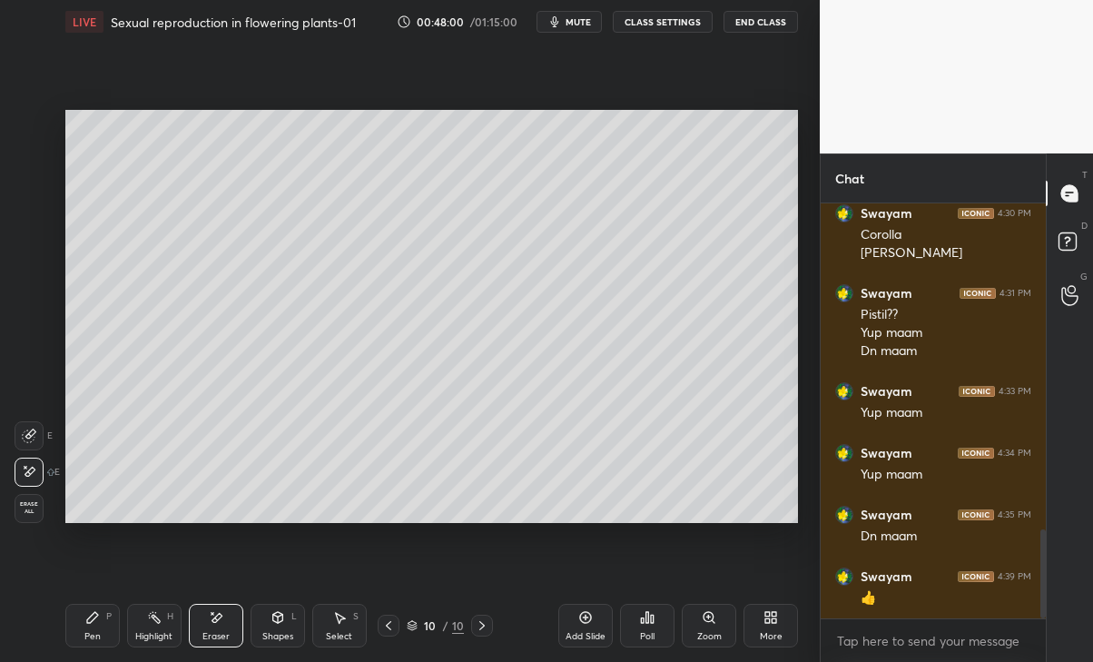
click at [99, 621] on icon at bounding box center [92, 617] width 15 height 15
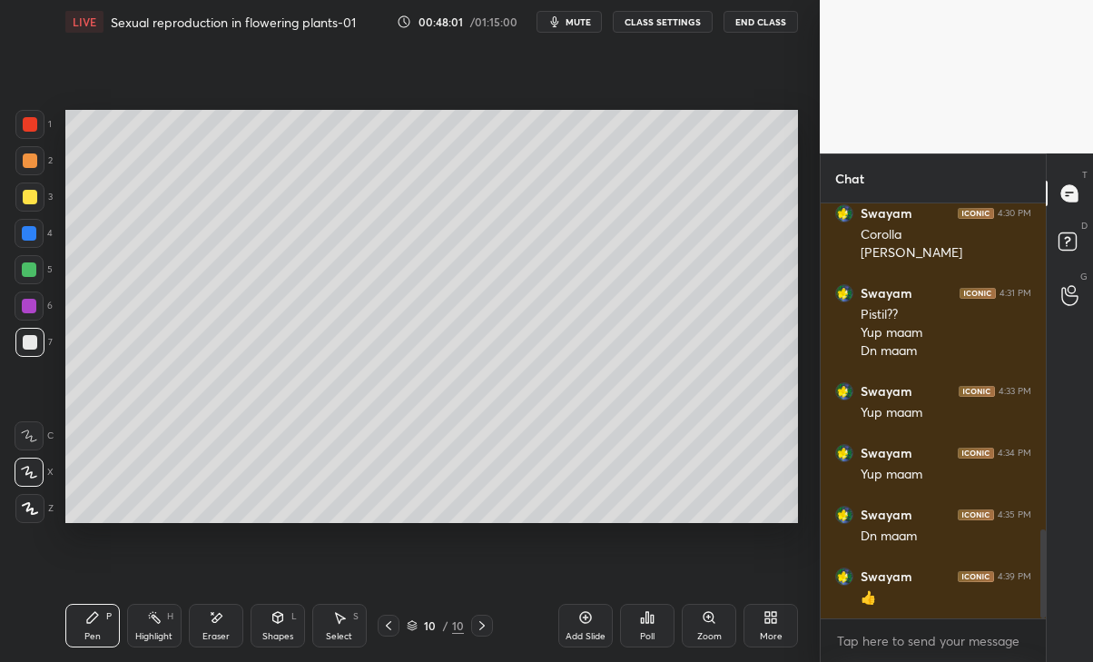
click at [26, 163] on div at bounding box center [30, 160] width 15 height 15
click at [32, 341] on div at bounding box center [30, 342] width 15 height 15
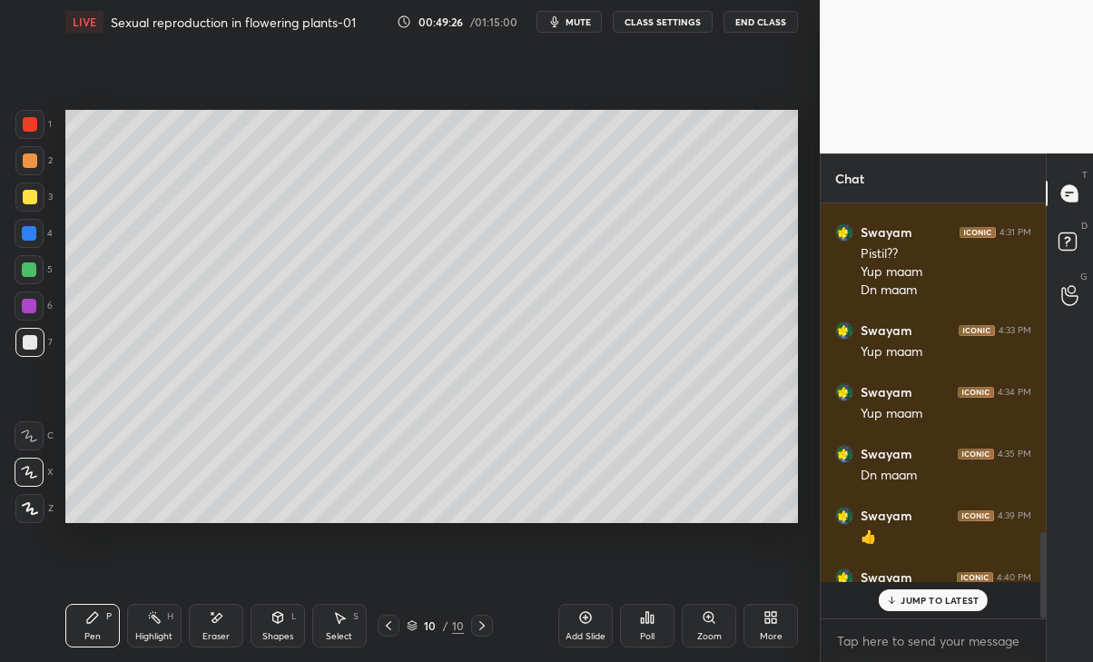
scroll to position [1585, 0]
click at [942, 601] on p "JUMP TO LATEST" at bounding box center [940, 600] width 78 height 11
click at [585, 614] on icon at bounding box center [585, 617] width 15 height 15
click at [30, 203] on div at bounding box center [30, 197] width 15 height 15
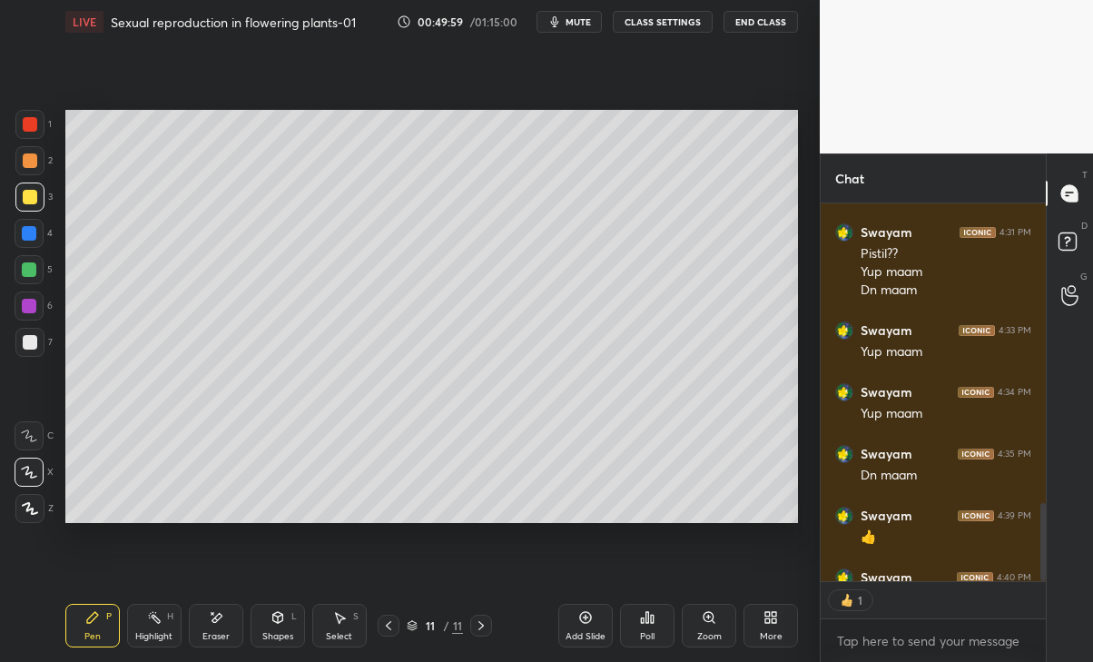
click at [33, 161] on div at bounding box center [30, 160] width 15 height 15
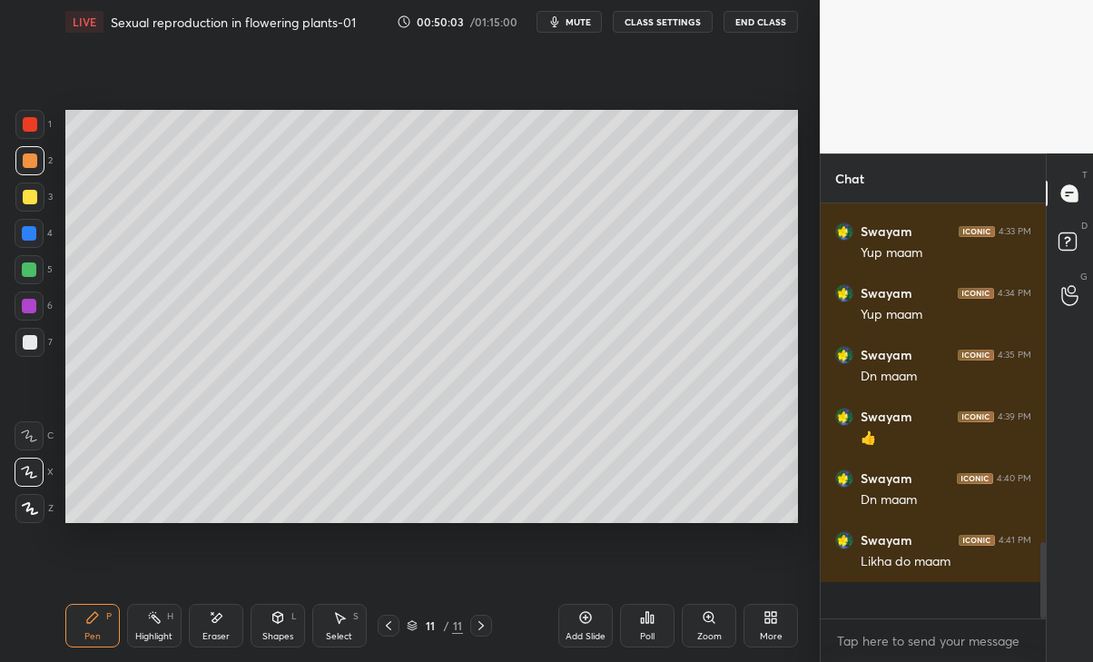
scroll to position [1648, 0]
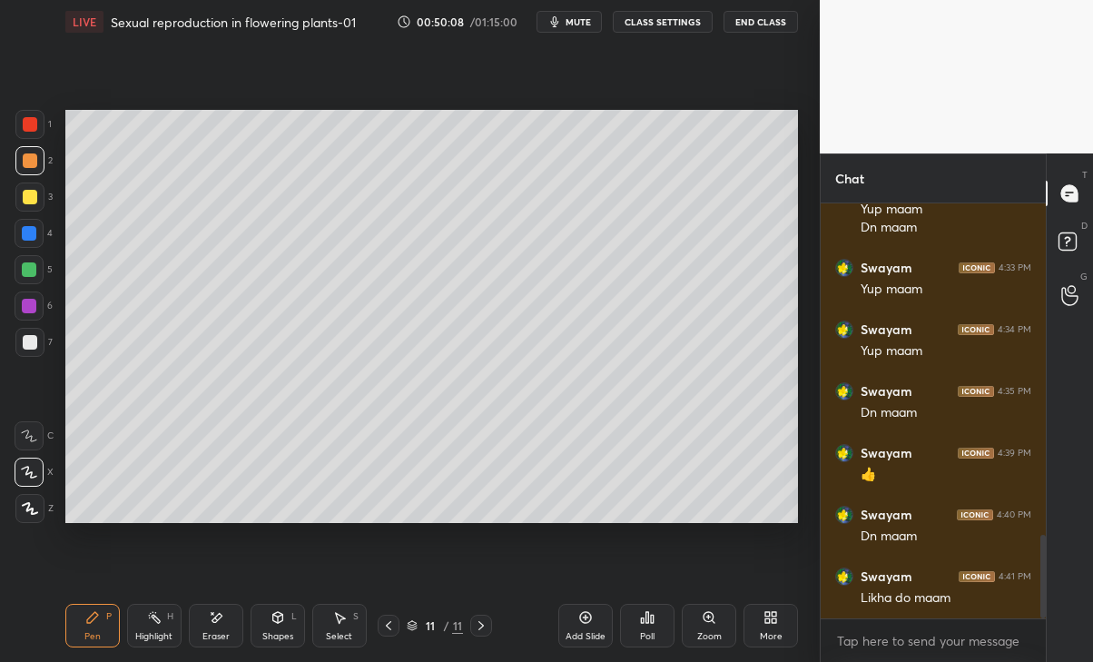
click at [30, 340] on div at bounding box center [30, 342] width 15 height 15
click at [33, 153] on div at bounding box center [29, 160] width 29 height 29
click at [23, 349] on div at bounding box center [29, 342] width 29 height 29
click at [562, 25] on icon "button" at bounding box center [555, 22] width 15 height 15
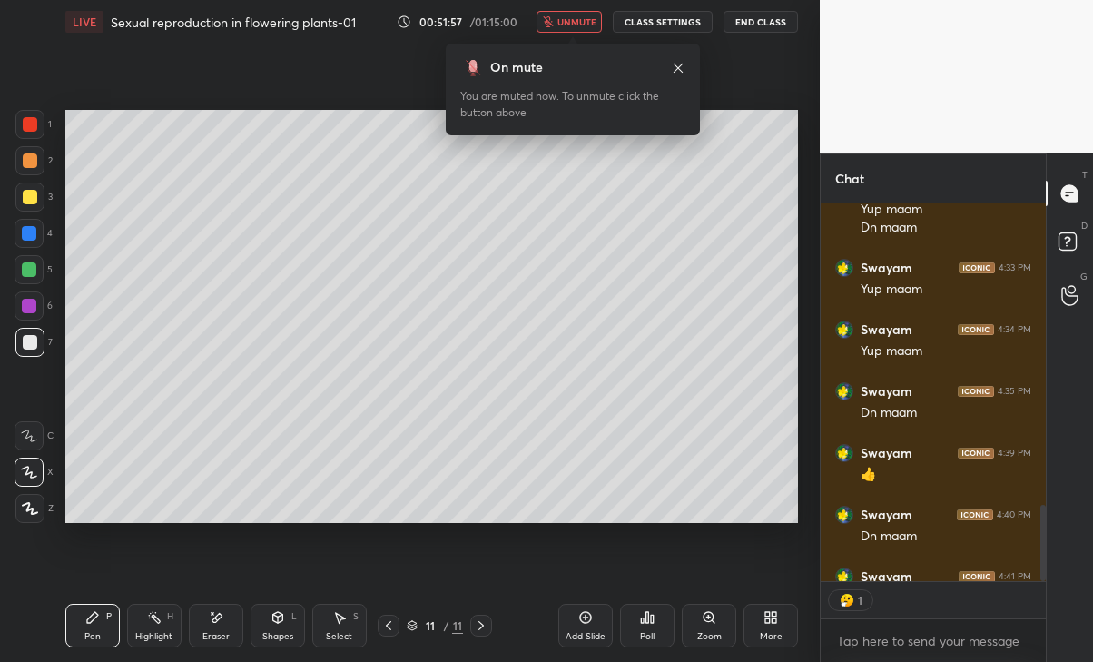
scroll to position [371, 220]
click at [582, 12] on button "unmute" at bounding box center [569, 22] width 65 height 22
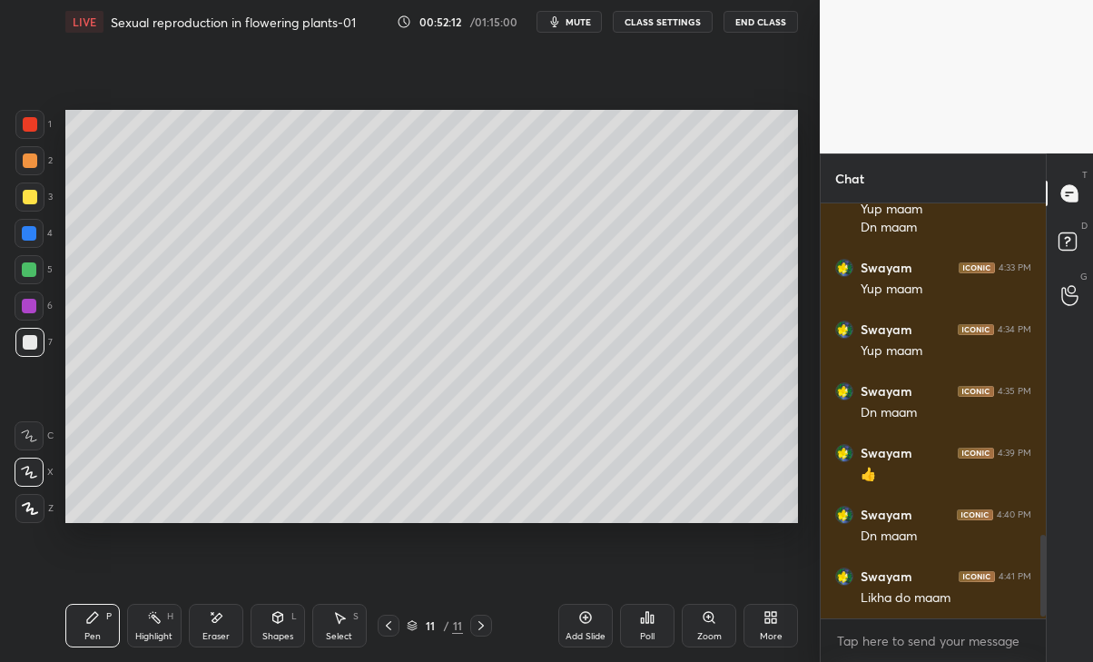
scroll to position [1648, 0]
click at [42, 207] on div at bounding box center [29, 197] width 29 height 29
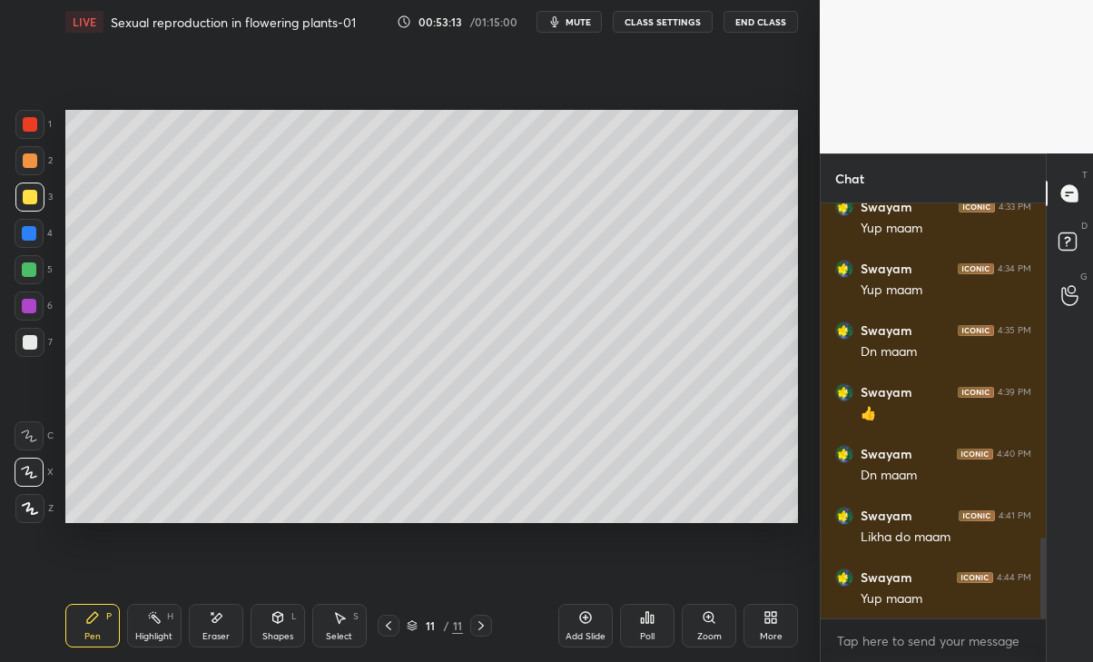
click at [18, 235] on div at bounding box center [29, 233] width 29 height 29
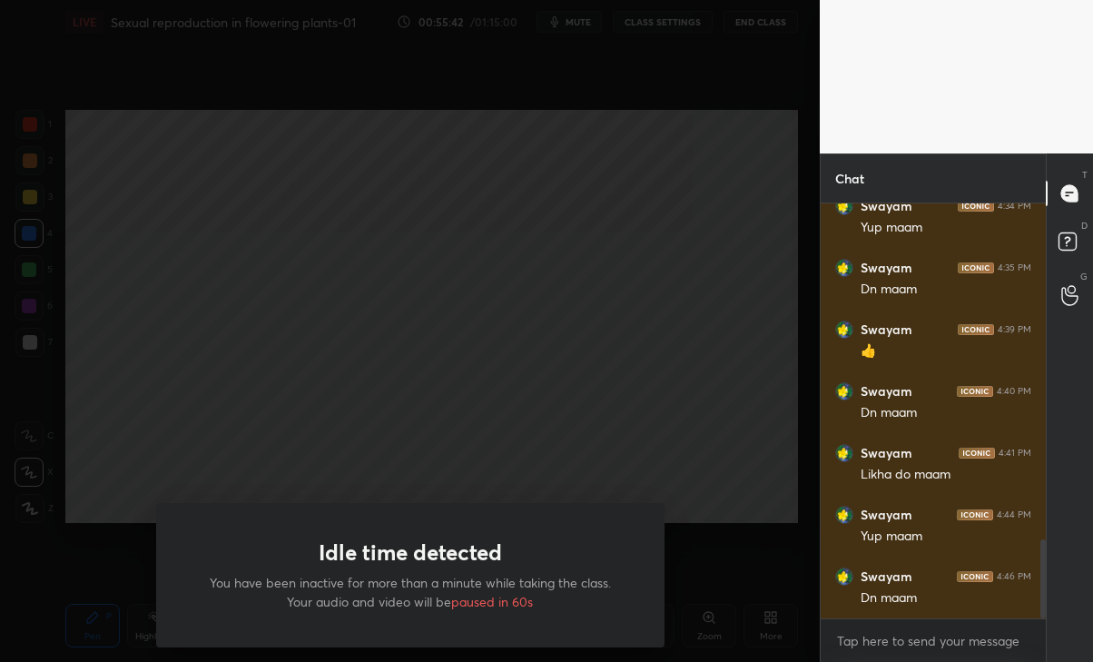
click at [582, 370] on div "Idle time detected You have been inactive for more than a minute while taking t…" at bounding box center [410, 331] width 820 height 662
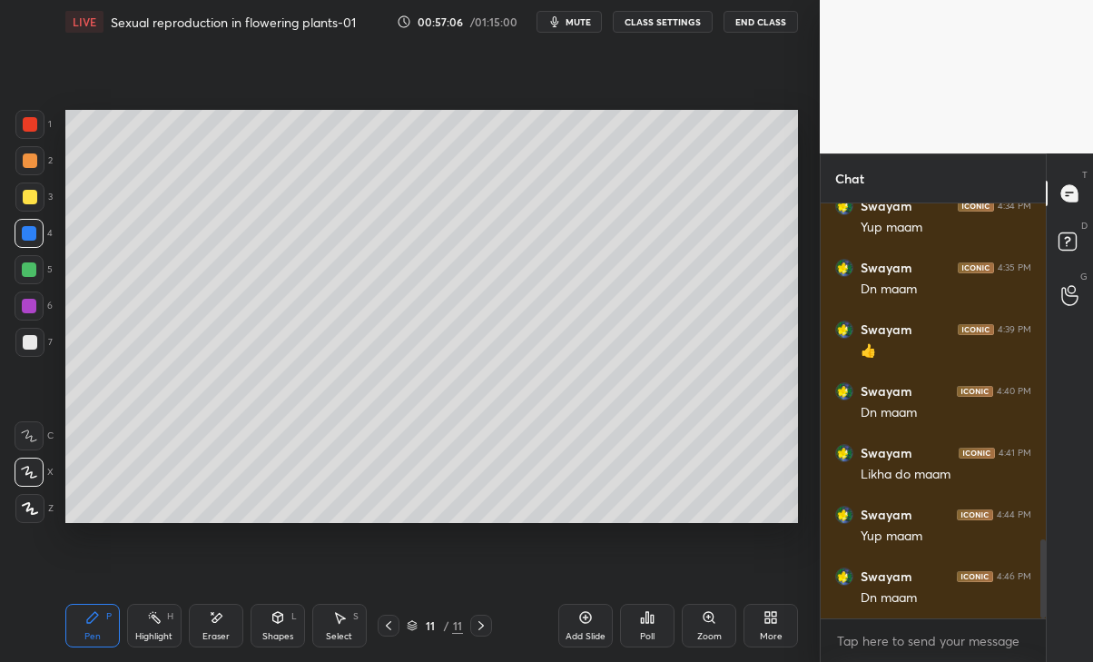
click at [585, 626] on div "Add Slide" at bounding box center [585, 626] width 54 height 44
click at [47, 307] on div "6" at bounding box center [34, 305] width 38 height 29
click at [12, 192] on div "1 2 3 4 5 6 7 C X Z E E Erase all H H" at bounding box center [29, 316] width 58 height 412
click at [28, 202] on div at bounding box center [30, 197] width 15 height 15
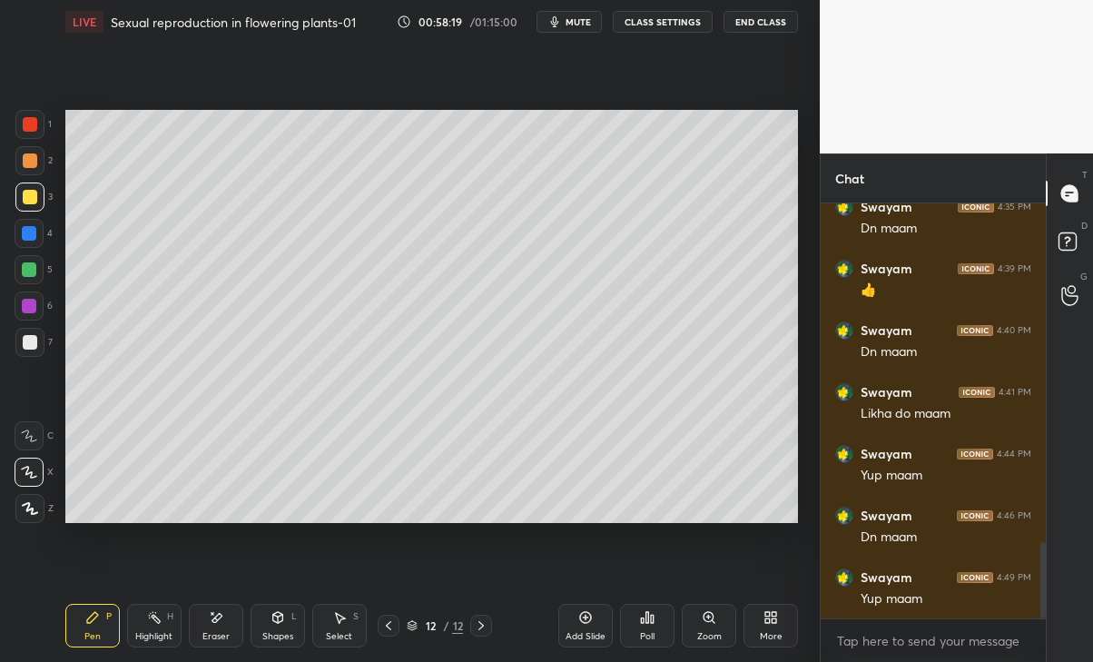
click at [210, 633] on div "Eraser" at bounding box center [215, 636] width 27 height 9
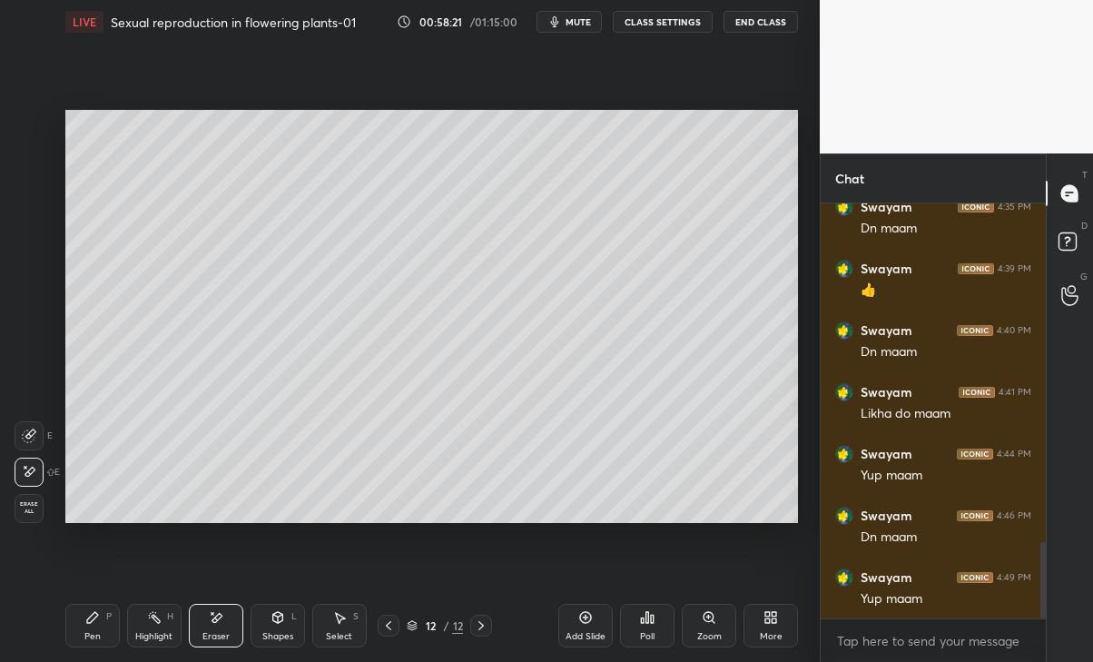
click at [98, 617] on icon at bounding box center [92, 617] width 15 height 15
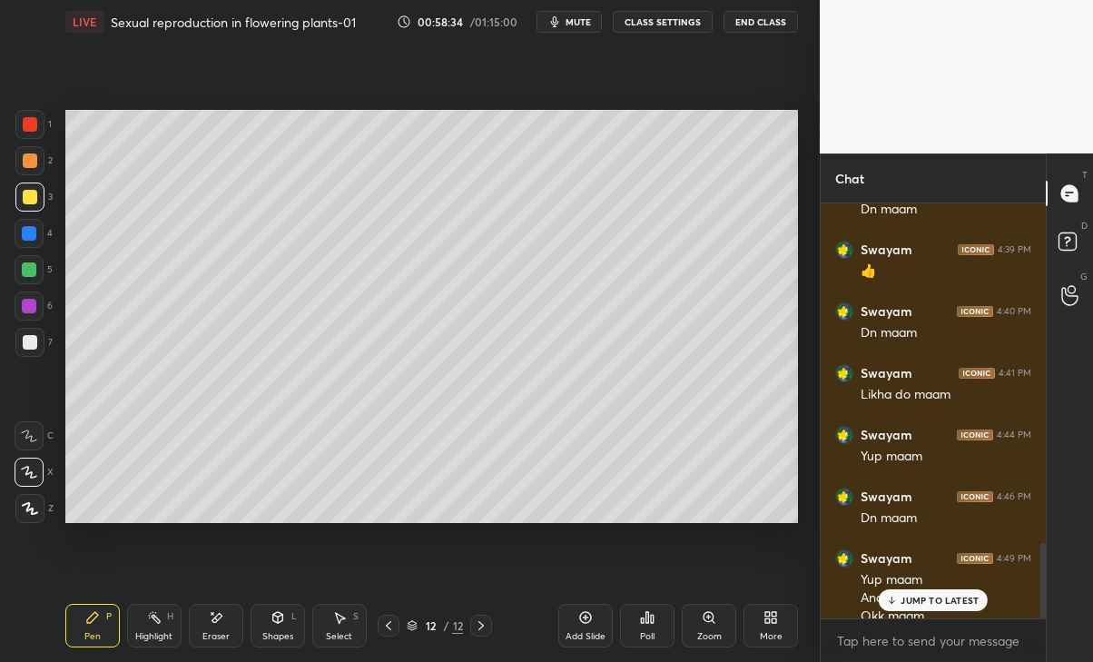
scroll to position [1869, 0]
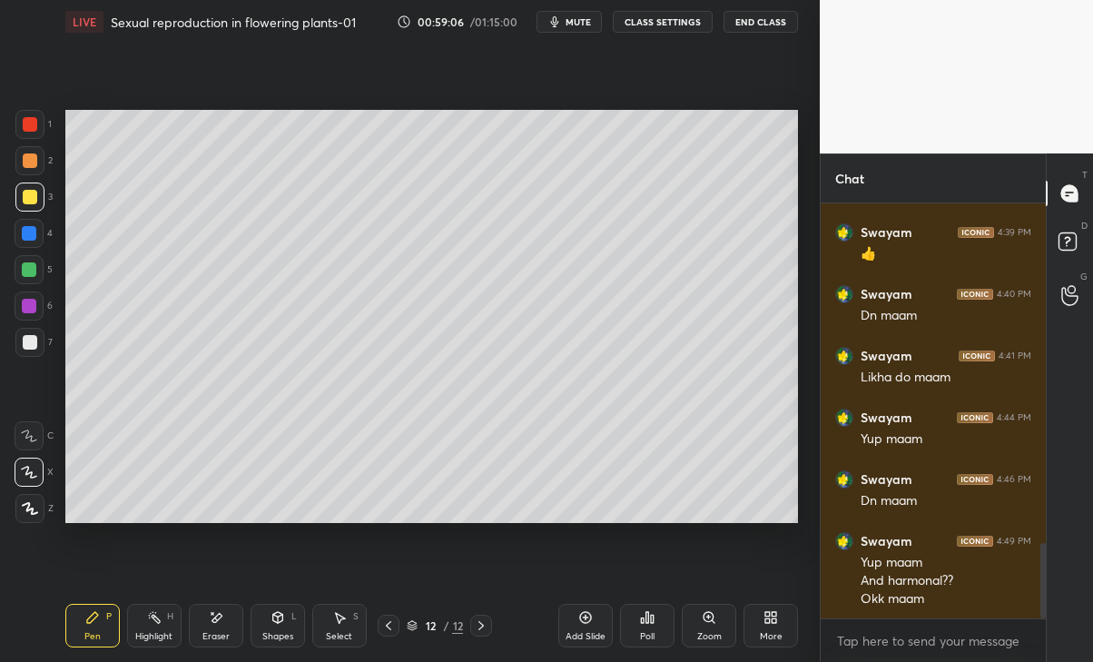
click at [34, 275] on div at bounding box center [29, 269] width 15 height 15
click at [217, 625] on icon at bounding box center [216, 617] width 15 height 15
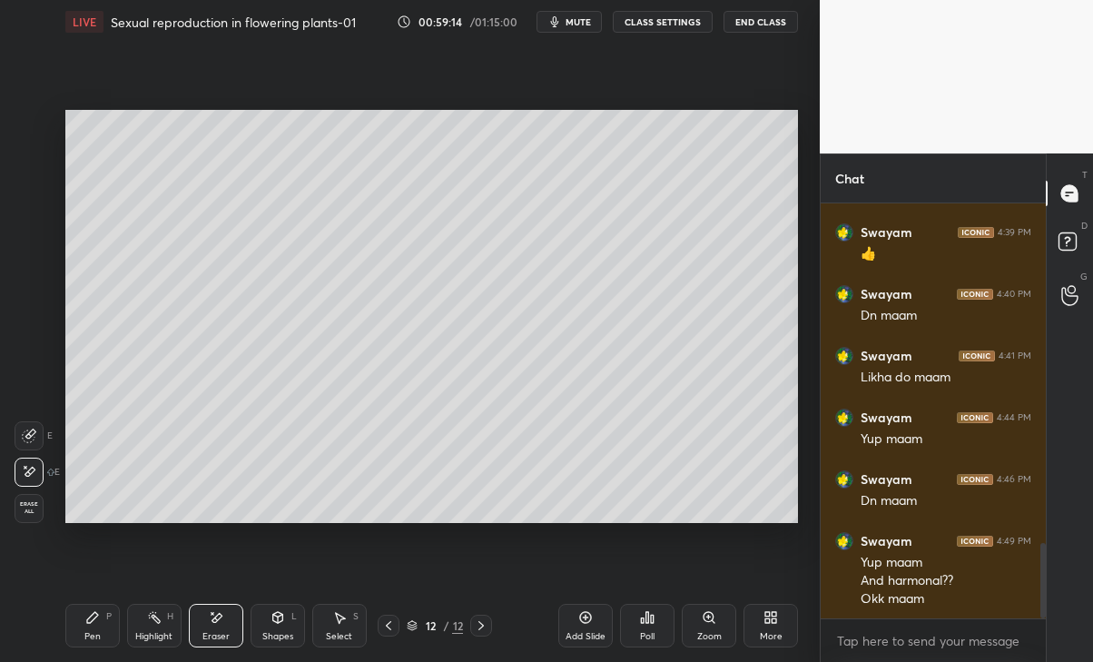
click at [95, 643] on div "Pen P" at bounding box center [92, 626] width 54 height 44
click at [25, 346] on div at bounding box center [30, 342] width 15 height 15
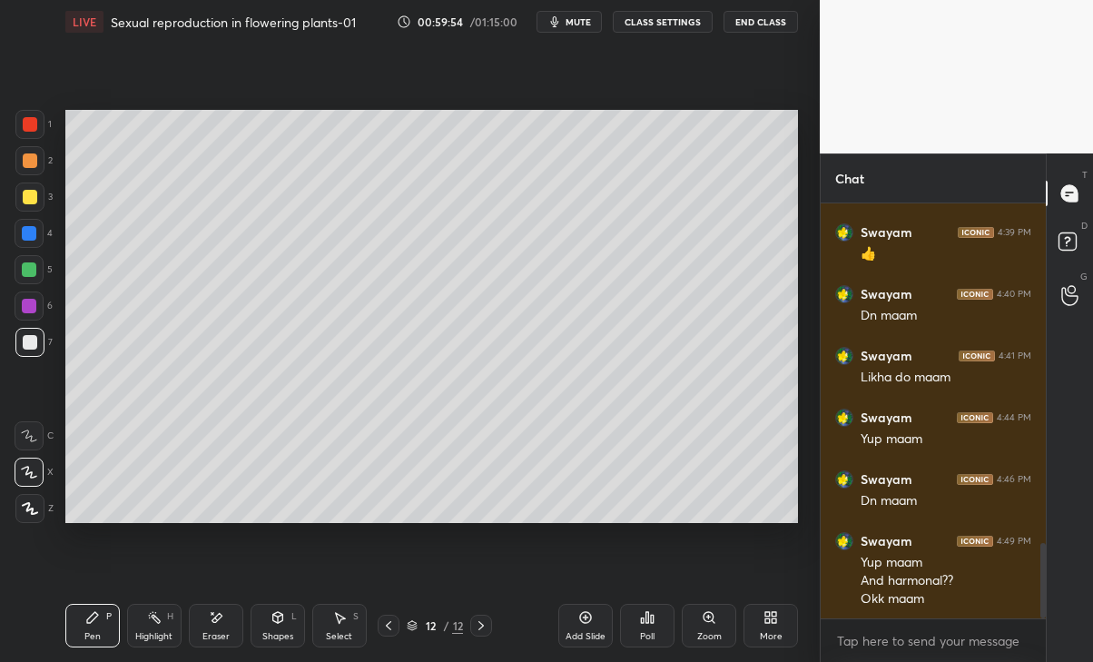
click at [26, 234] on div at bounding box center [29, 233] width 15 height 15
click at [27, 199] on div at bounding box center [30, 197] width 15 height 15
click at [217, 632] on div "Eraser" at bounding box center [215, 636] width 27 height 9
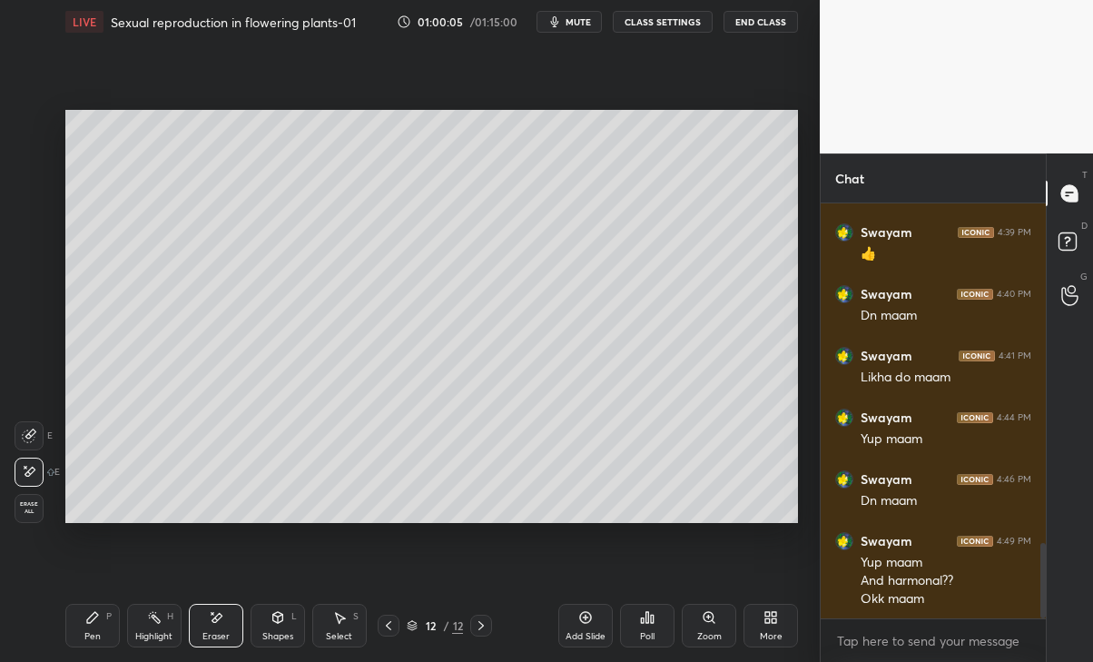
click at [88, 627] on div "Pen P" at bounding box center [92, 626] width 54 height 44
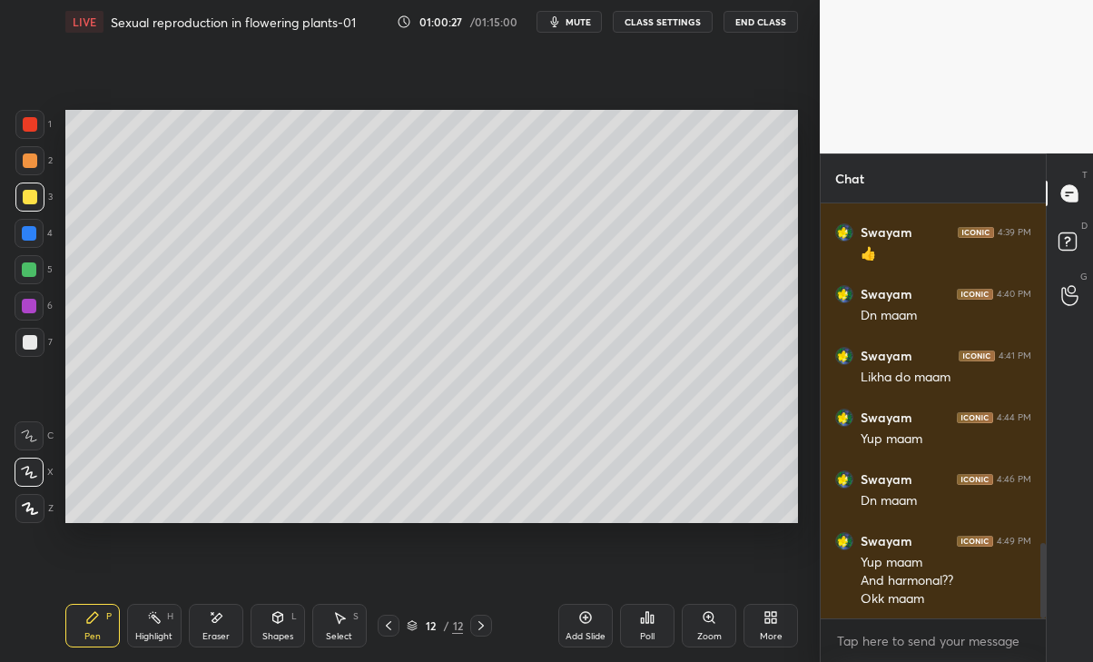
click at [21, 242] on div at bounding box center [29, 233] width 29 height 29
click at [27, 347] on div at bounding box center [30, 342] width 15 height 15
click at [388, 627] on icon at bounding box center [388, 625] width 5 height 9
click at [381, 629] on icon at bounding box center [388, 625] width 15 height 15
click at [386, 625] on icon at bounding box center [388, 625] width 15 height 15
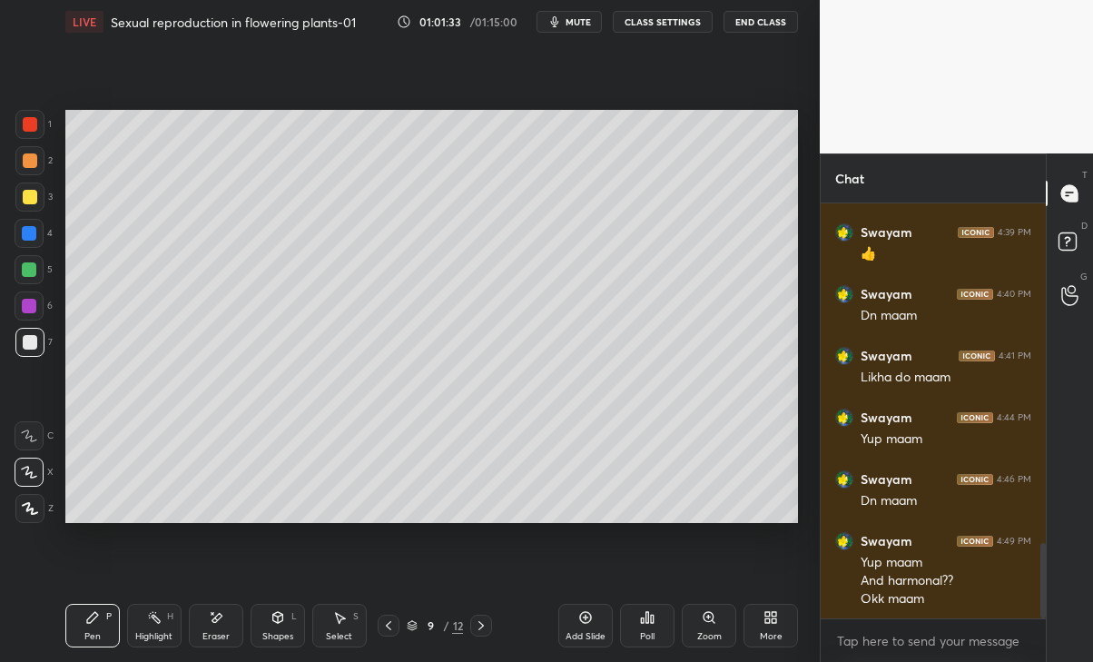
click at [387, 630] on icon at bounding box center [388, 625] width 15 height 15
click at [479, 626] on icon at bounding box center [481, 625] width 15 height 15
click at [479, 622] on icon at bounding box center [481, 625] width 15 height 15
click at [476, 624] on icon at bounding box center [481, 625] width 15 height 15
click at [480, 620] on icon at bounding box center [481, 625] width 15 height 15
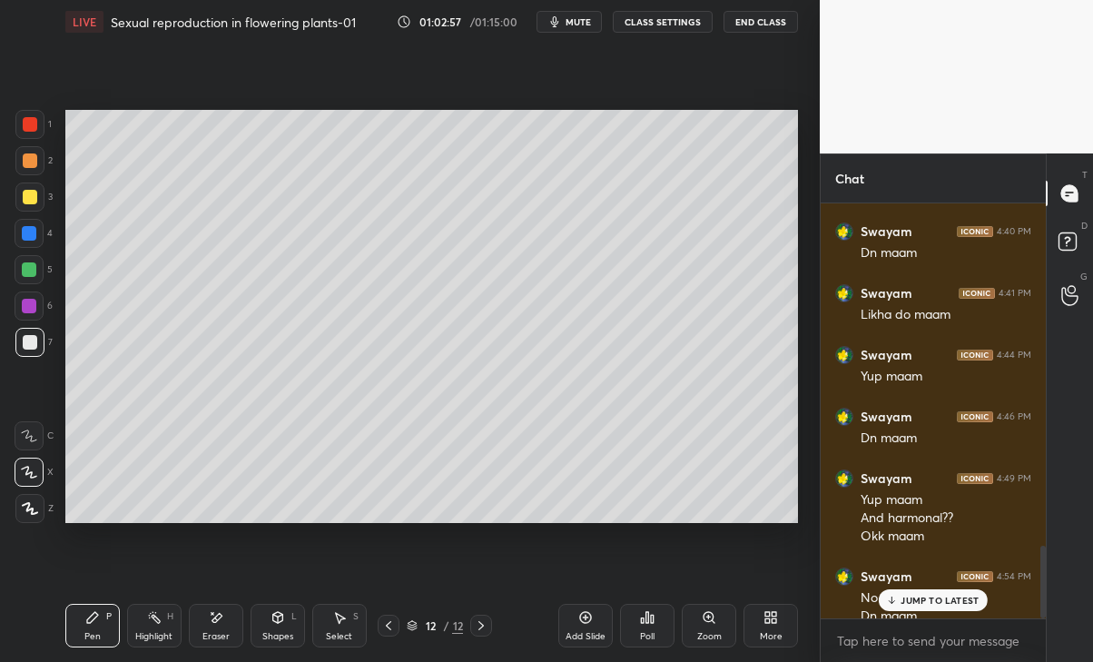
scroll to position [1949, 0]
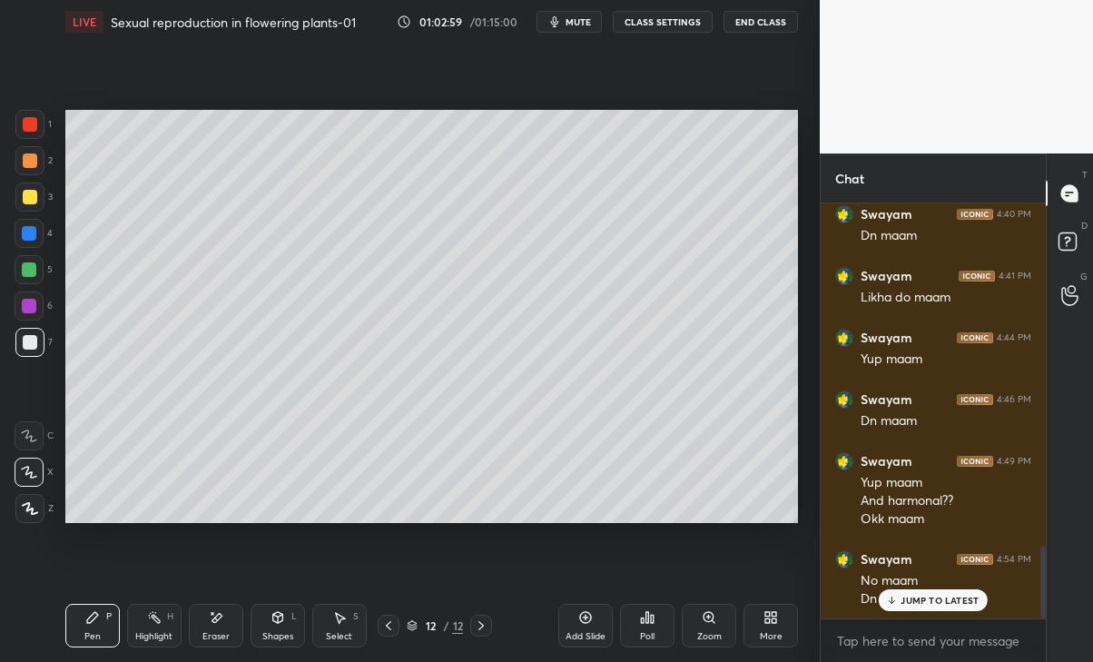
click at [938, 604] on p "JUMP TO LATEST" at bounding box center [940, 600] width 78 height 11
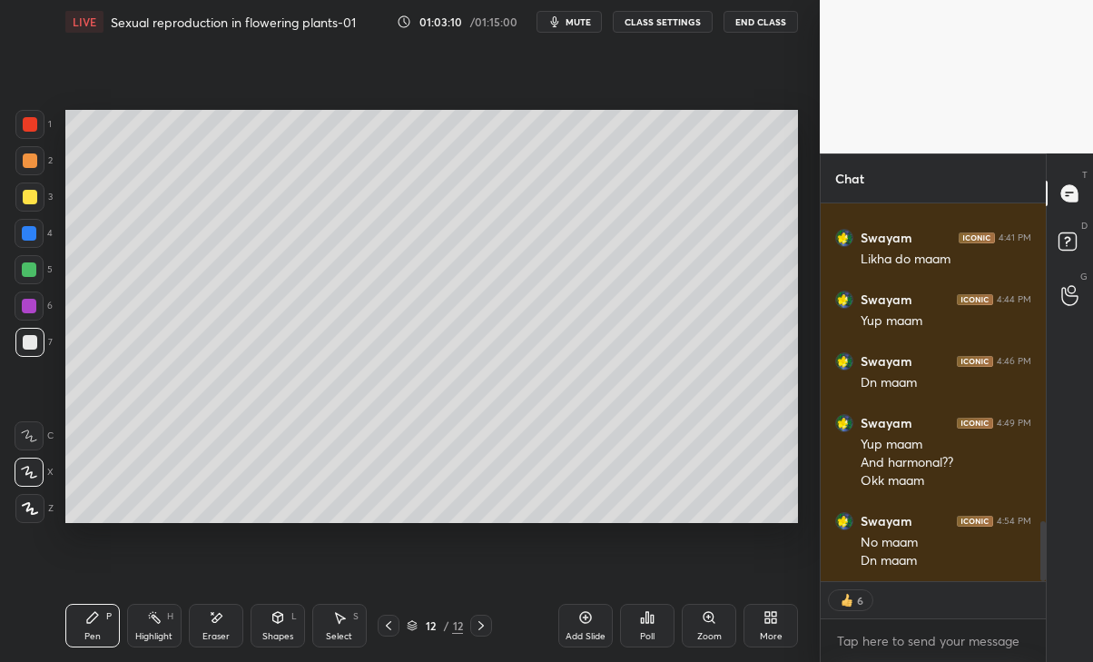
click at [577, 624] on div "Add Slide" at bounding box center [585, 626] width 54 height 44
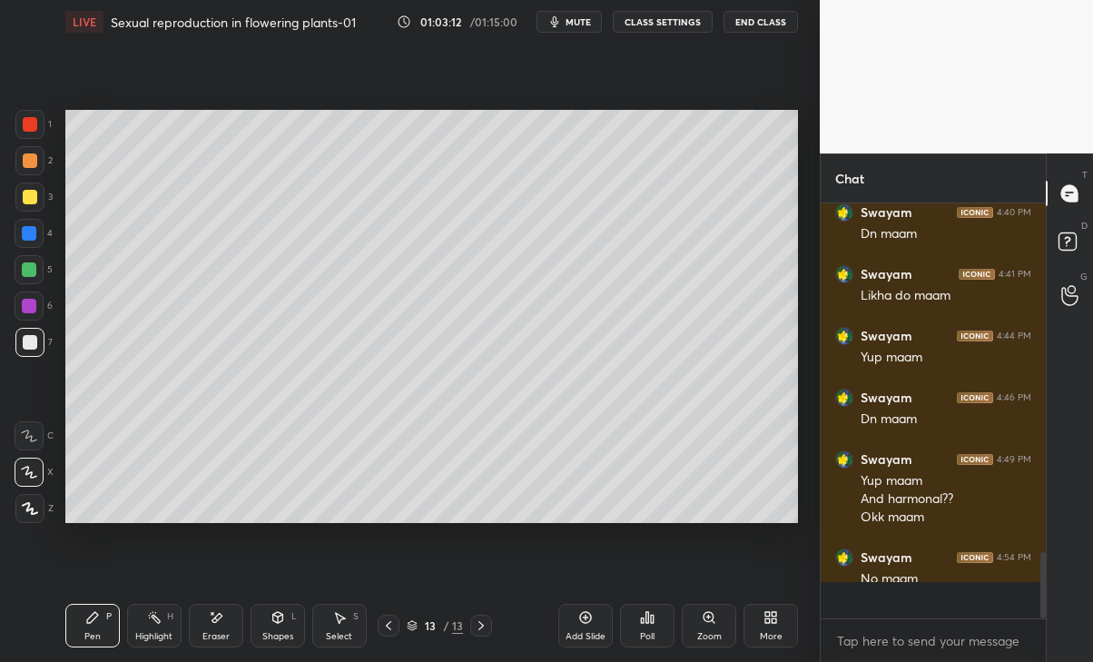
scroll to position [1949, 0]
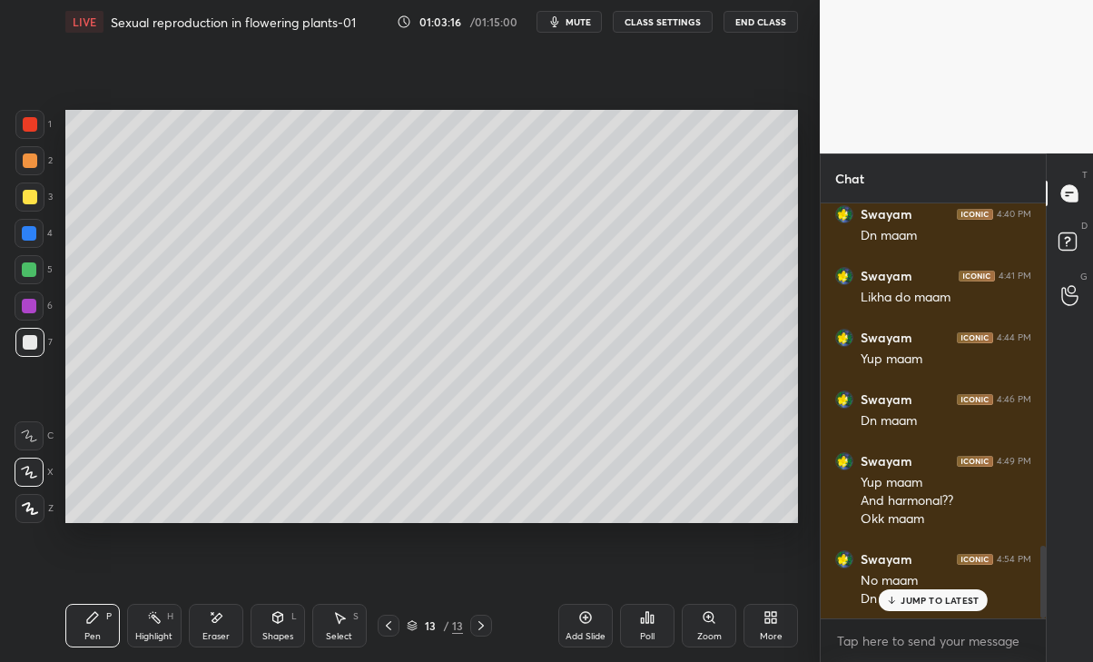
click at [33, 193] on div at bounding box center [30, 197] width 15 height 15
click at [34, 339] on div at bounding box center [30, 342] width 15 height 15
click at [214, 628] on div "Eraser" at bounding box center [216, 626] width 54 height 44
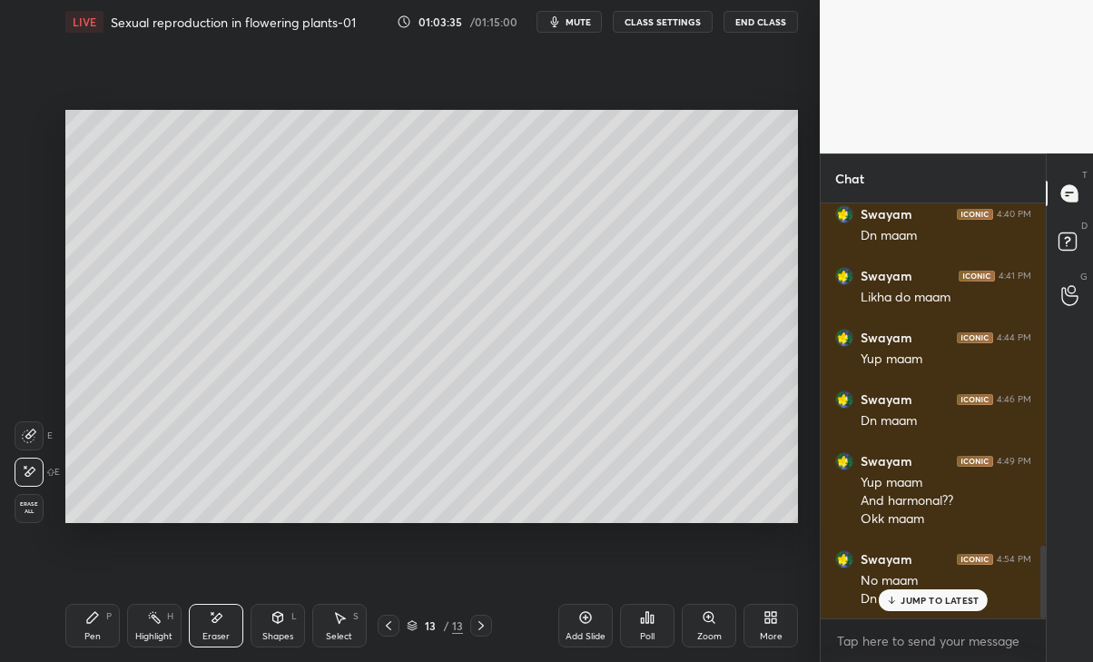
click at [93, 617] on icon at bounding box center [92, 617] width 11 height 11
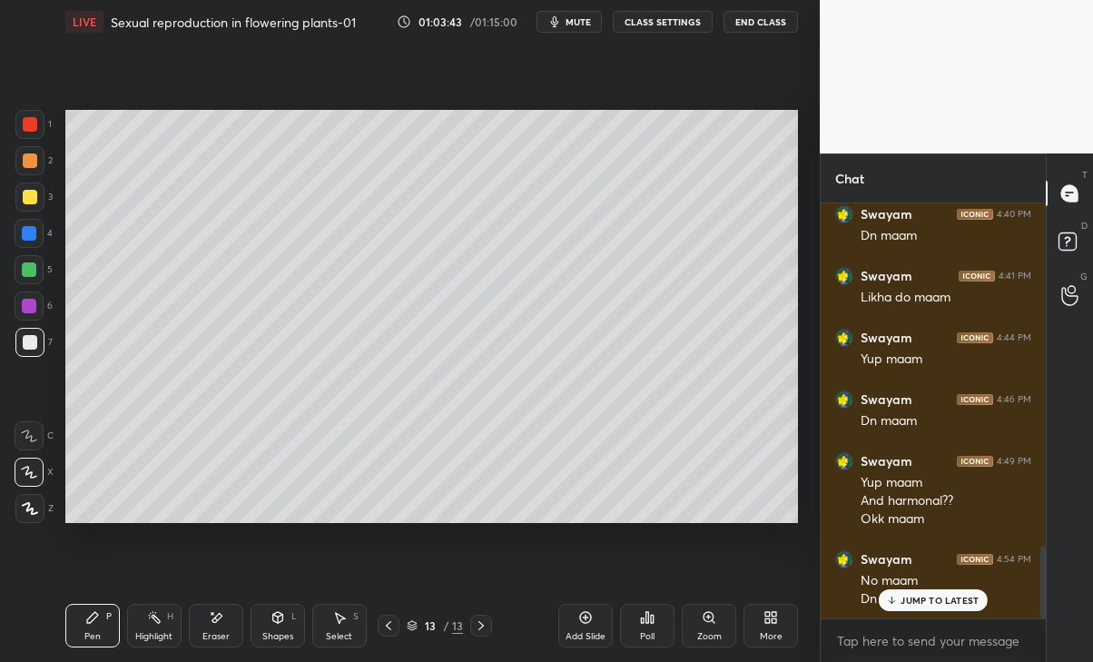
click at [221, 636] on div "Eraser" at bounding box center [215, 636] width 27 height 9
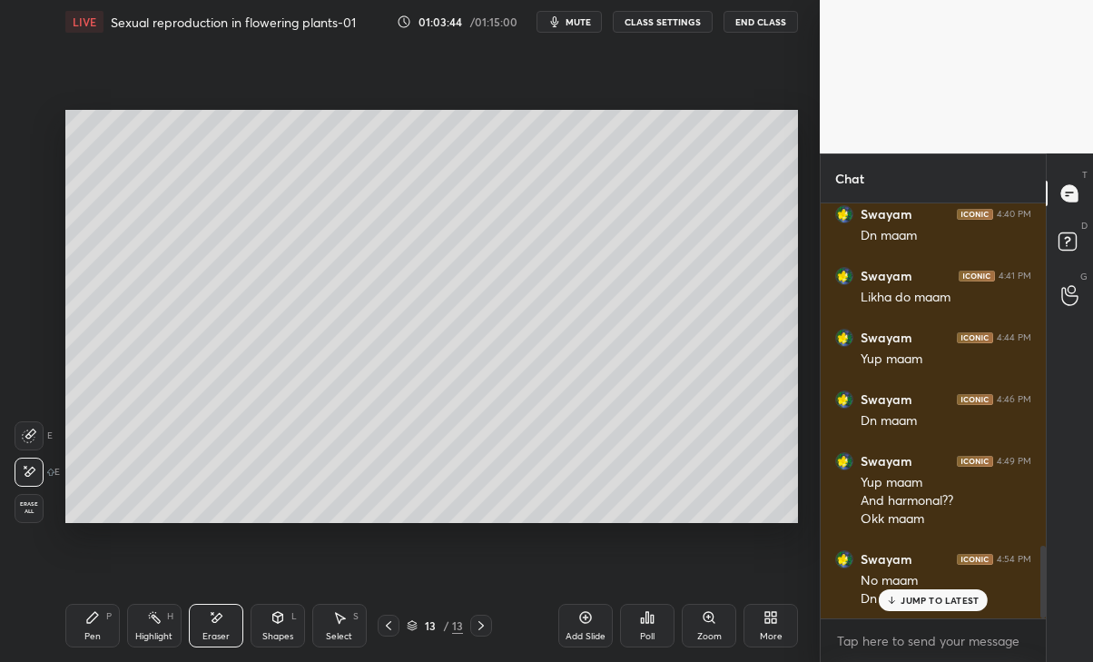
click at [96, 618] on icon at bounding box center [92, 617] width 15 height 15
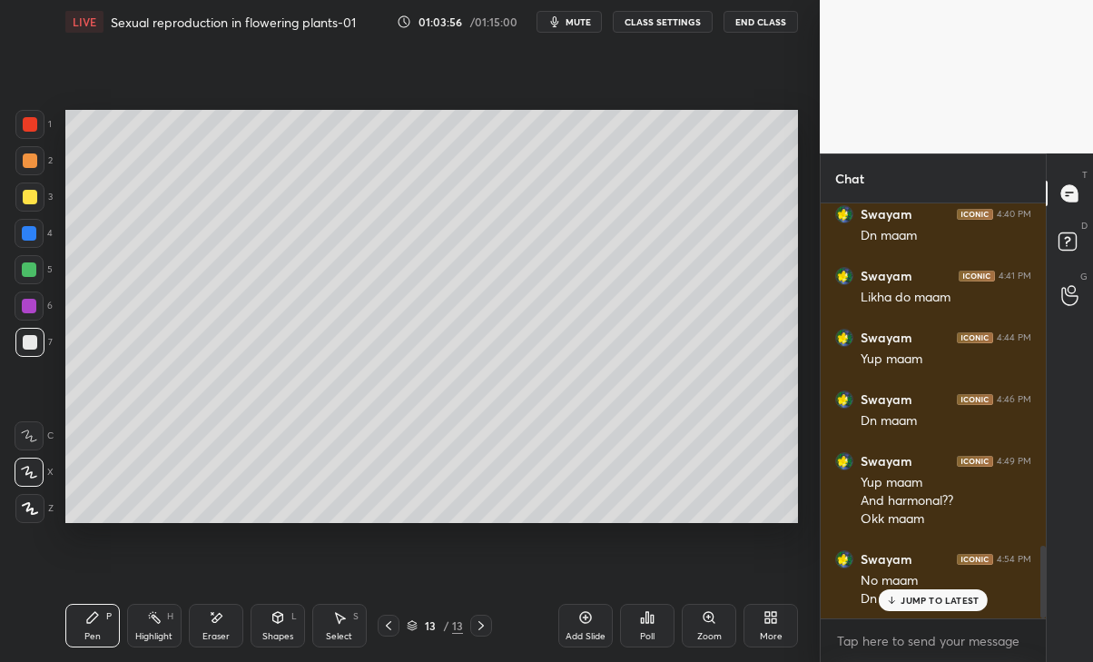
click at [218, 637] on div "Eraser" at bounding box center [215, 636] width 27 height 9
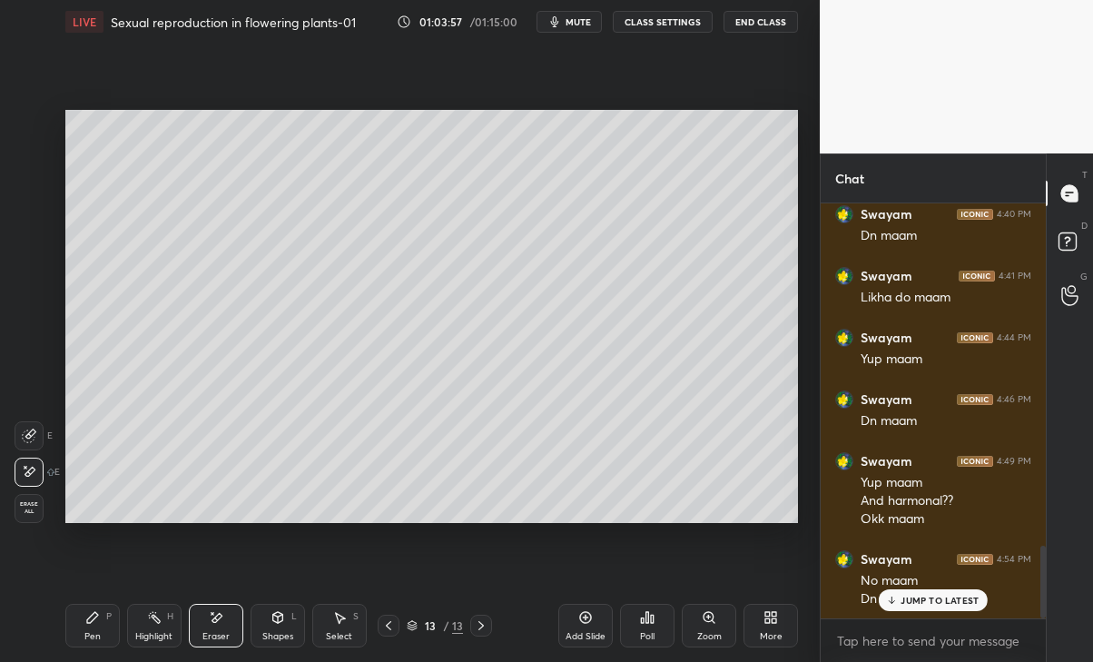
click at [93, 639] on div "Pen" at bounding box center [92, 636] width 16 height 9
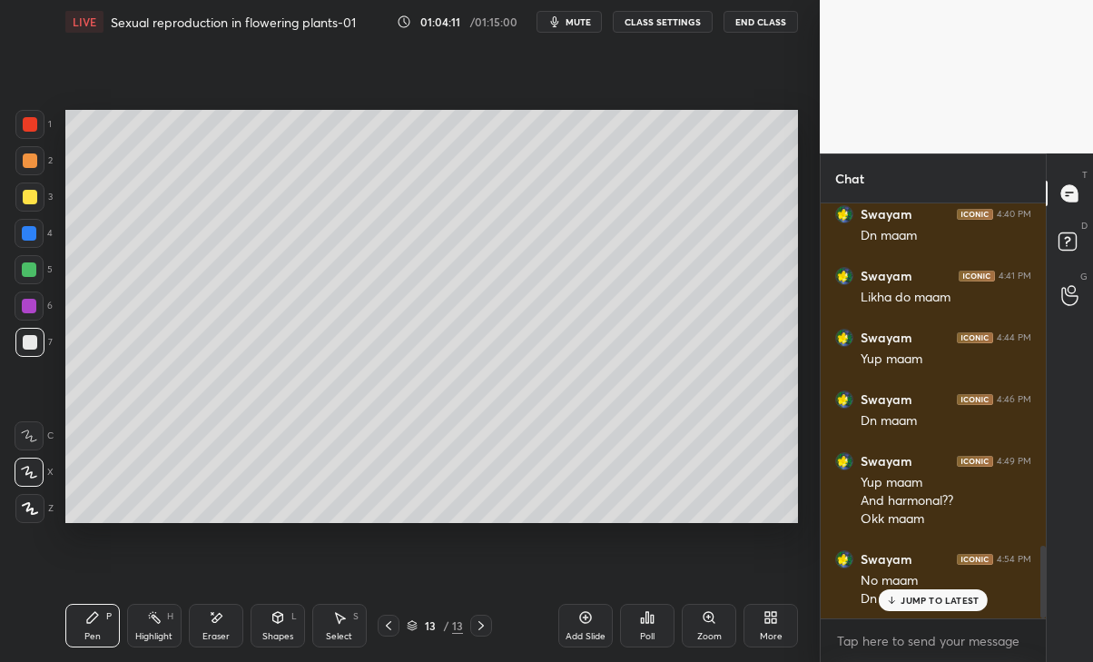
click at [28, 200] on div at bounding box center [30, 197] width 15 height 15
click at [211, 628] on div "Eraser" at bounding box center [216, 626] width 54 height 44
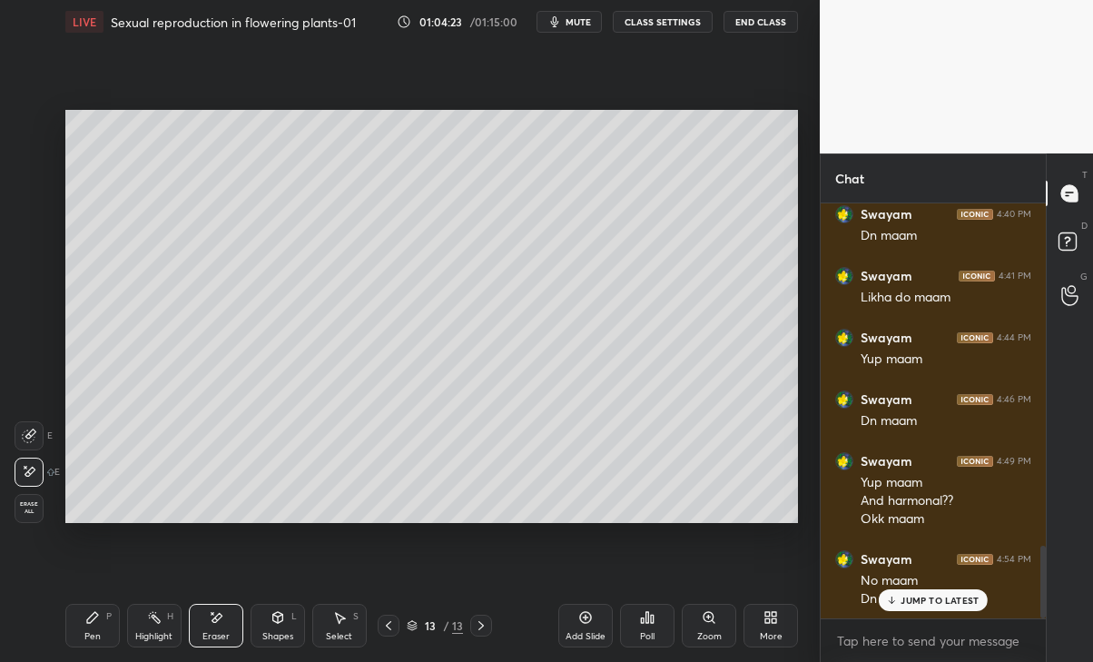
click at [99, 622] on icon at bounding box center [92, 617] width 15 height 15
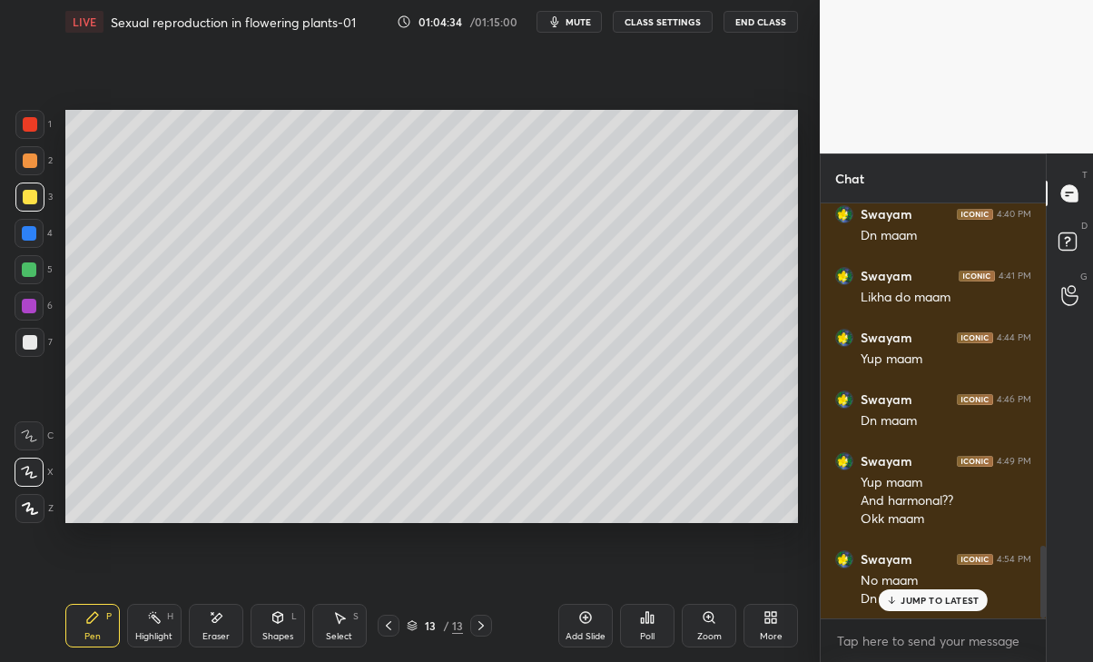
click at [209, 630] on div "Eraser" at bounding box center [216, 626] width 54 height 44
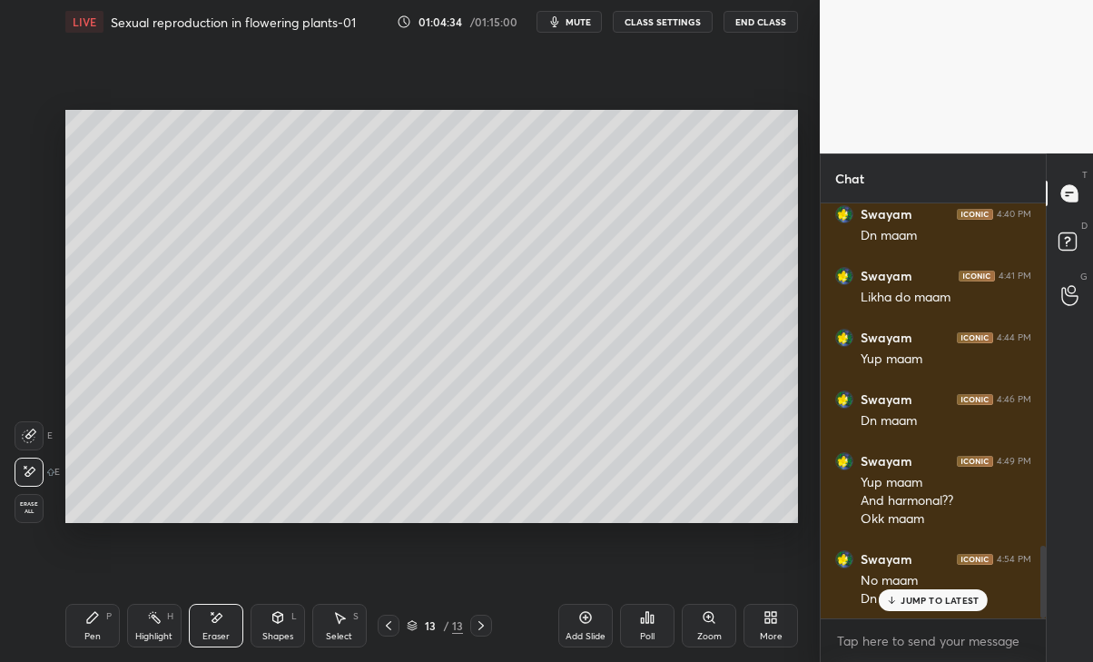
click at [30, 436] on icon at bounding box center [30, 433] width 10 height 9
click at [90, 632] on div "Pen" at bounding box center [92, 636] width 16 height 9
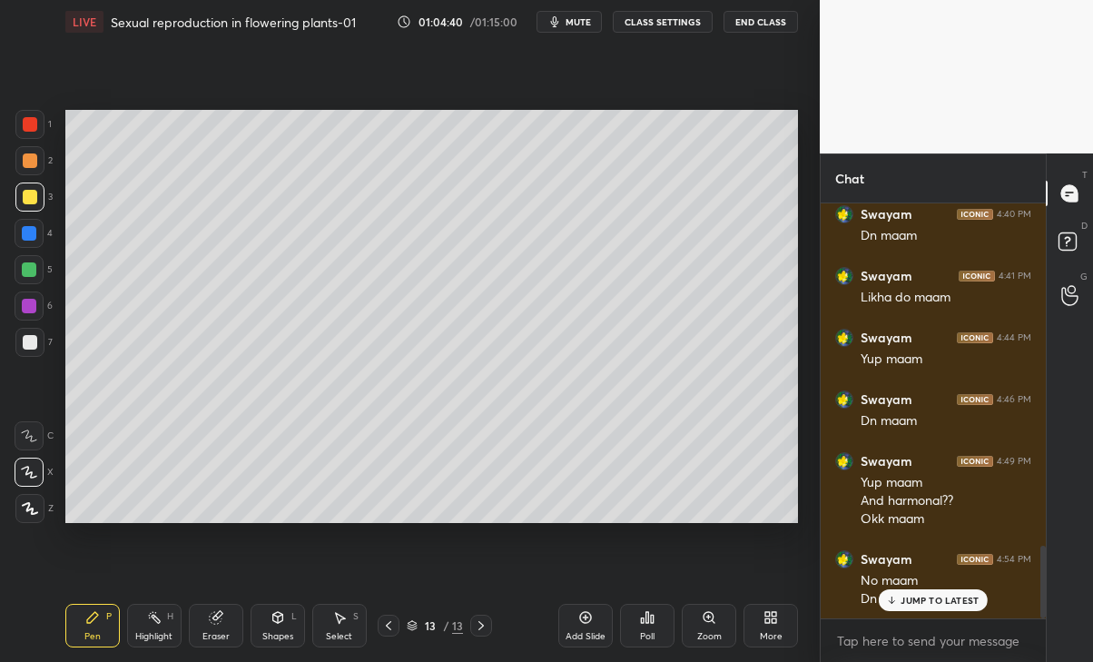
click at [225, 633] on div "Eraser" at bounding box center [215, 636] width 27 height 9
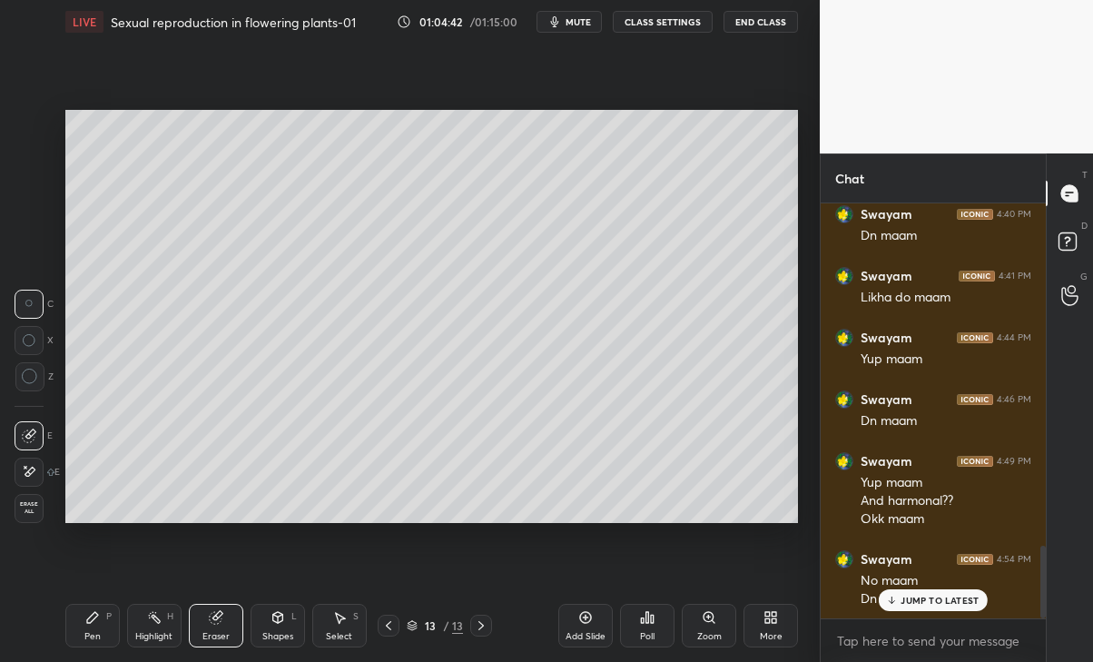
click at [94, 635] on div "Pen" at bounding box center [92, 636] width 16 height 9
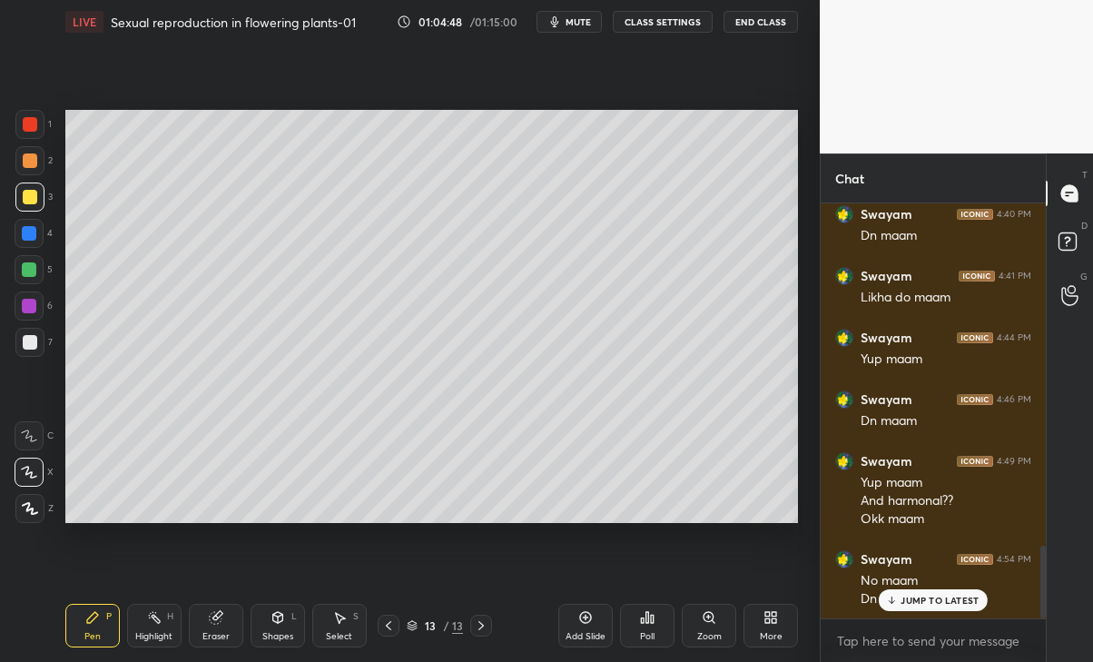
click at [329, 641] on div "Select" at bounding box center [339, 636] width 26 height 9
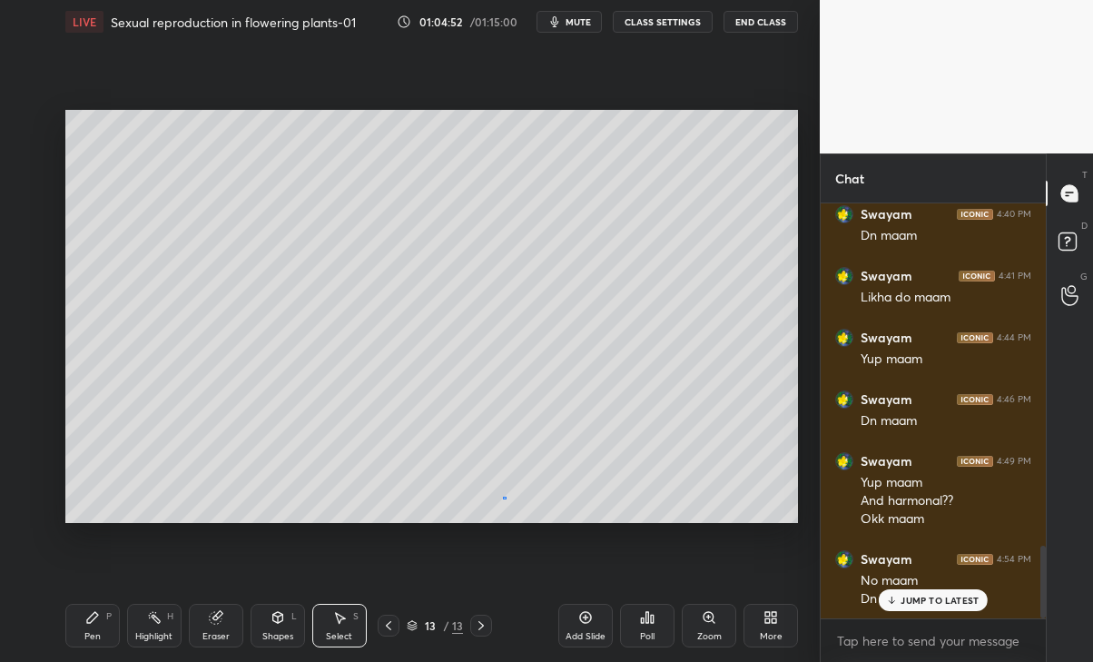
click at [503, 496] on div "0 ° Undo Copy Duplicate Duplicate to new slide Delete" at bounding box center [432, 316] width 734 height 412
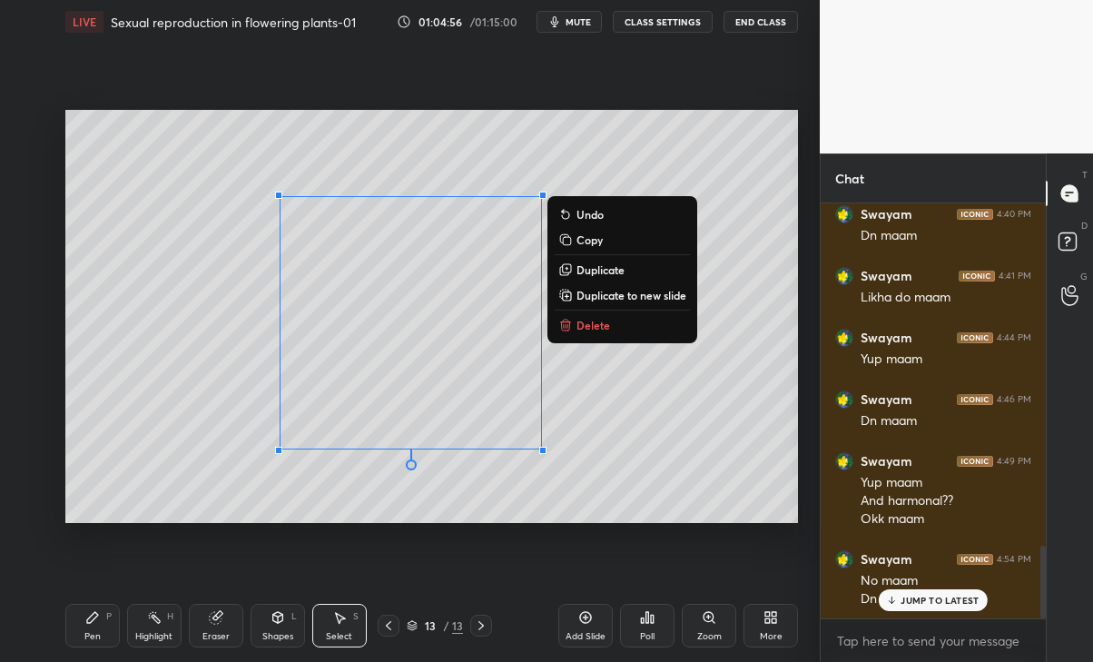
click at [586, 269] on p "Duplicate" at bounding box center [601, 269] width 48 height 15
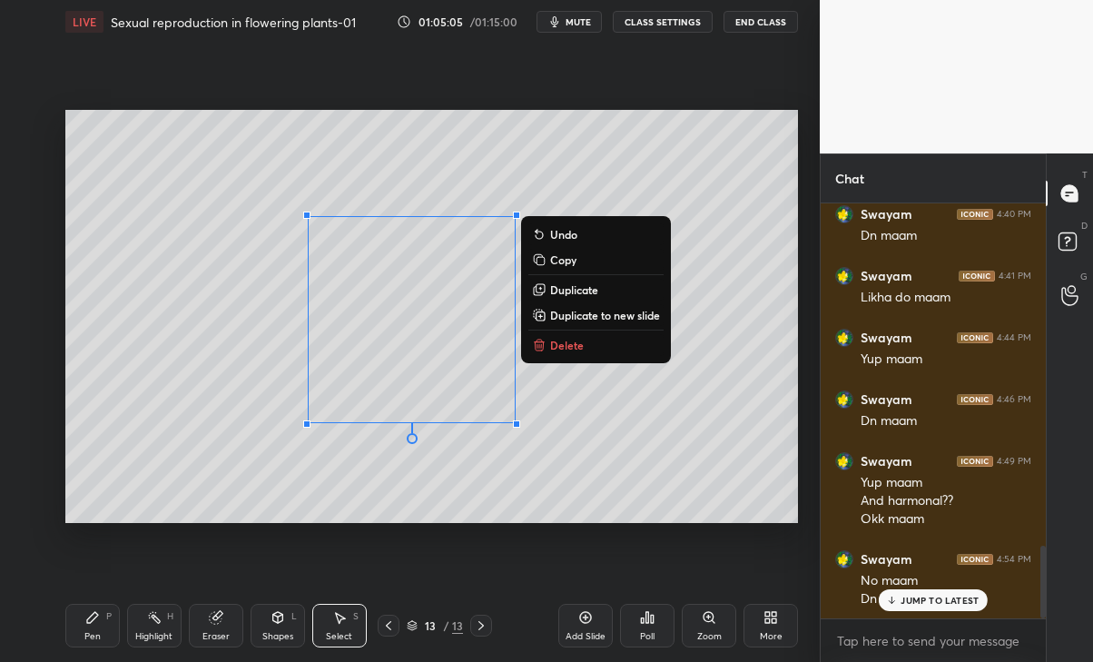
click at [602, 422] on div "0 ° Undo Copy Duplicate Duplicate to new slide Delete" at bounding box center [432, 316] width 734 height 412
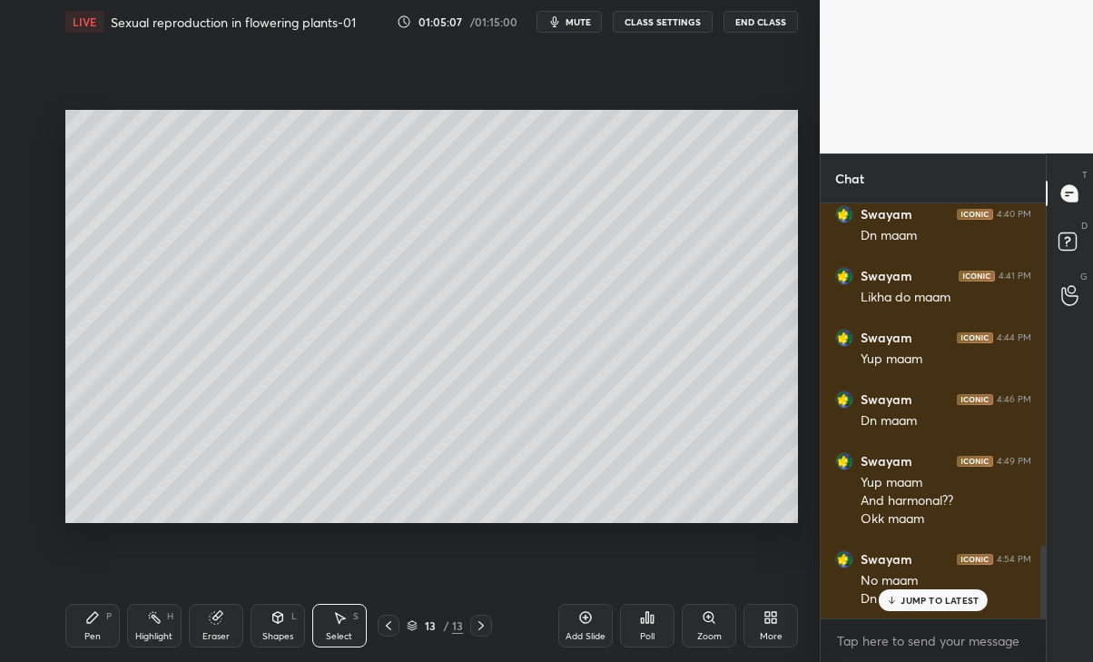
click at [202, 627] on div "Eraser" at bounding box center [216, 626] width 54 height 44
click at [90, 628] on div "Pen P" at bounding box center [92, 626] width 54 height 44
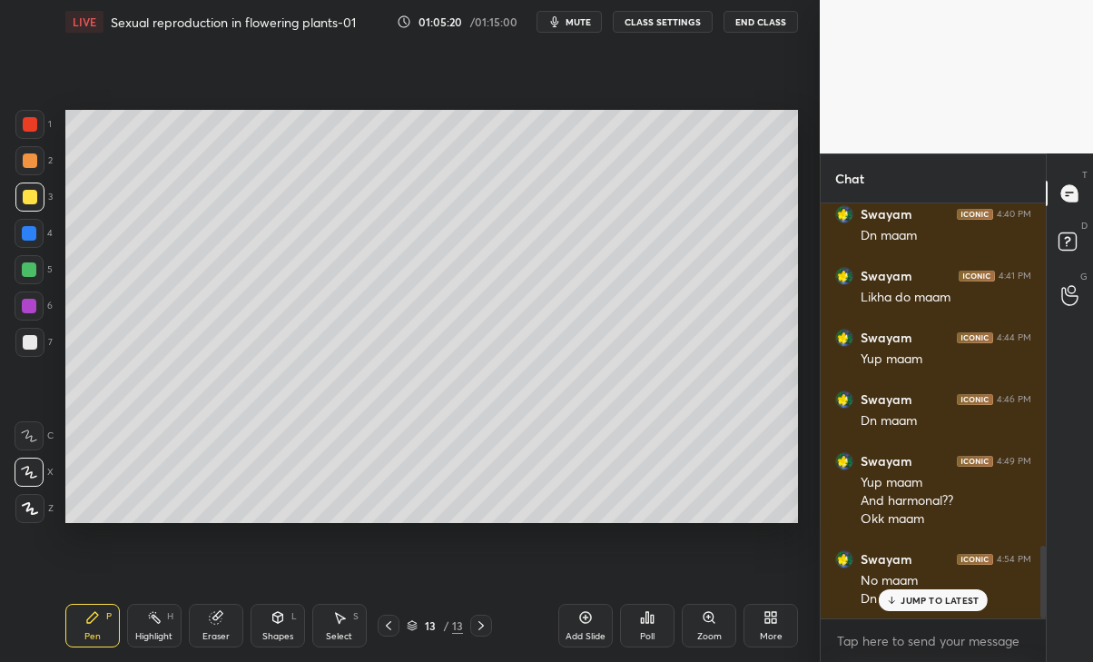
click at [219, 627] on div "Eraser" at bounding box center [216, 626] width 54 height 44
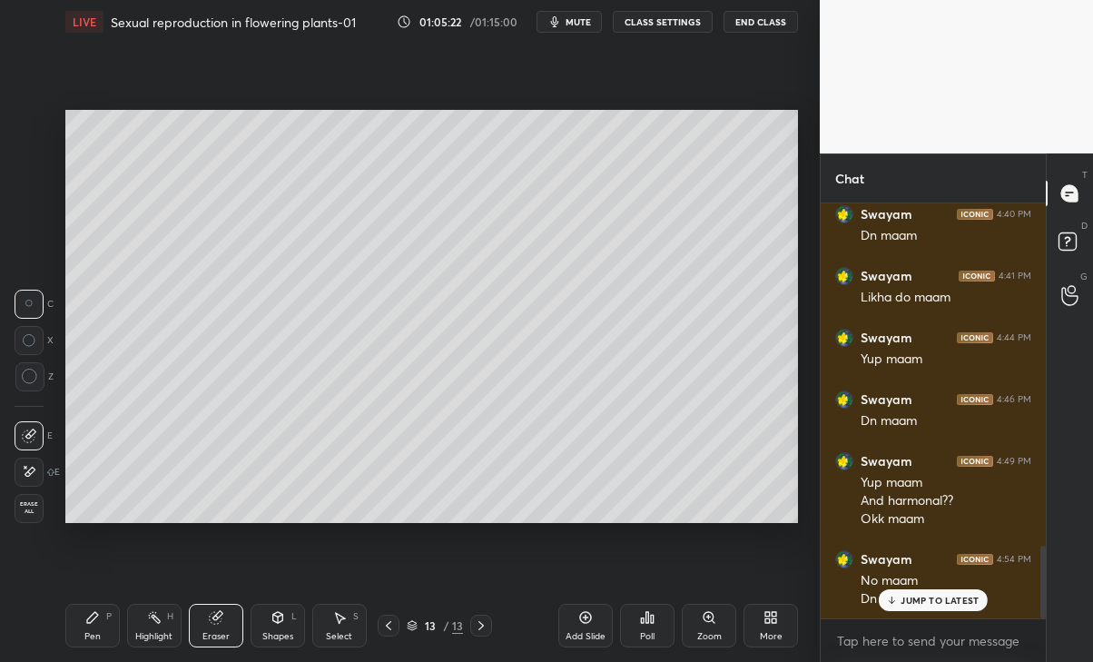
click at [104, 622] on div "Pen P" at bounding box center [92, 626] width 54 height 44
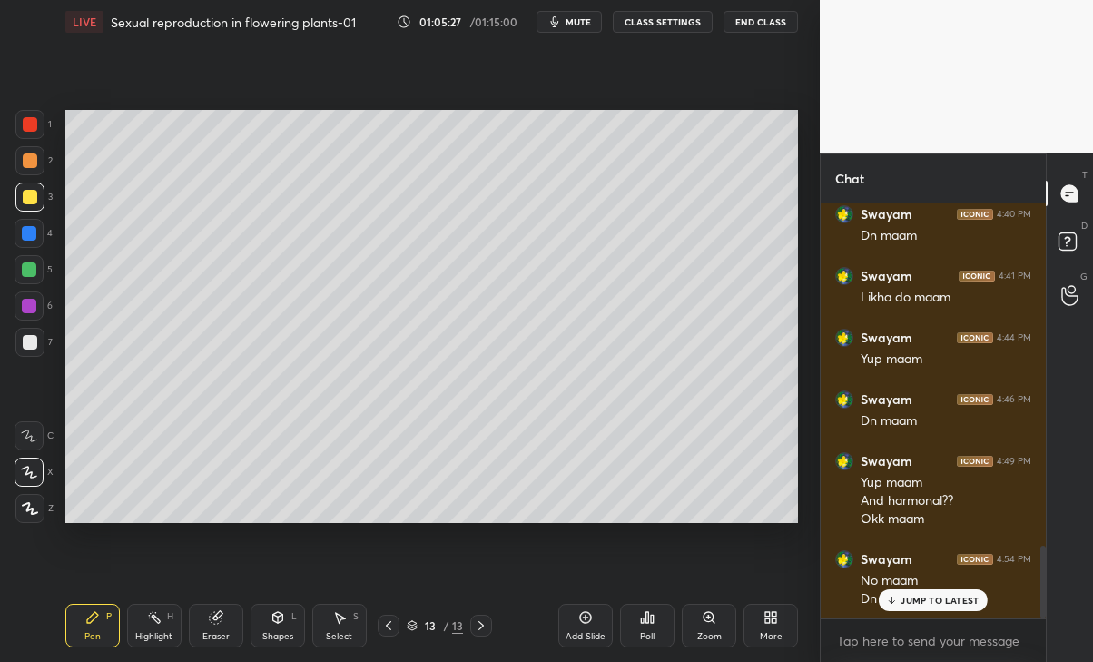
click at [210, 632] on div "Eraser" at bounding box center [215, 636] width 27 height 9
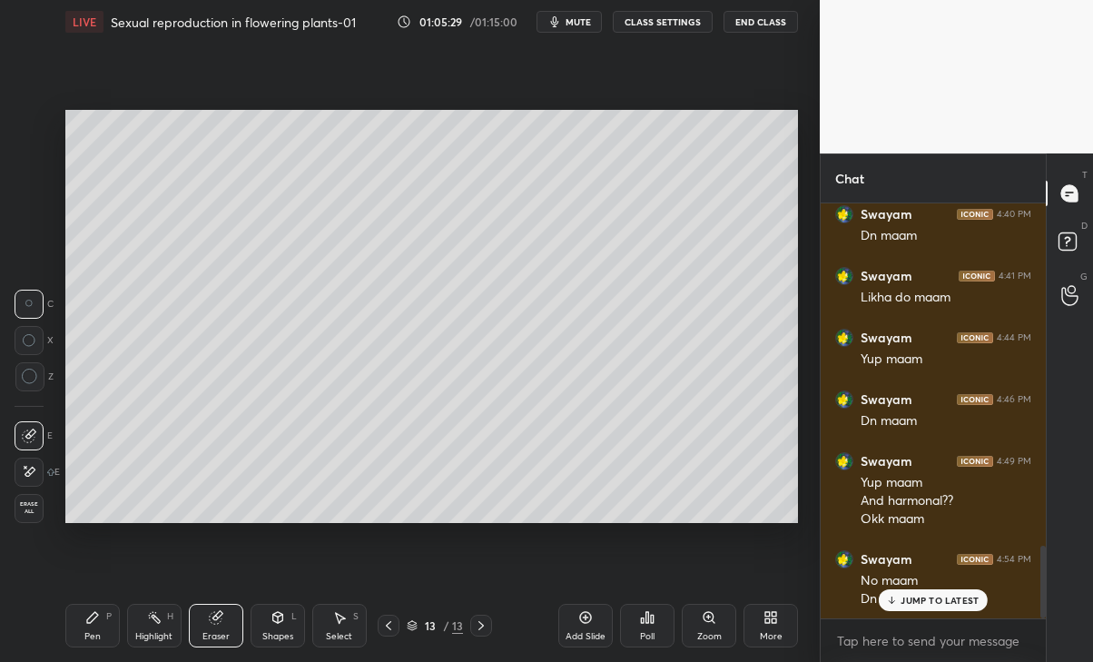
click at [102, 634] on div "Pen P" at bounding box center [92, 626] width 54 height 44
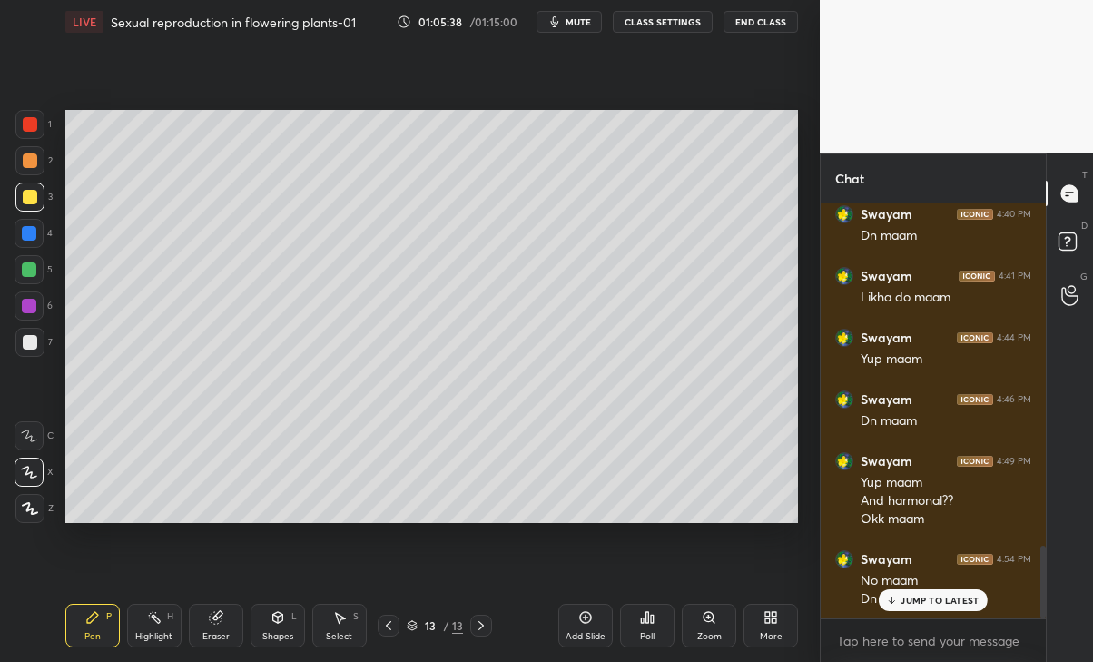
click at [25, 254] on div "4" at bounding box center [34, 237] width 38 height 36
click at [937, 609] on div "JUMP TO LATEST" at bounding box center [933, 600] width 109 height 22
click at [30, 499] on div at bounding box center [29, 508] width 29 height 29
click at [199, 633] on div "Eraser" at bounding box center [216, 626] width 54 height 44
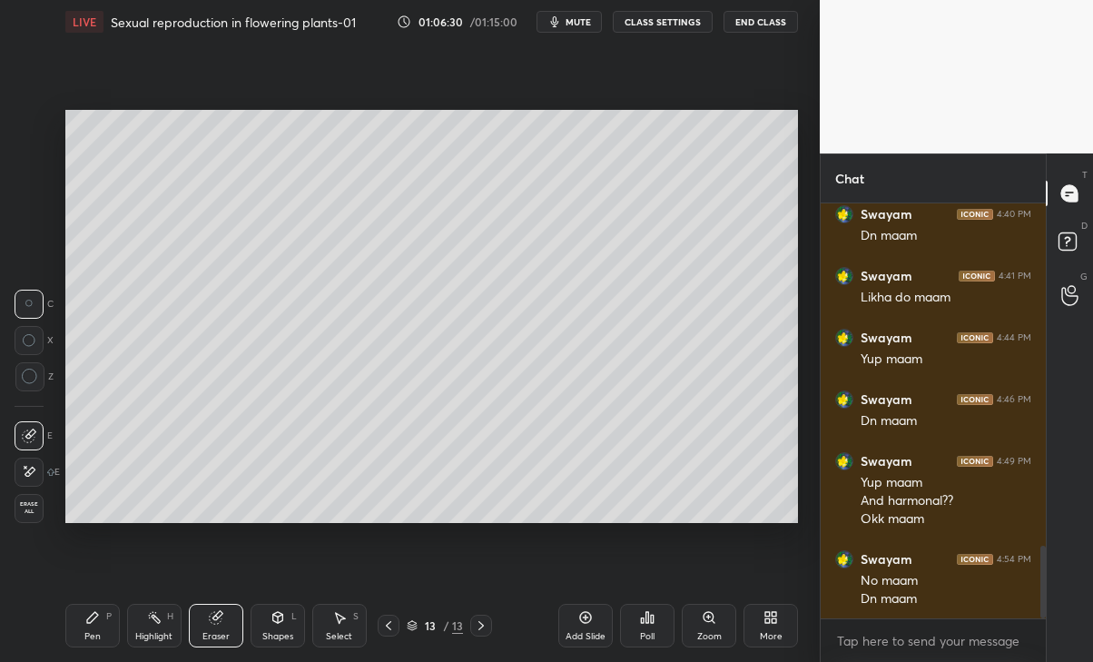
click at [104, 634] on div "Pen P" at bounding box center [92, 626] width 54 height 44
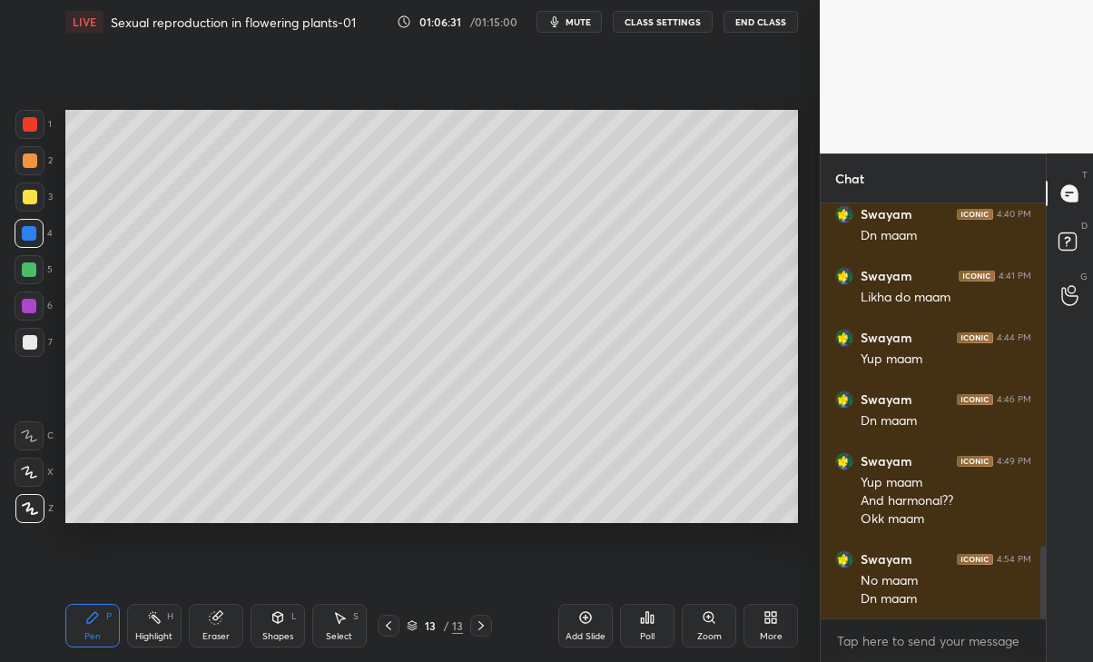
click at [28, 468] on icon at bounding box center [29, 472] width 16 height 13
click at [26, 194] on div at bounding box center [30, 197] width 15 height 15
click at [32, 121] on div at bounding box center [30, 124] width 15 height 15
click at [27, 163] on div at bounding box center [30, 160] width 15 height 15
click at [213, 632] on div "Eraser" at bounding box center [215, 636] width 27 height 9
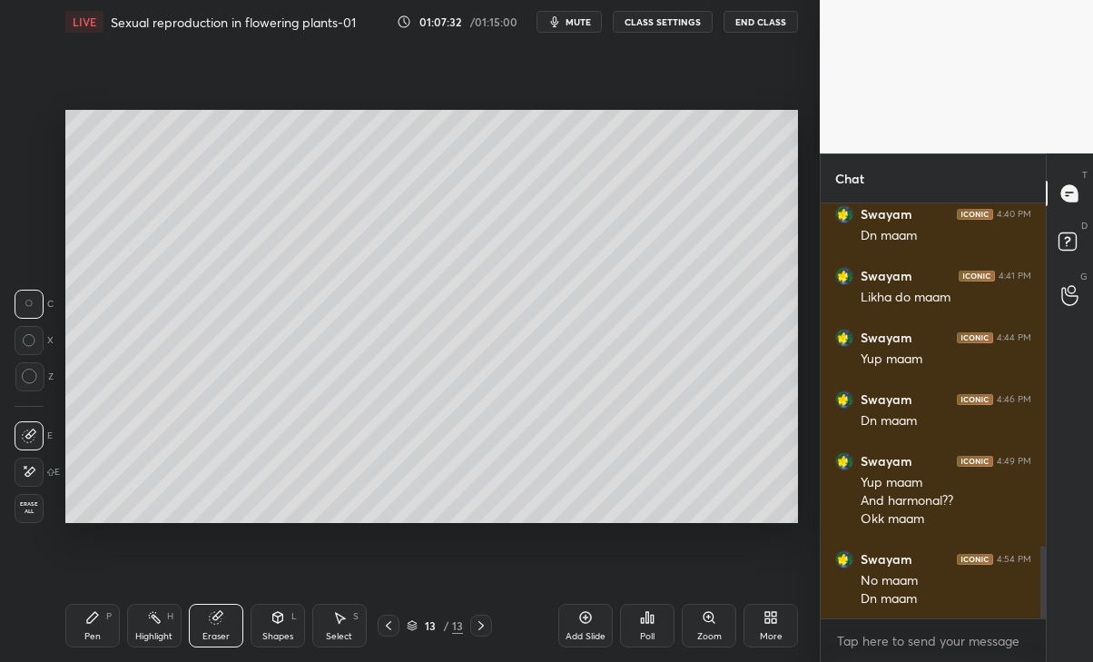
click at [87, 629] on div "Pen P" at bounding box center [92, 626] width 54 height 44
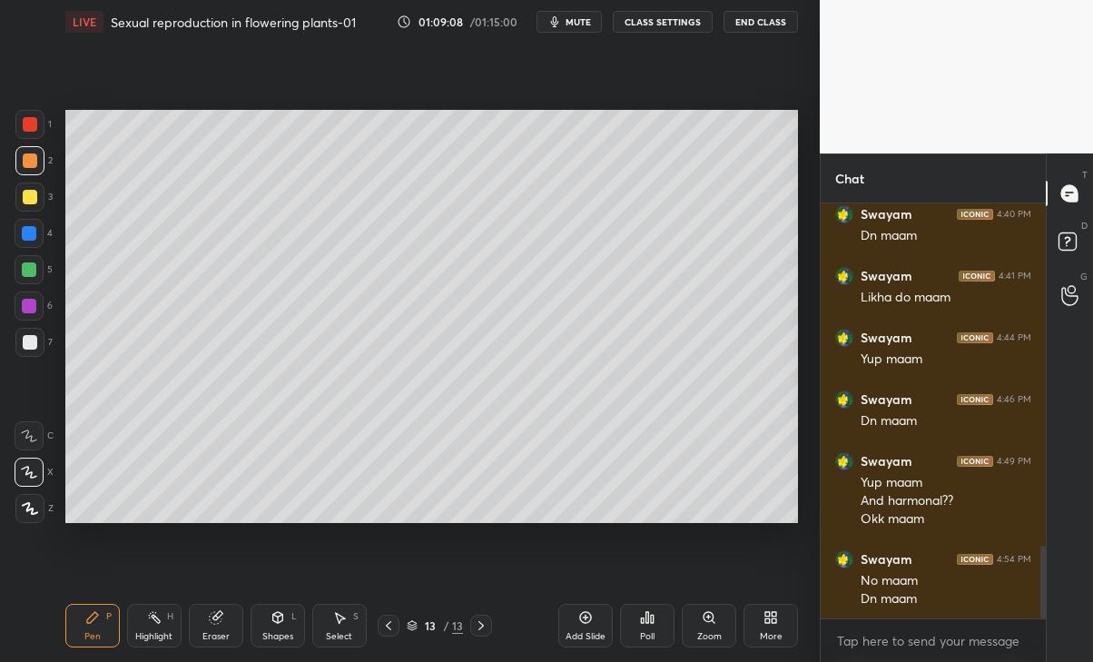
click at [43, 231] on div at bounding box center [29, 233] width 29 height 29
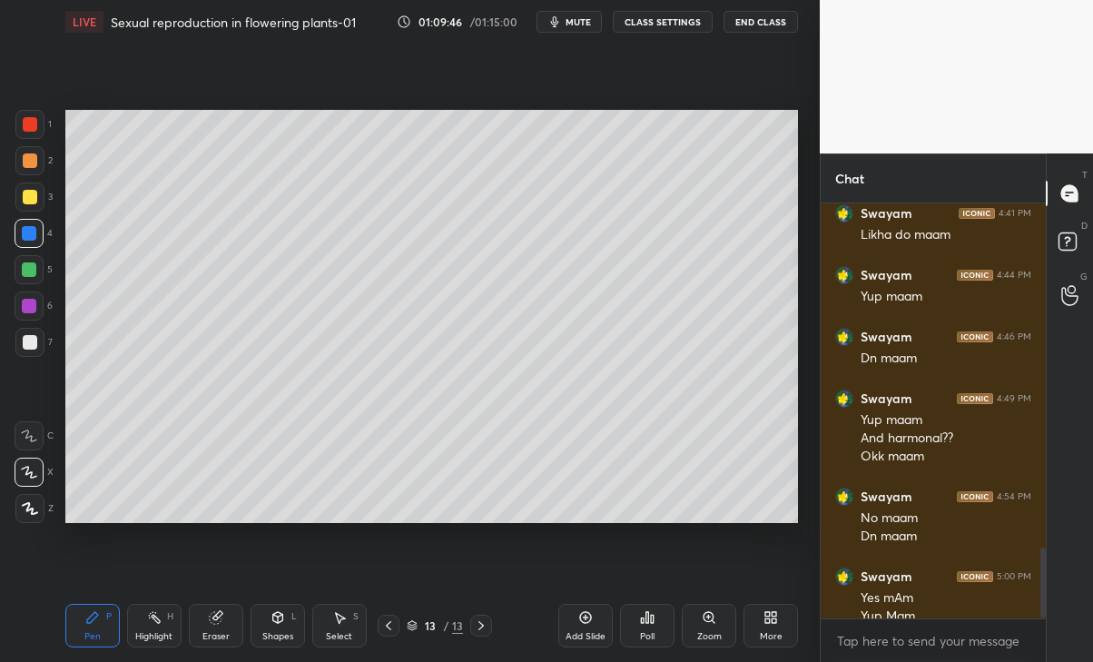
scroll to position [2028, 0]
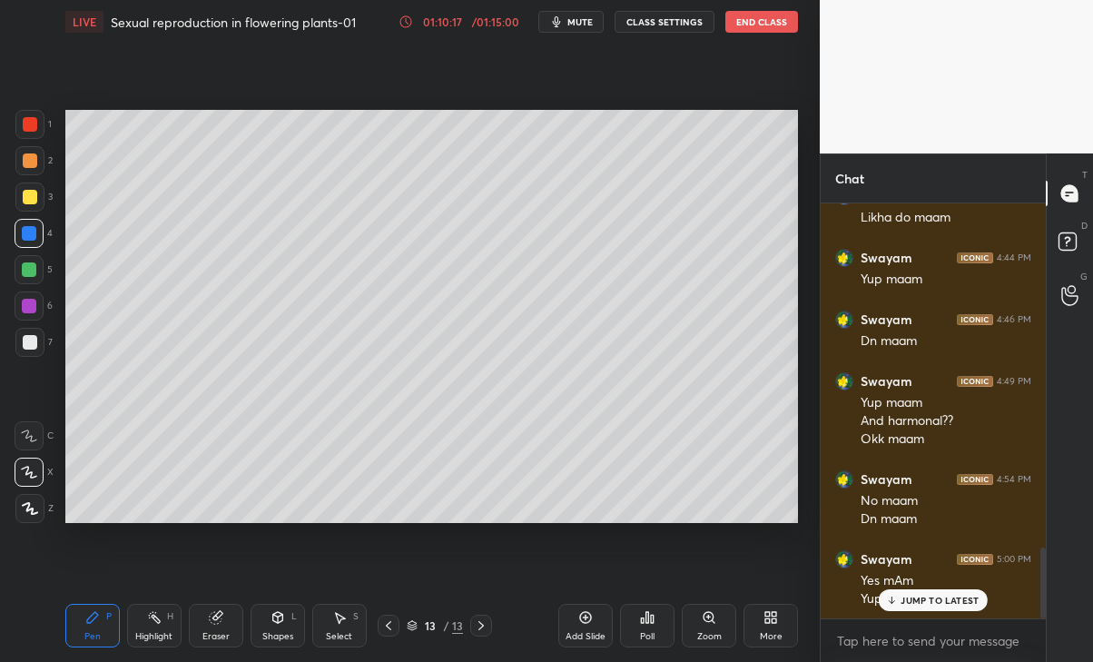
click at [498, 19] on div "/ 01:15:00" at bounding box center [496, 21] width 56 height 11
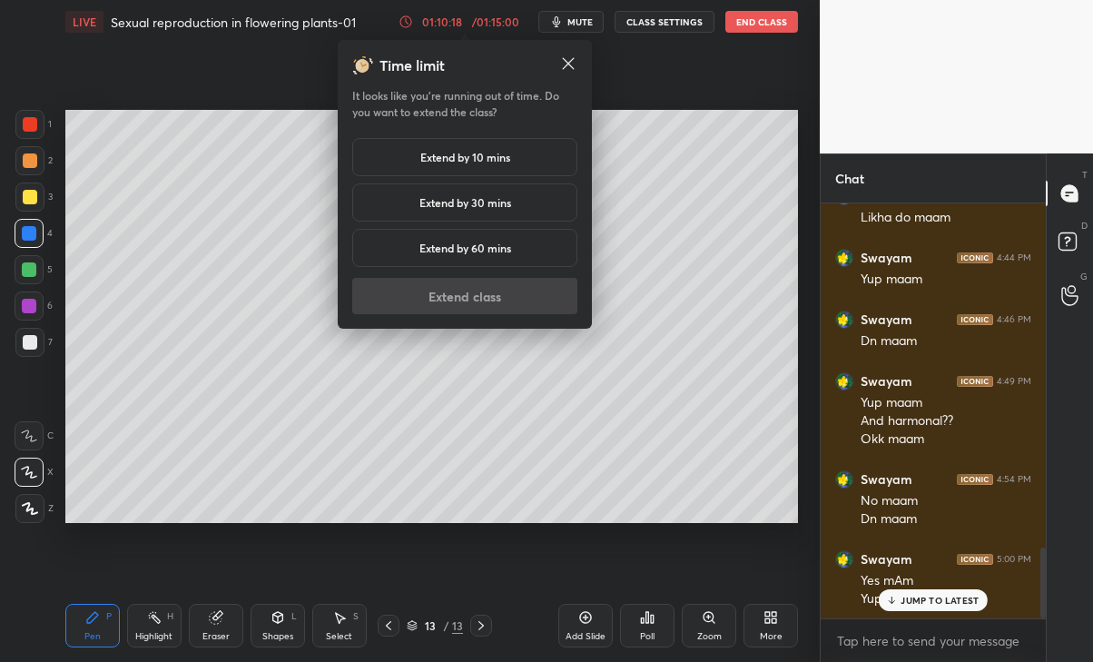
click at [521, 209] on div "Extend by 30 mins" at bounding box center [464, 202] width 225 height 38
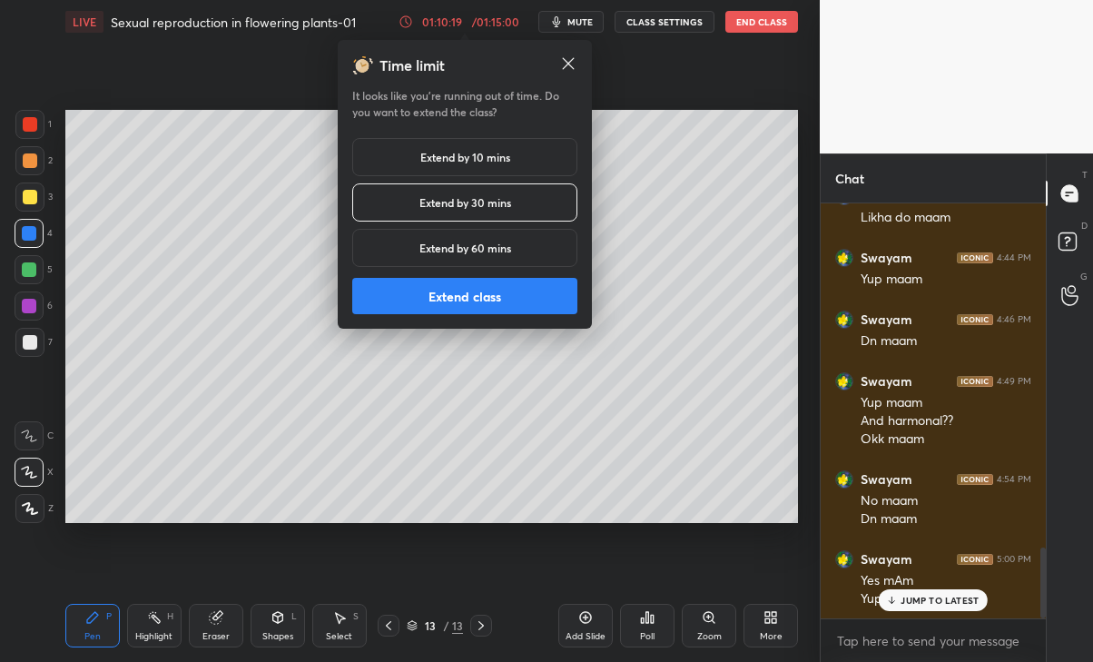
click at [511, 292] on button "Extend class" at bounding box center [464, 296] width 225 height 36
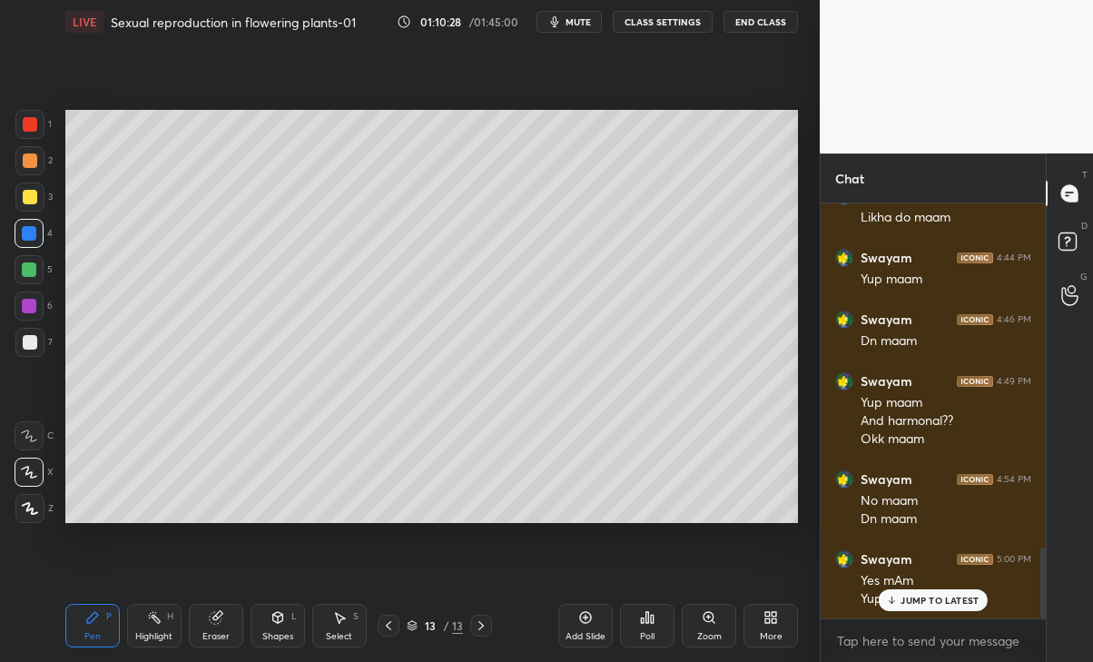
click at [943, 606] on p "JUMP TO LATEST" at bounding box center [940, 600] width 78 height 11
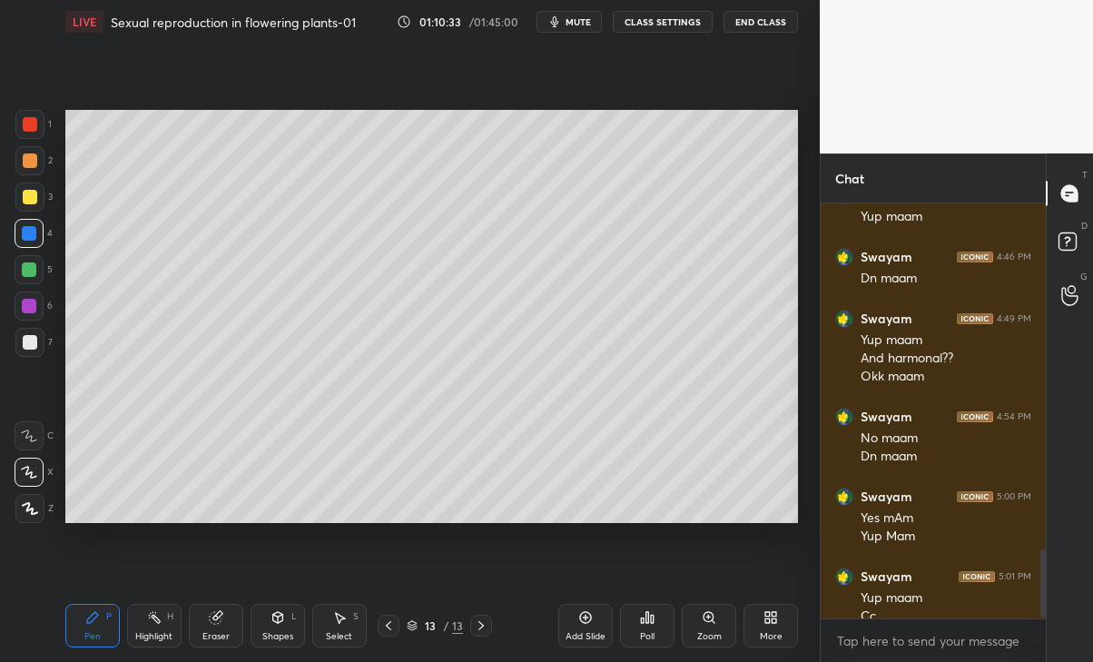
scroll to position [2108, 0]
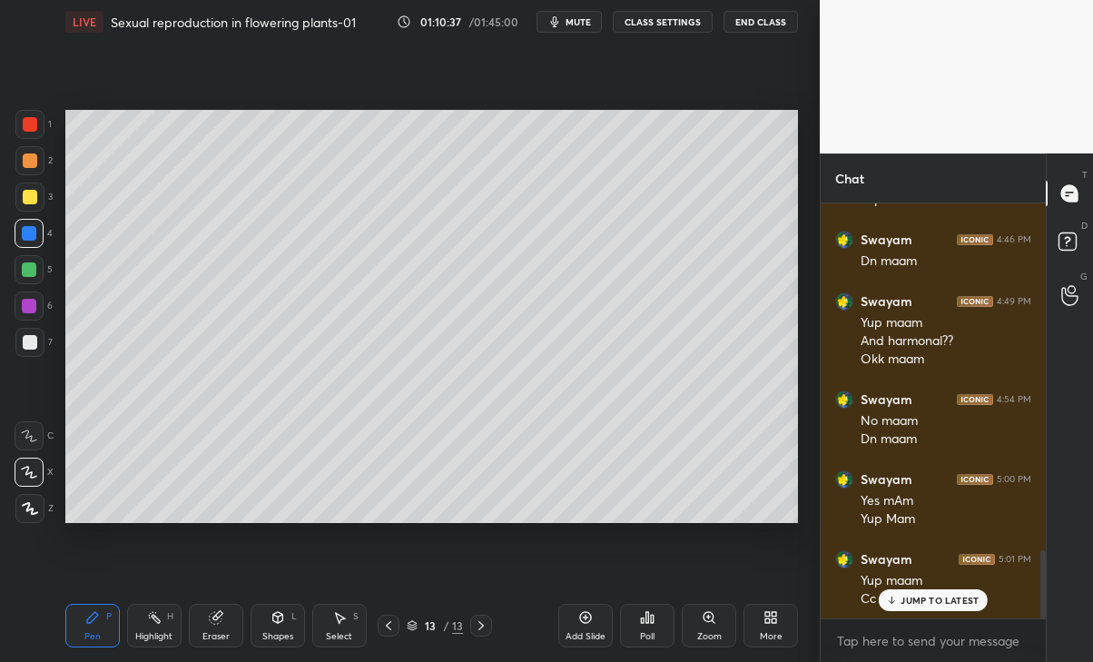
click at [23, 308] on div at bounding box center [29, 306] width 15 height 15
click at [219, 628] on div "Eraser" at bounding box center [216, 626] width 54 height 44
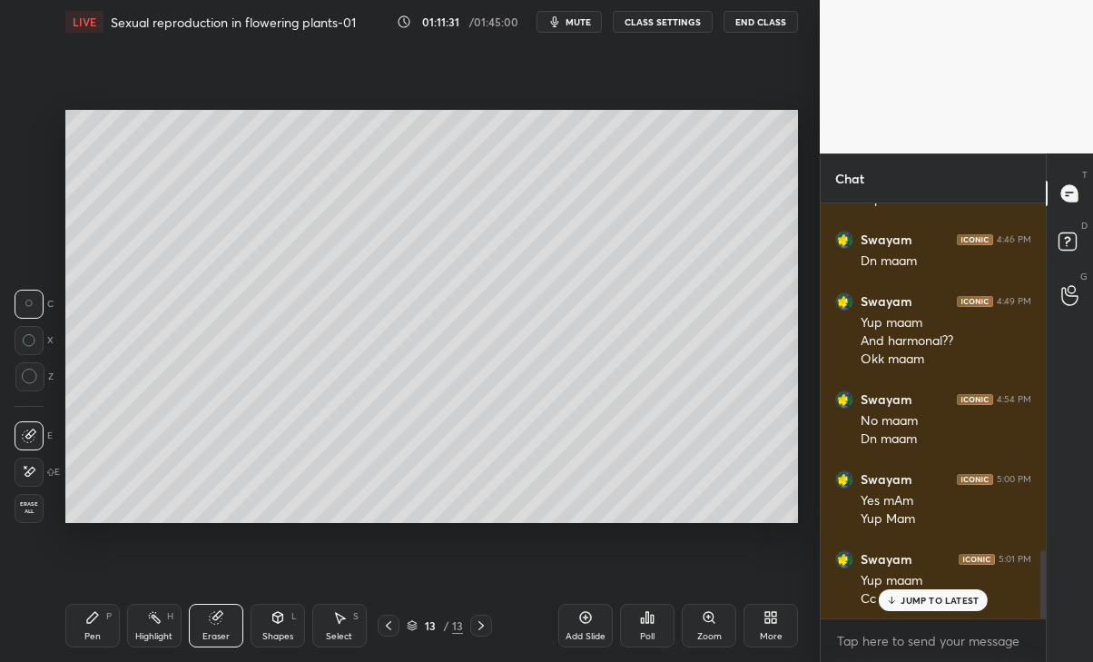
click at [87, 622] on icon at bounding box center [92, 617] width 11 height 11
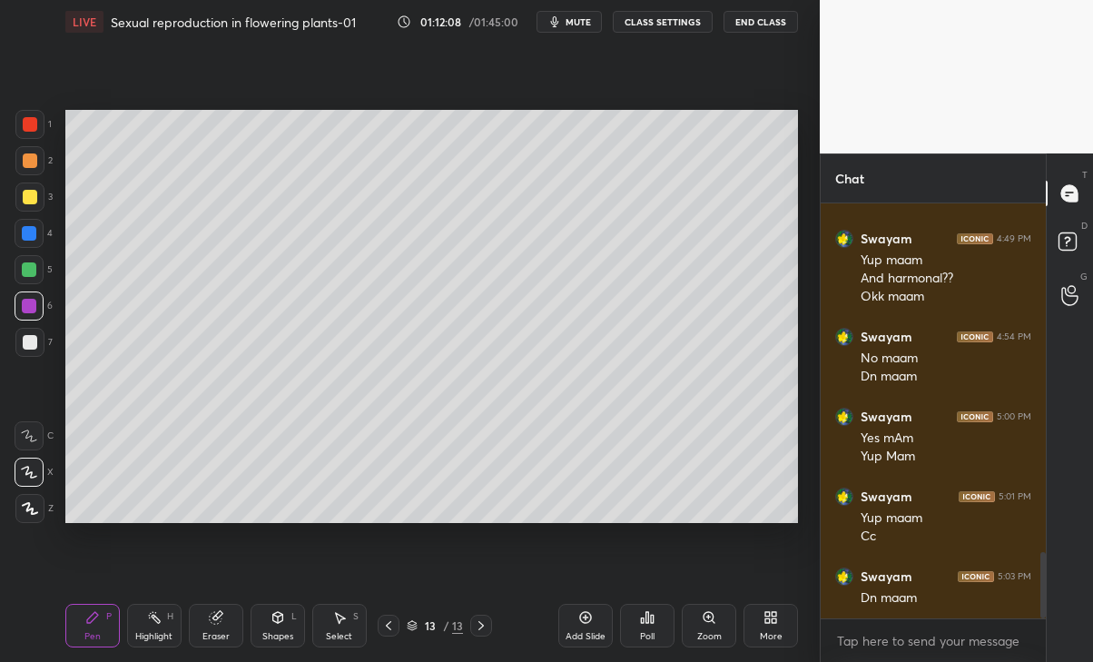
scroll to position [2188, 0]
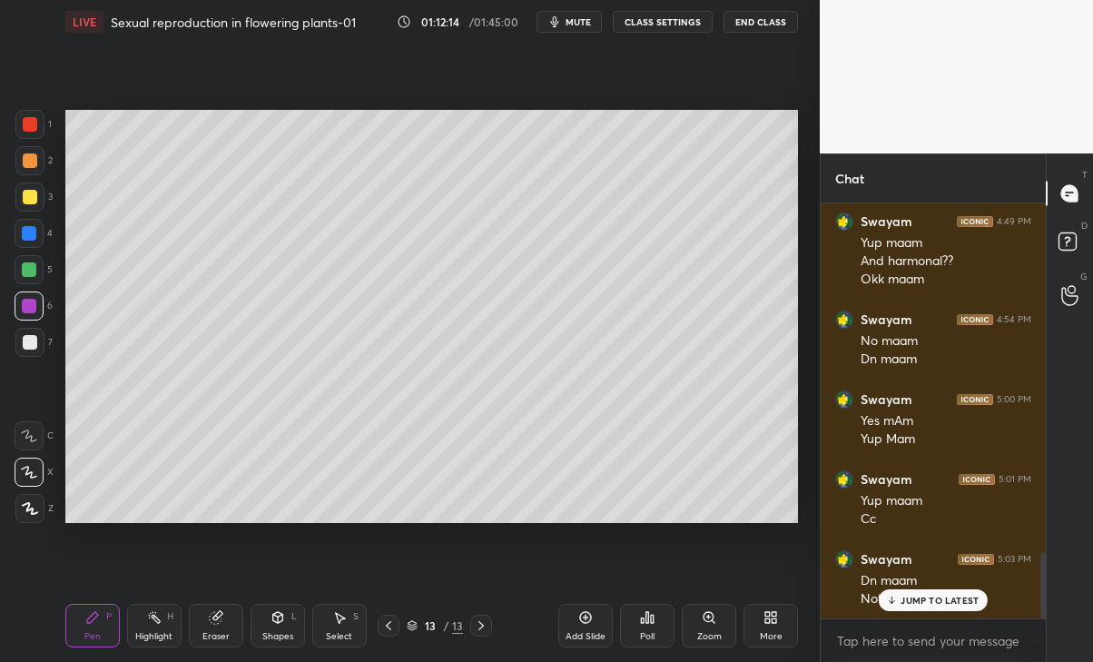
click at [952, 607] on div "JUMP TO LATEST" at bounding box center [933, 600] width 109 height 22
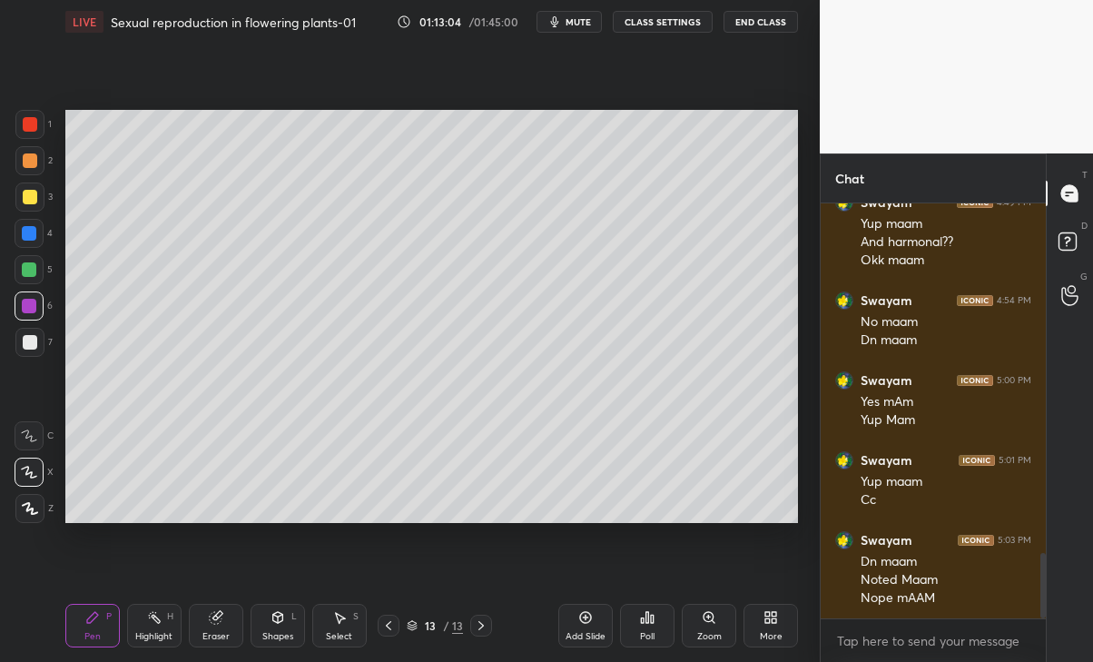
click at [584, 627] on div "Add Slide" at bounding box center [585, 626] width 54 height 44
click at [21, 138] on div at bounding box center [29, 124] width 29 height 29
click at [30, 340] on div at bounding box center [30, 342] width 15 height 15
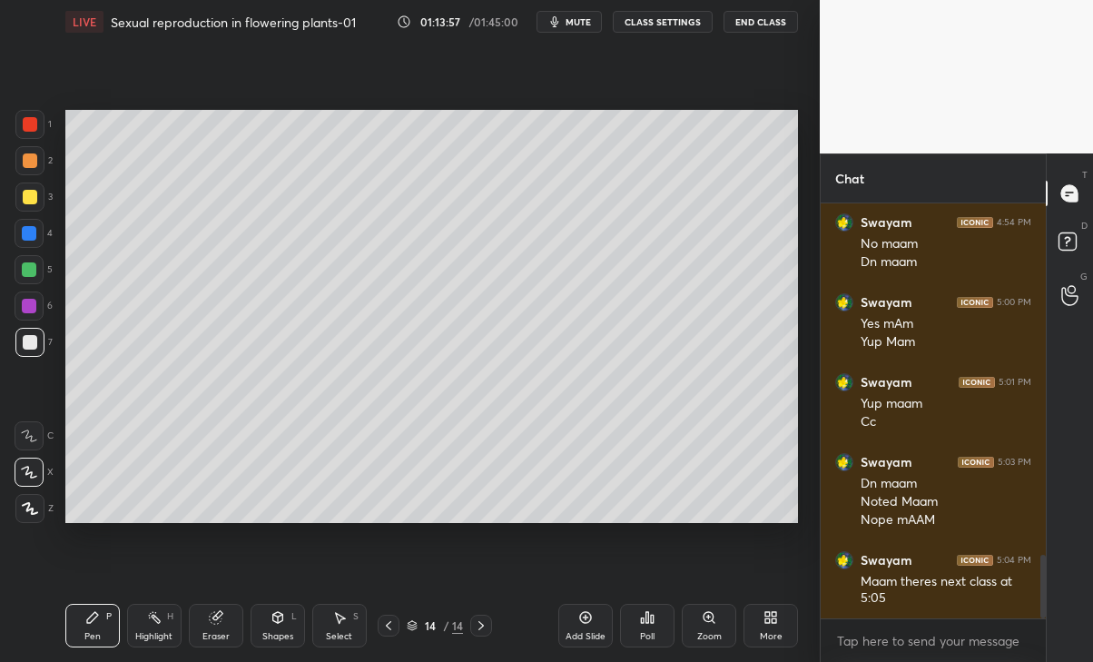
scroll to position [2346, 0]
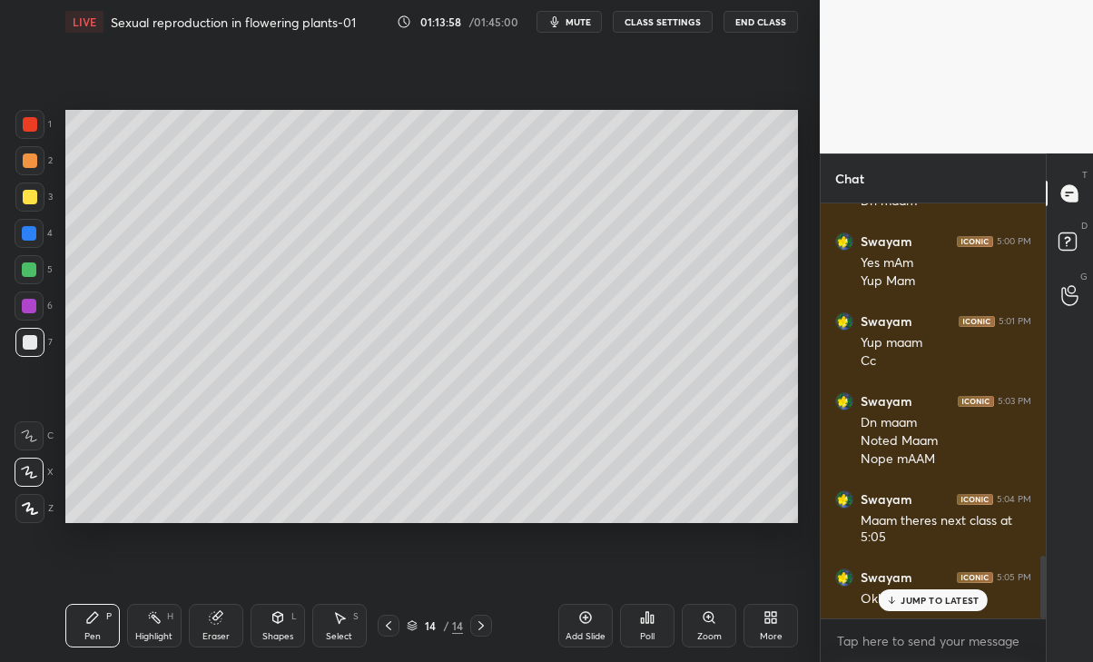
click at [949, 615] on div "Swayam 5:05 PM Okk maam" at bounding box center [933, 589] width 225 height 62
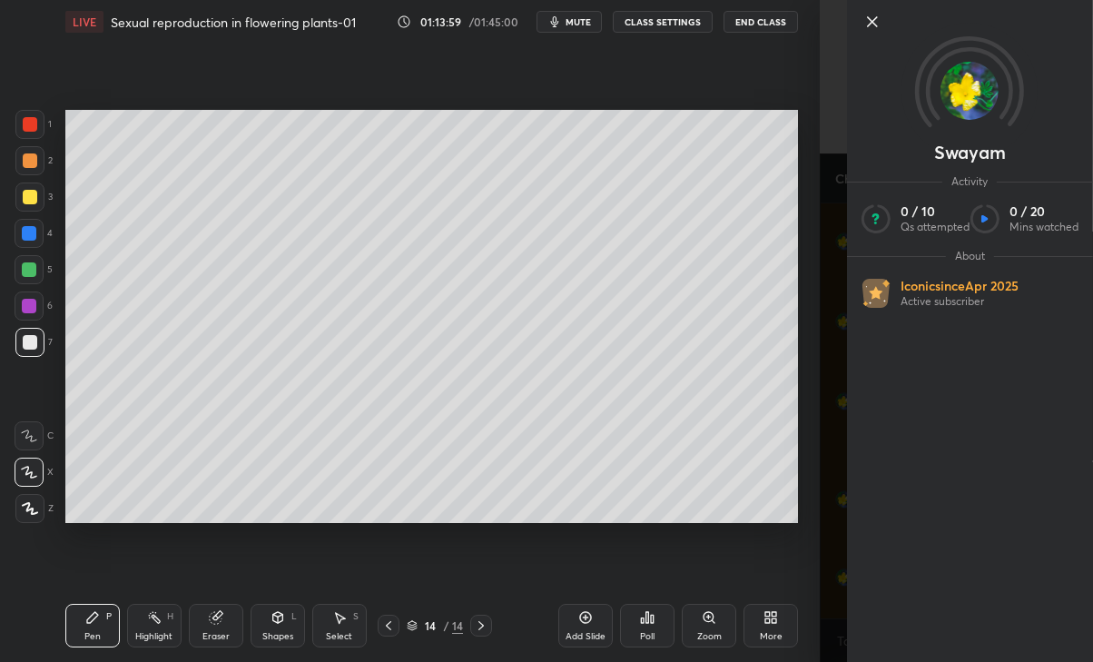
click at [831, 513] on div "Swayam Activity 0 / 10 Qs attempted 0 / 20 Mins watched About Iconic since [DAT…" at bounding box center [956, 331] width 273 height 662
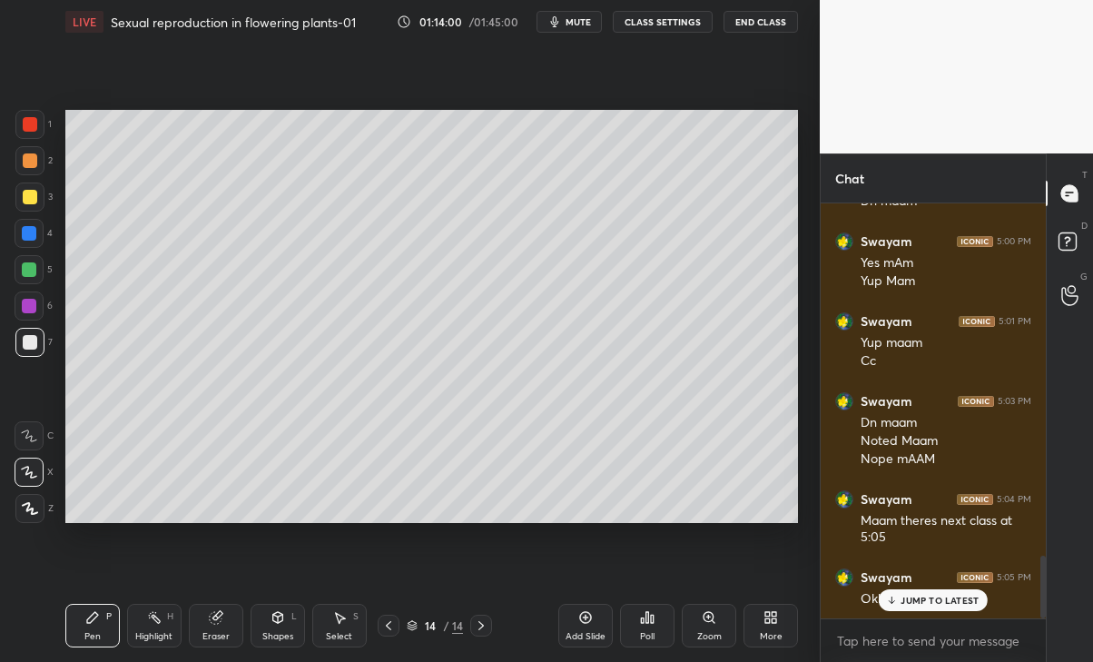
click at [921, 589] on div "JUMP TO LATEST" at bounding box center [933, 600] width 109 height 22
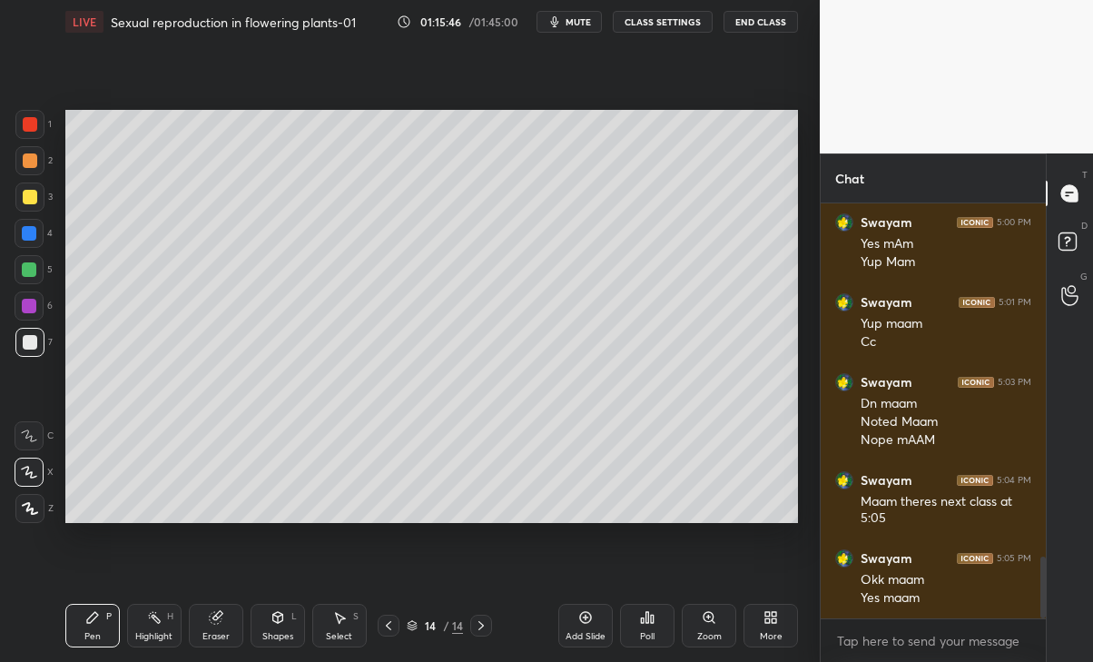
scroll to position [2426, 0]
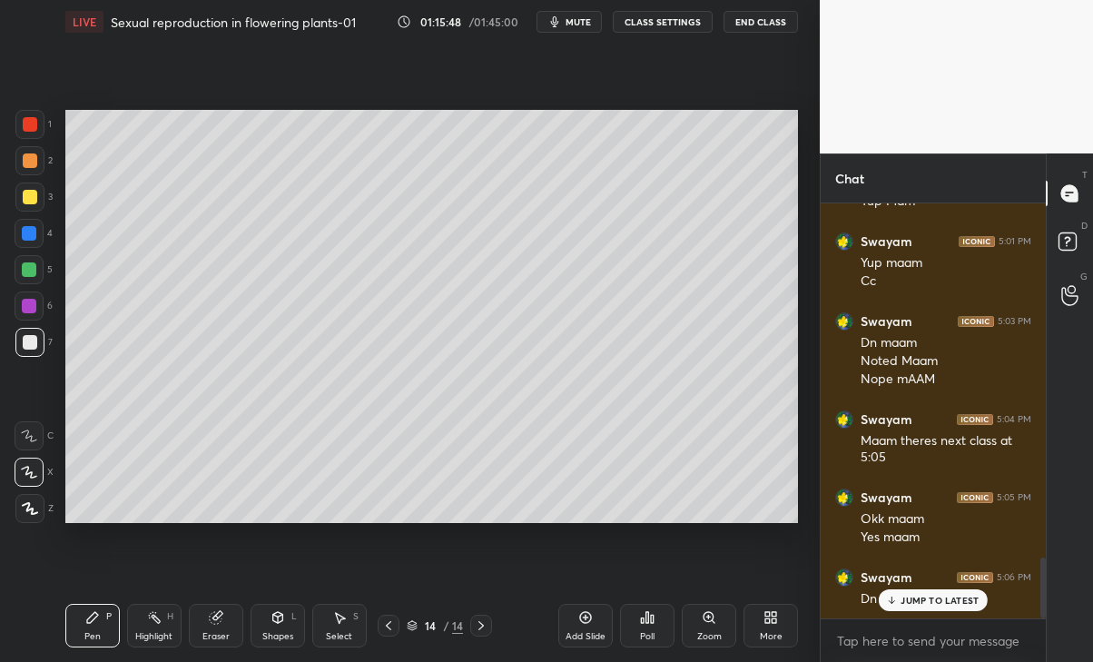
click at [947, 601] on p "JUMP TO LATEST" at bounding box center [940, 600] width 78 height 11
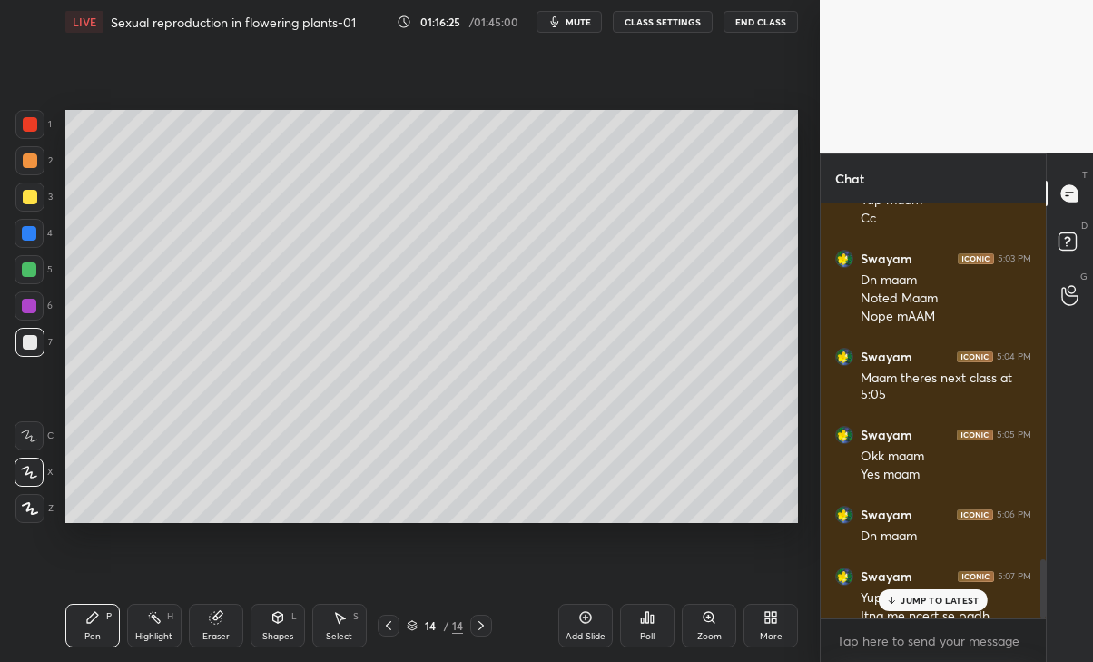
scroll to position [2522, 0]
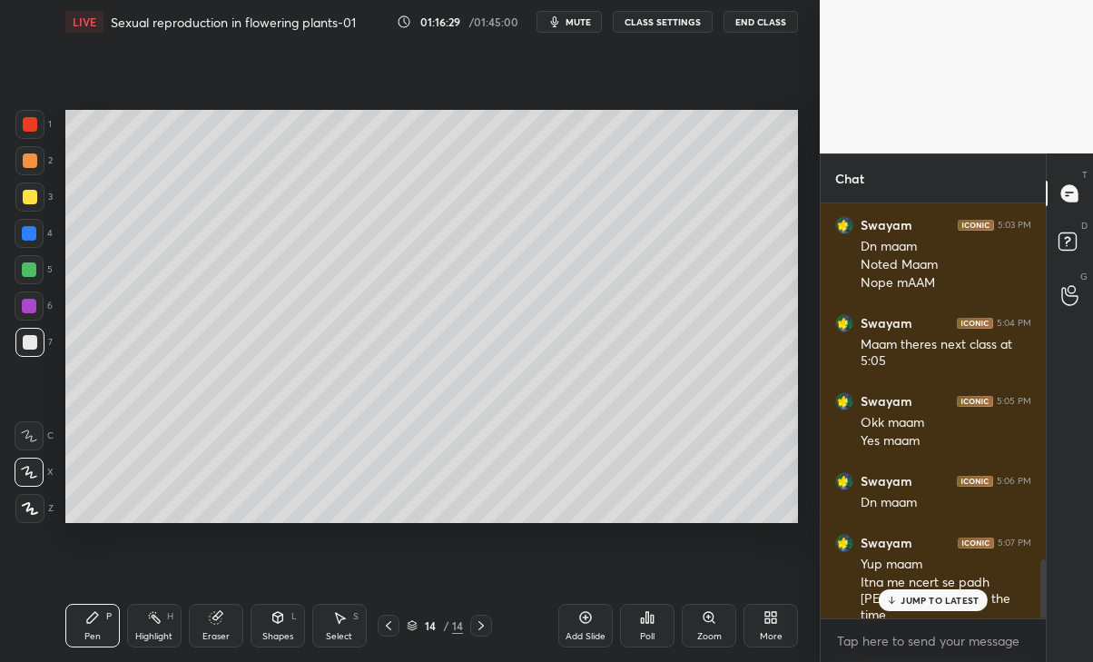
click at [955, 610] on div "JUMP TO LATEST" at bounding box center [933, 600] width 109 height 22
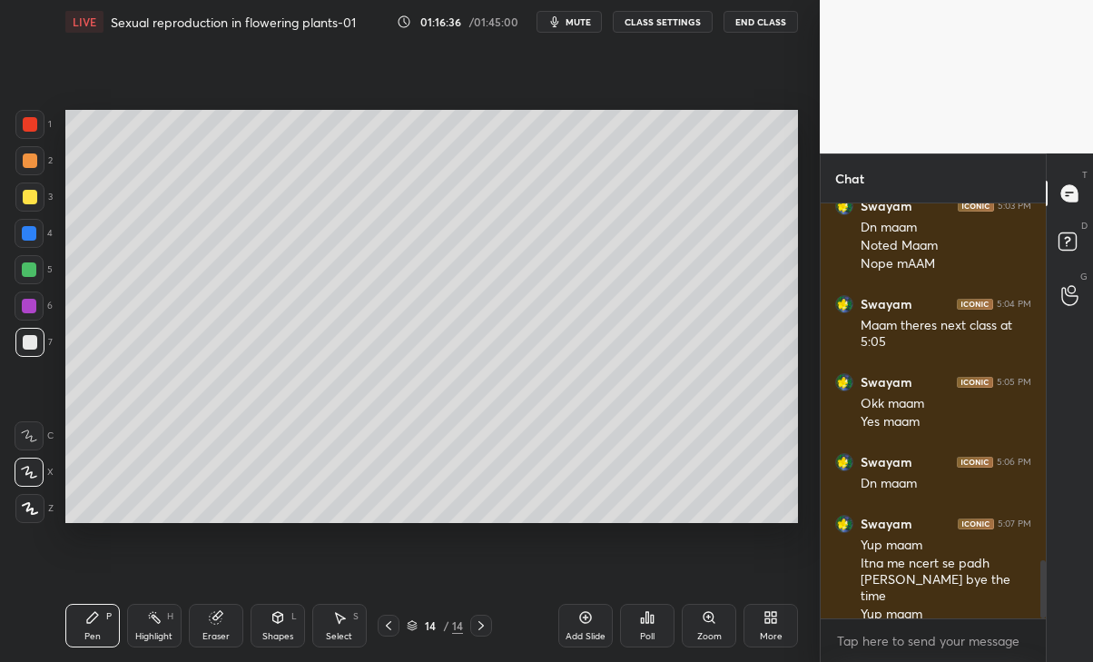
click at [396, 620] on div at bounding box center [389, 626] width 22 height 22
click at [391, 624] on icon at bounding box center [388, 625] width 15 height 15
click at [388, 626] on icon at bounding box center [388, 625] width 5 height 9
click at [388, 626] on icon at bounding box center [388, 625] width 15 height 15
click at [387, 626] on icon at bounding box center [388, 625] width 5 height 9
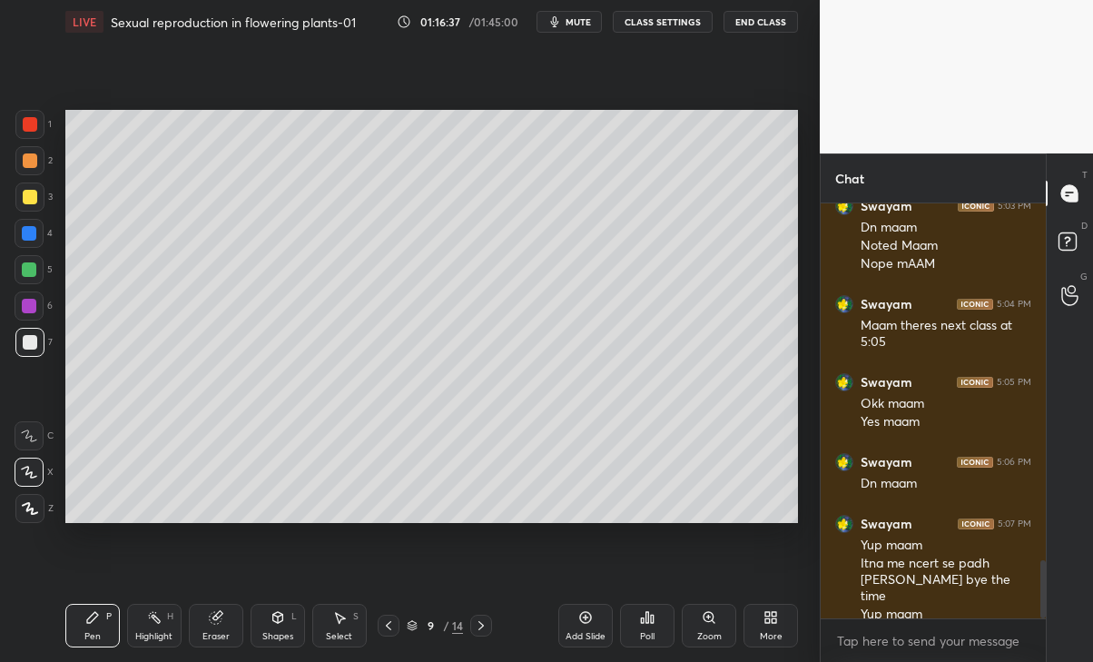
click at [390, 624] on icon at bounding box center [388, 625] width 15 height 15
click at [390, 625] on icon at bounding box center [388, 625] width 15 height 15
click at [392, 623] on icon at bounding box center [388, 625] width 15 height 15
click at [393, 622] on icon at bounding box center [388, 625] width 15 height 15
click at [394, 619] on icon at bounding box center [388, 625] width 15 height 15
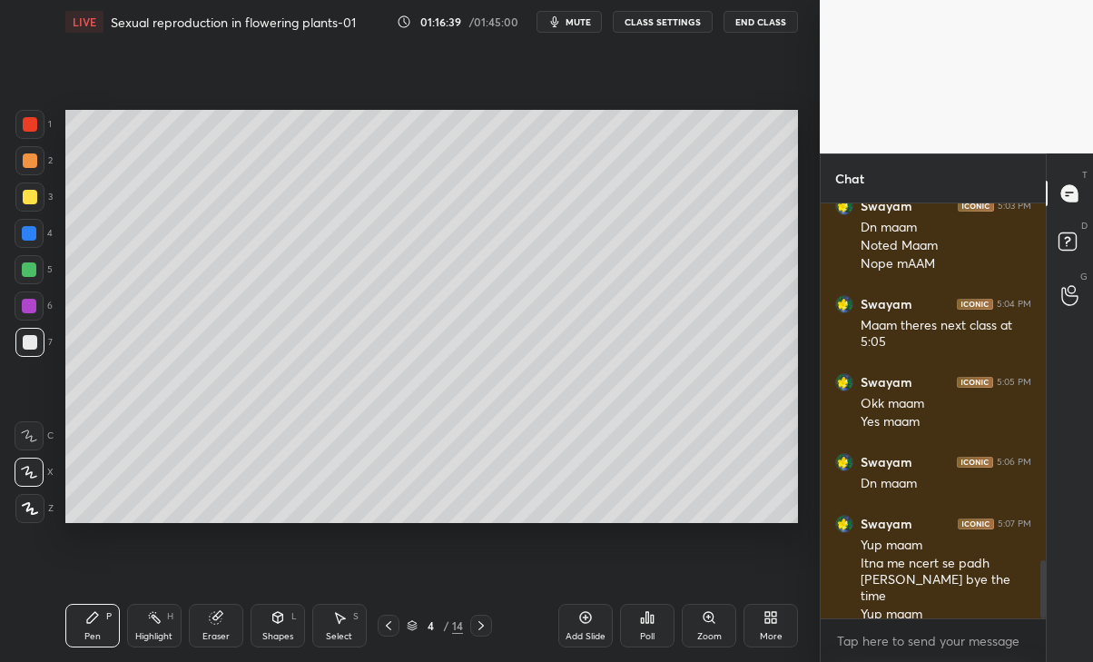
click at [392, 623] on icon at bounding box center [388, 625] width 15 height 15
click at [390, 627] on icon at bounding box center [388, 625] width 15 height 15
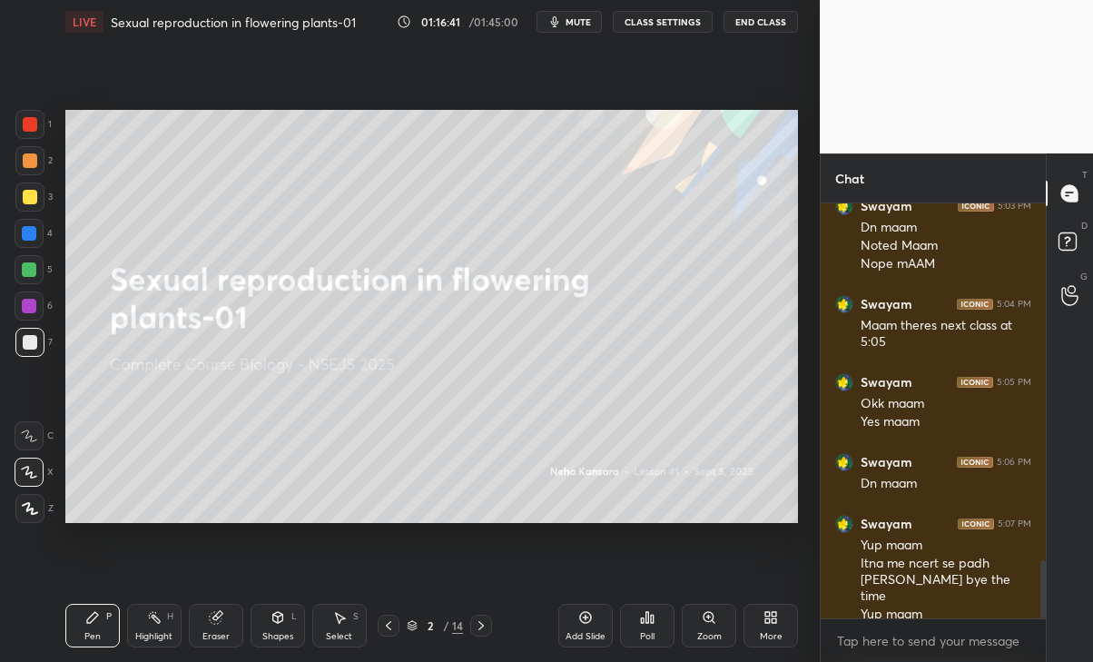
click at [478, 628] on icon at bounding box center [481, 625] width 15 height 15
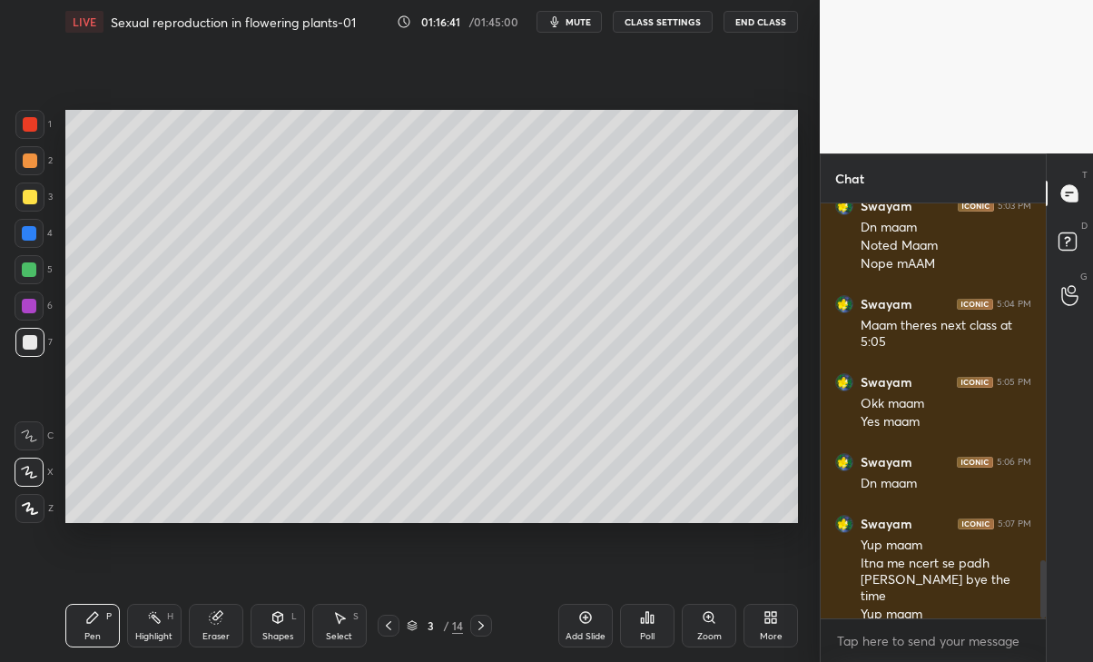
click at [480, 627] on icon at bounding box center [481, 625] width 15 height 15
click at [479, 628] on icon at bounding box center [481, 625] width 15 height 15
click at [477, 628] on icon at bounding box center [481, 625] width 15 height 15
click at [477, 623] on icon at bounding box center [481, 625] width 15 height 15
click at [476, 623] on icon at bounding box center [481, 625] width 15 height 15
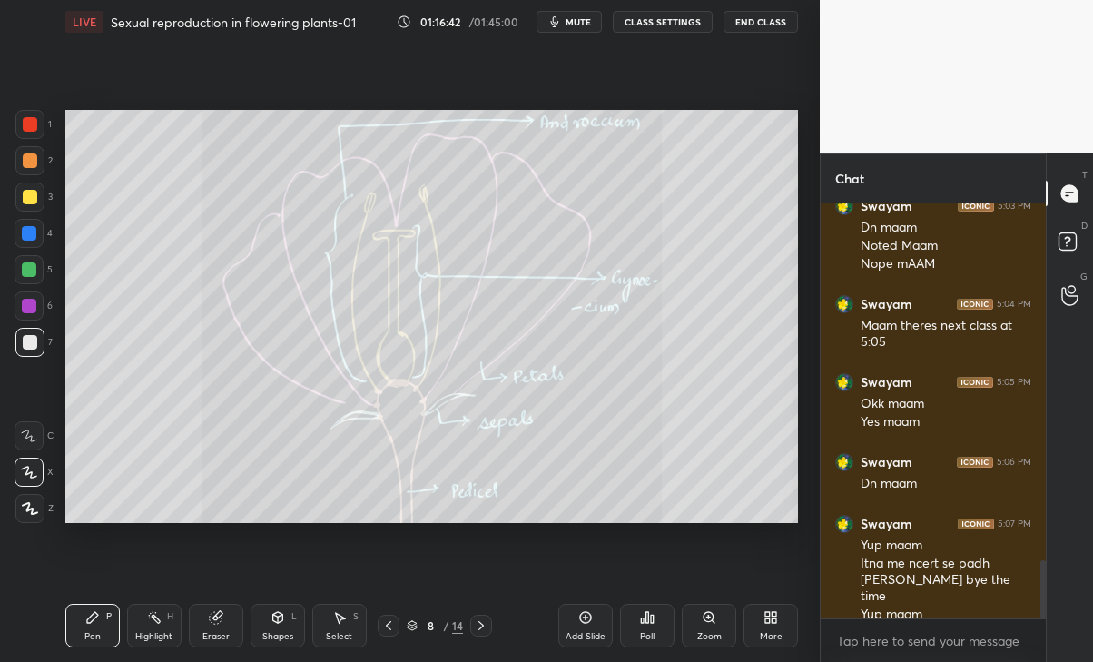
click at [475, 626] on icon at bounding box center [481, 625] width 15 height 15
click at [473, 626] on div at bounding box center [481, 626] width 22 height 22
click at [472, 627] on div at bounding box center [481, 626] width 22 height 22
click at [473, 625] on div at bounding box center [481, 626] width 22 height 22
click at [470, 626] on div at bounding box center [481, 626] width 22 height 22
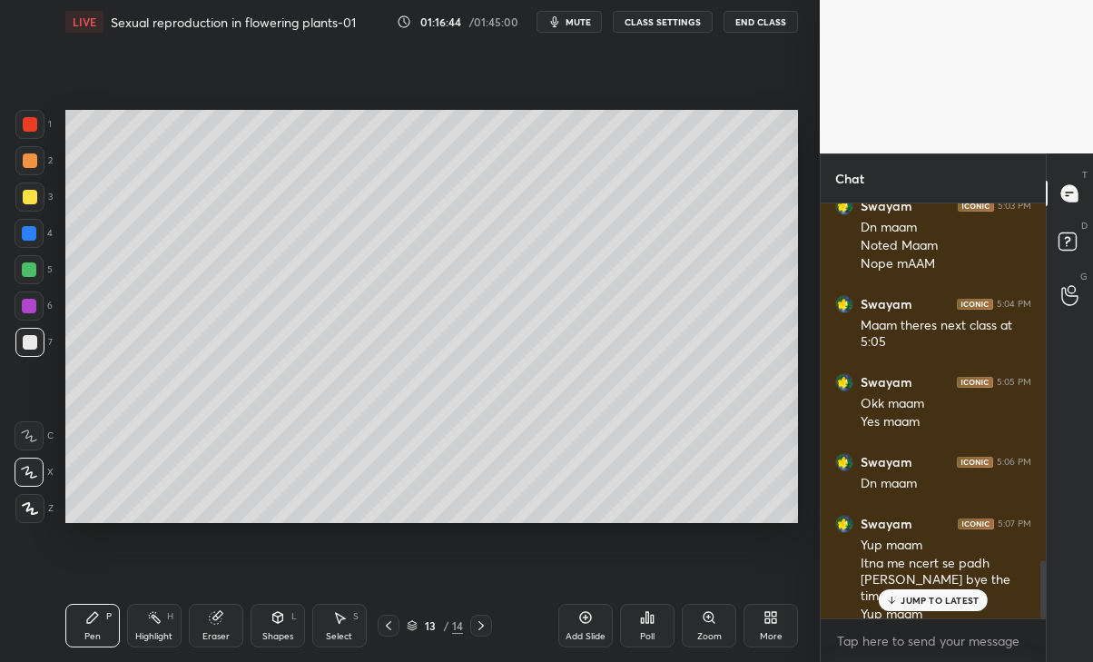
scroll to position [2559, 0]
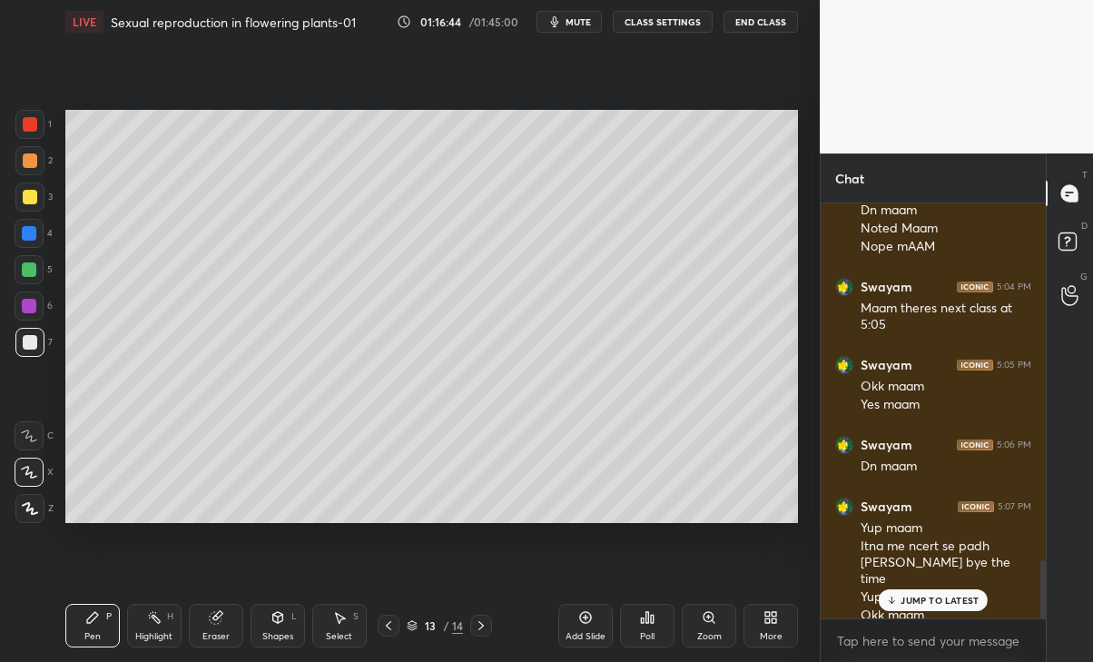
click at [471, 625] on div at bounding box center [481, 626] width 22 height 22
click at [469, 627] on div "14 / 14" at bounding box center [435, 626] width 114 height 22
click at [936, 599] on p "JUMP TO LATEST" at bounding box center [940, 600] width 78 height 11
click at [480, 619] on icon at bounding box center [481, 625] width 15 height 15
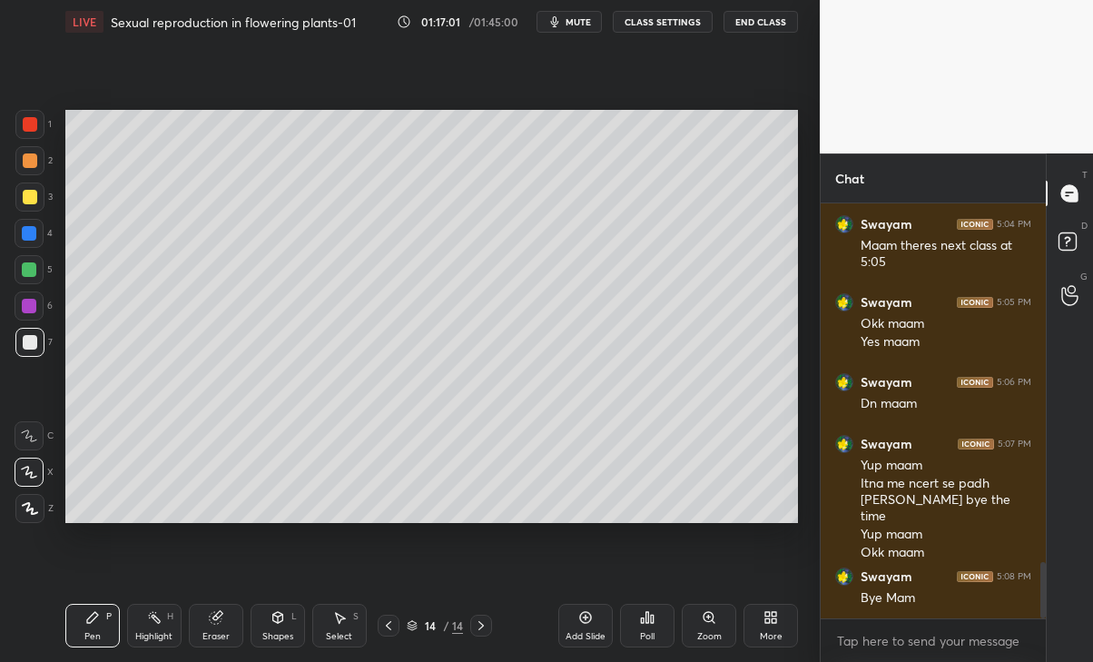
click at [779, 16] on button "End Class" at bounding box center [761, 22] width 74 height 22
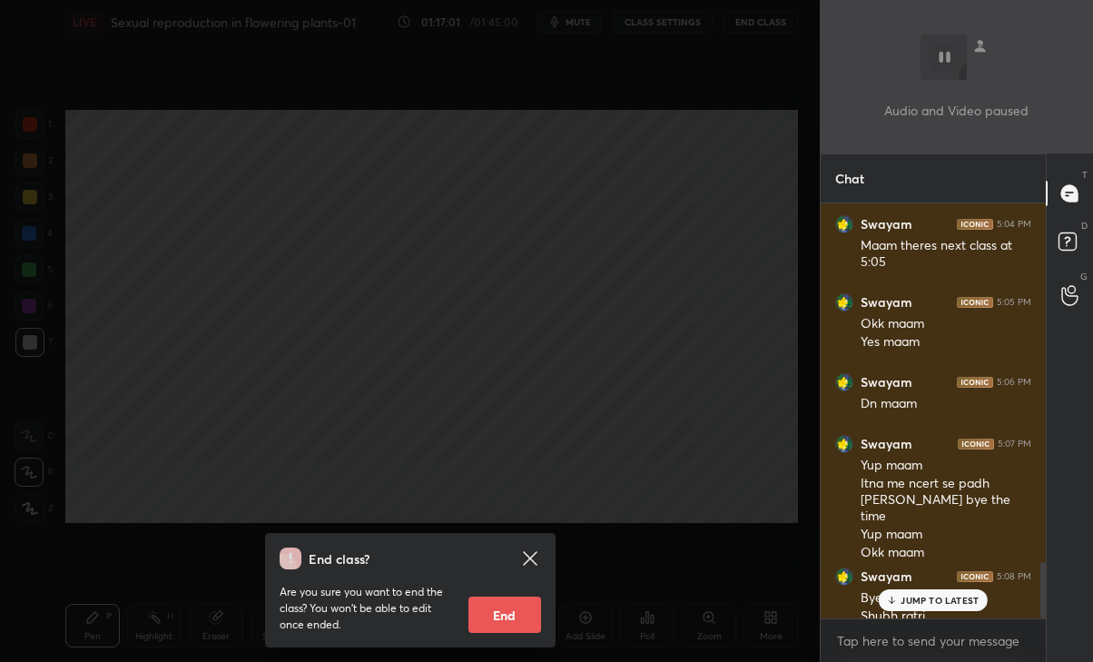
scroll to position [2639, 0]
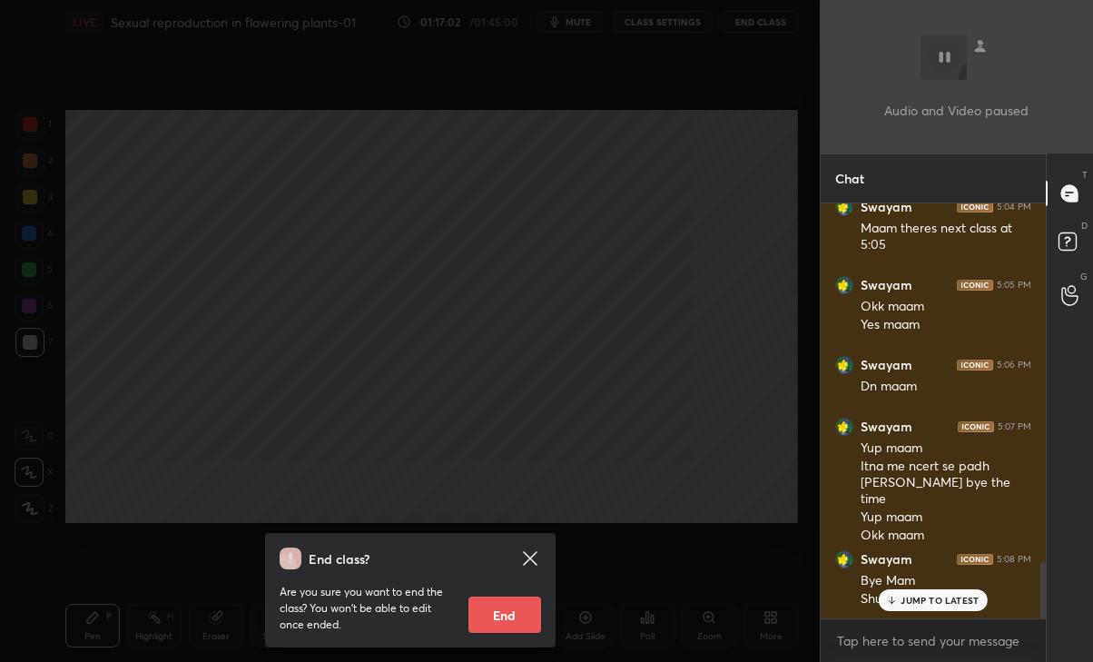
click at [947, 606] on div "JUMP TO LATEST" at bounding box center [933, 600] width 109 height 22
click at [515, 607] on button "End" at bounding box center [505, 615] width 73 height 36
type textarea "x"
